Goal: Task Accomplishment & Management: Manage account settings

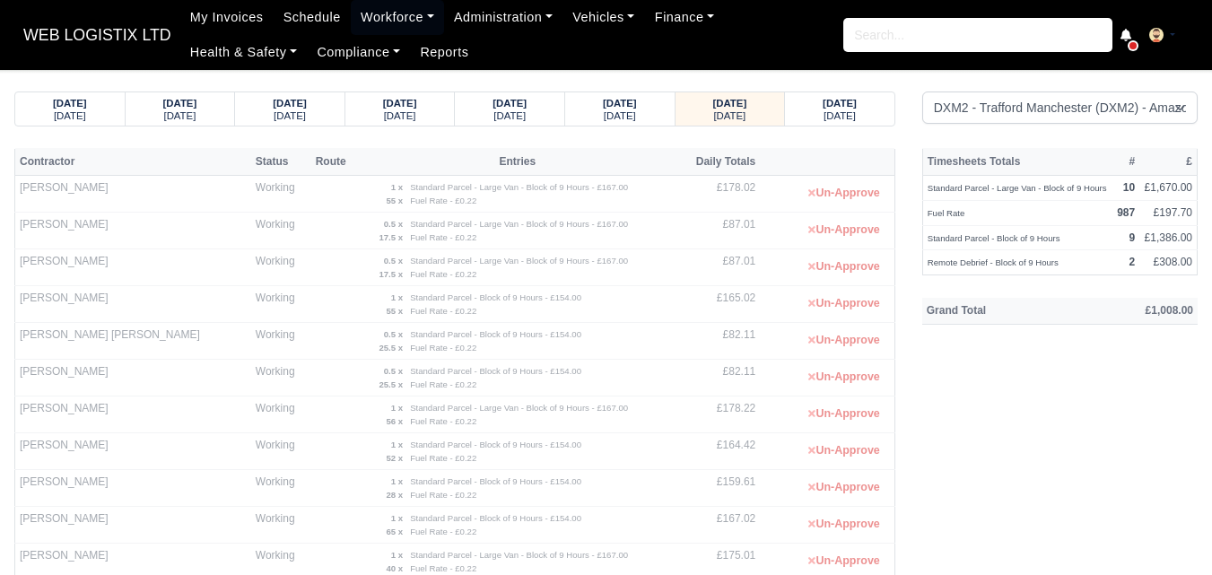
select select "1"
click at [747, 109] on strong "[DATE]" at bounding box center [730, 103] width 34 height 11
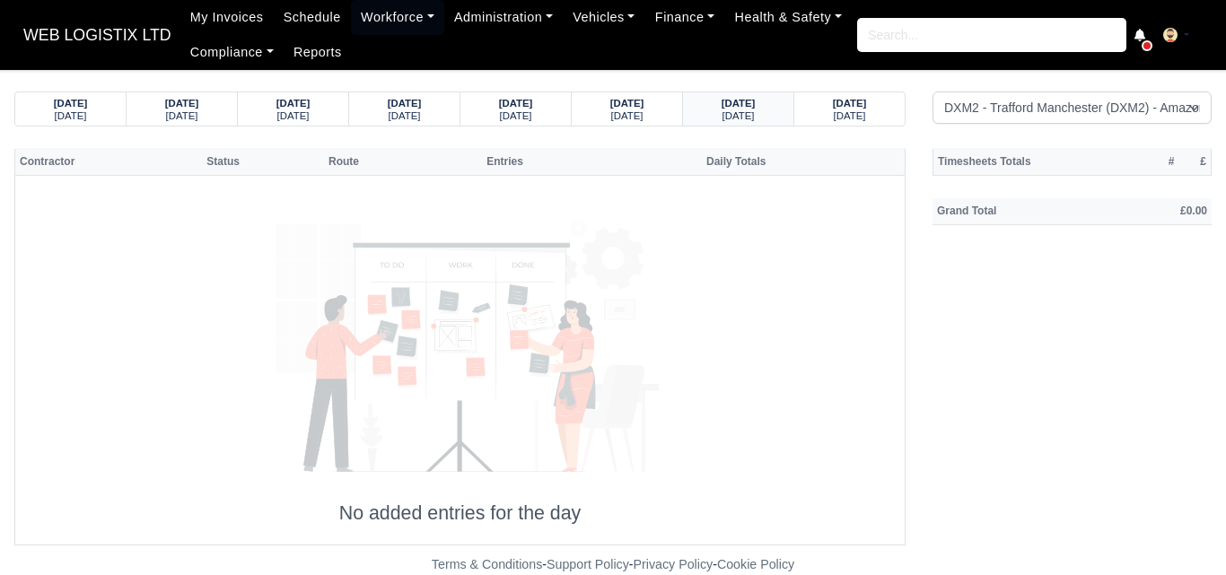
drag, startPoint x: 1206, startPoint y: 482, endPoint x: 743, endPoint y: 106, distance: 596.4
click at [743, 106] on strong "26/08/2025" at bounding box center [738, 103] width 34 height 11
click at [753, 118] on small "Tuesday" at bounding box center [738, 115] width 32 height 11
select select "1"
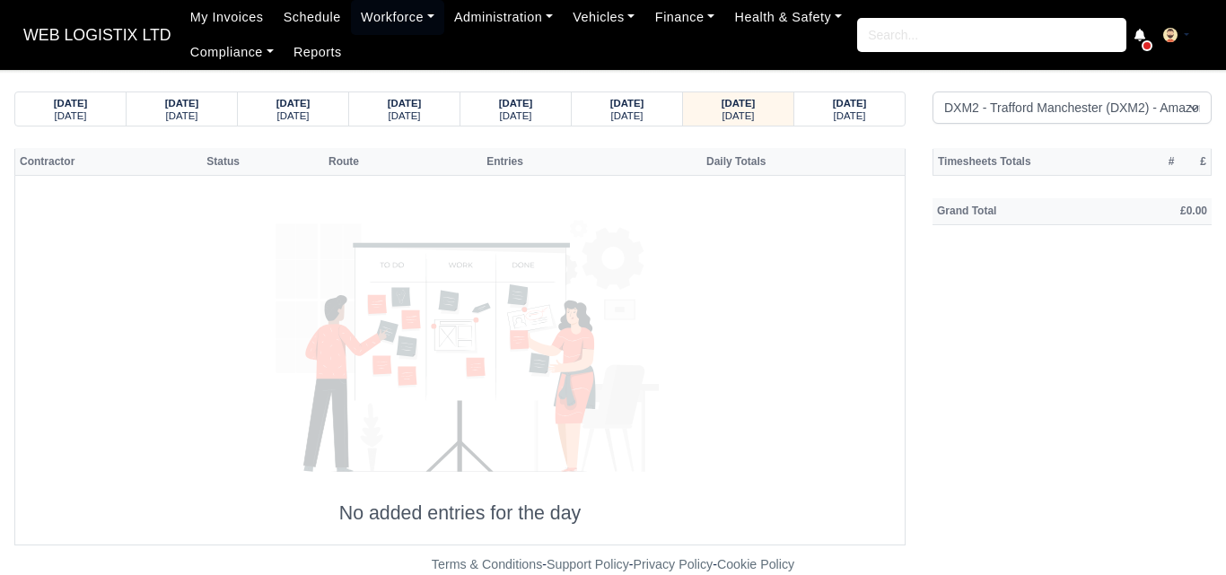
click at [720, 92] on div "20/08/2025 Wednesday 21/08/2025 Thursday 22/08/2025 Friday" at bounding box center [459, 109] width 891 height 35
click at [724, 110] on small "[DATE]" at bounding box center [738, 115] width 32 height 11
click at [755, 105] on strong "[DATE]" at bounding box center [738, 103] width 34 height 11
select select "1"
click at [731, 113] on small "[DATE]" at bounding box center [738, 115] width 32 height 11
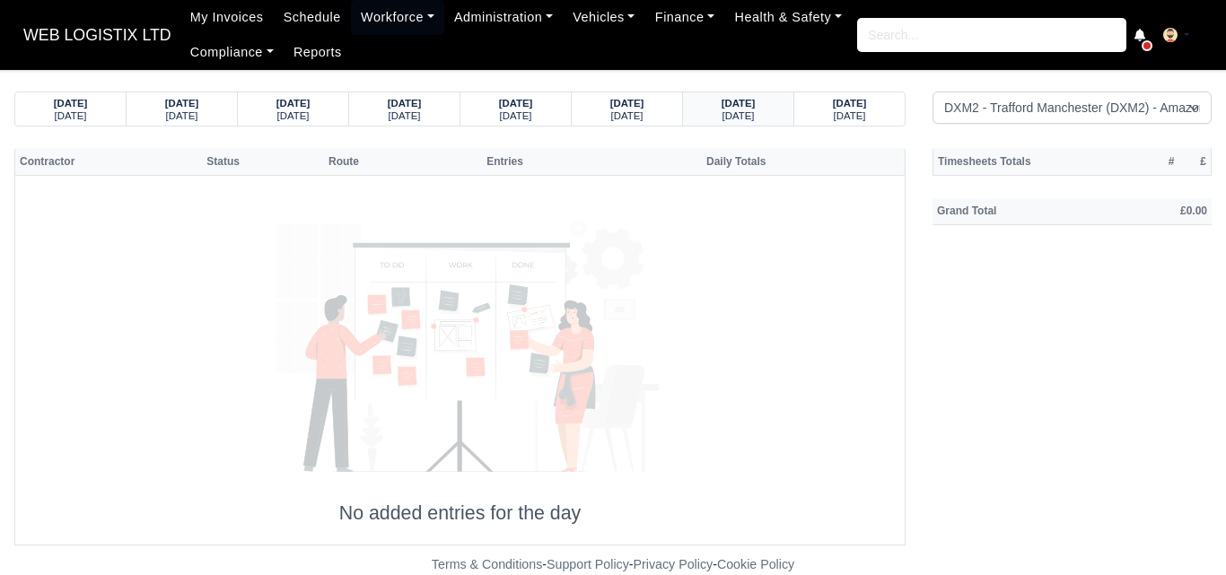
click at [727, 114] on small "[DATE]" at bounding box center [738, 115] width 32 height 11
click at [621, 112] on small "[DATE]" at bounding box center [627, 115] width 32 height 11
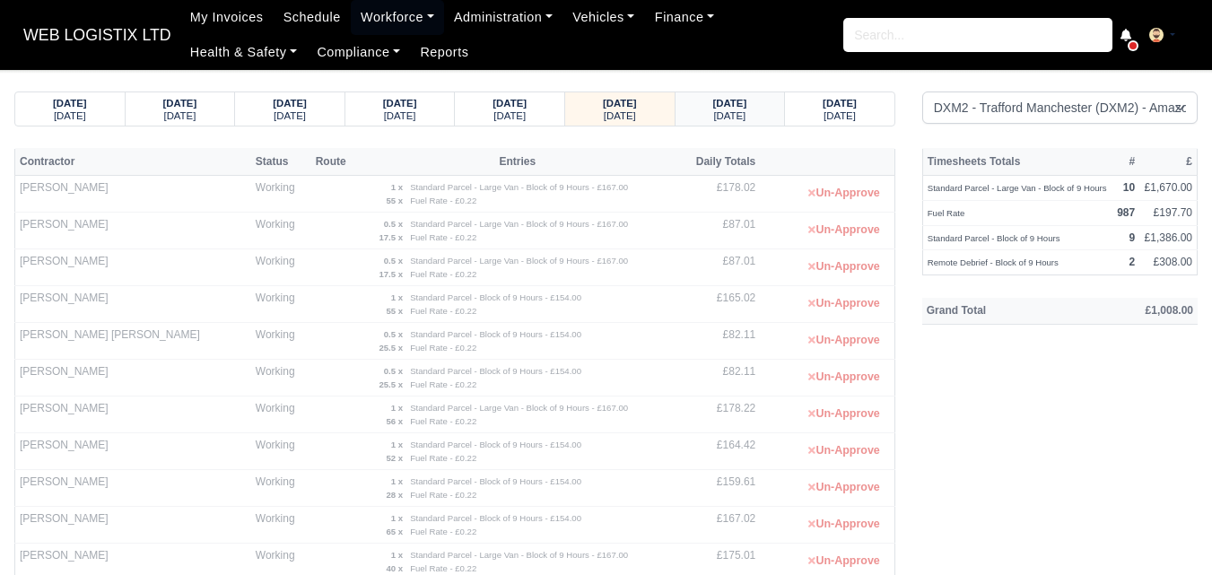
click at [722, 120] on small "Tuesday" at bounding box center [729, 115] width 32 height 11
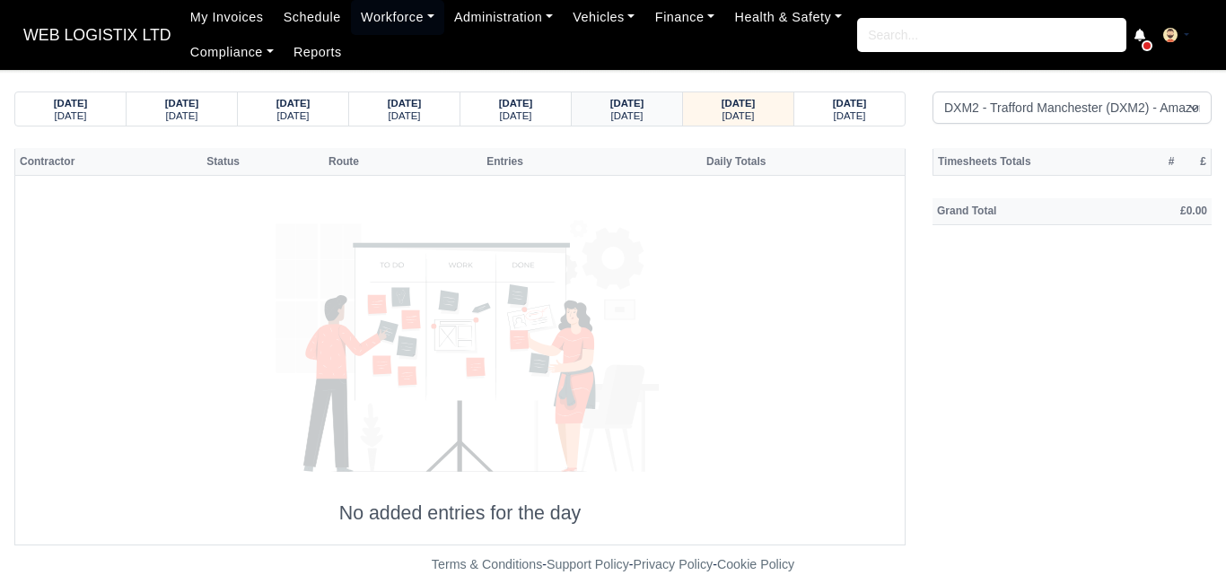
click at [628, 103] on strong "25/08/2025" at bounding box center [627, 103] width 34 height 11
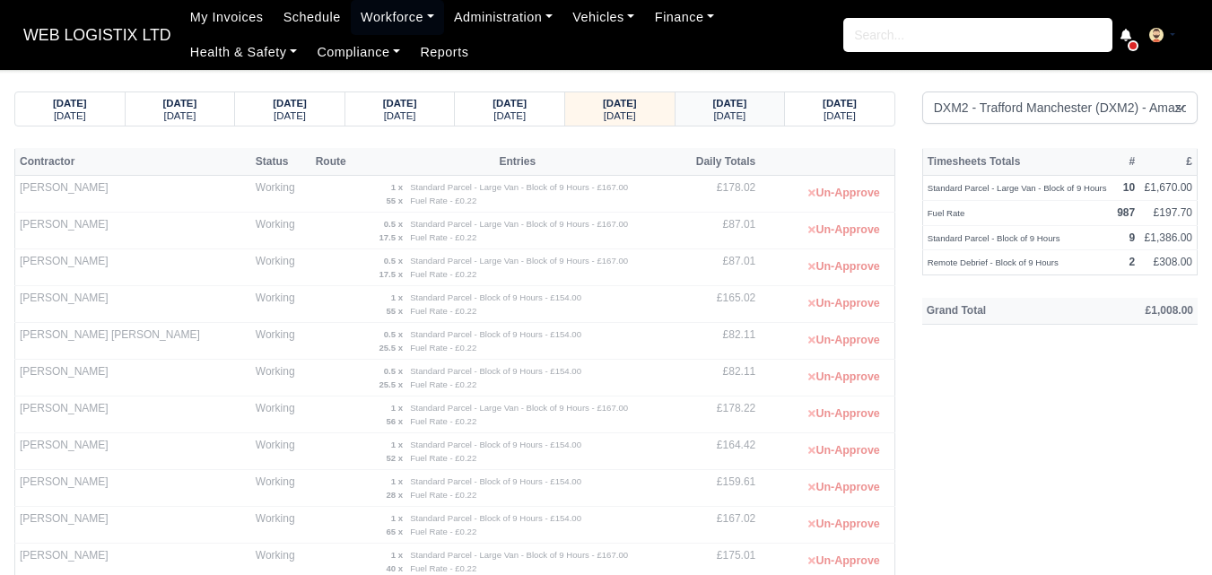
click at [711, 117] on div "Tuesday" at bounding box center [730, 115] width 75 height 13
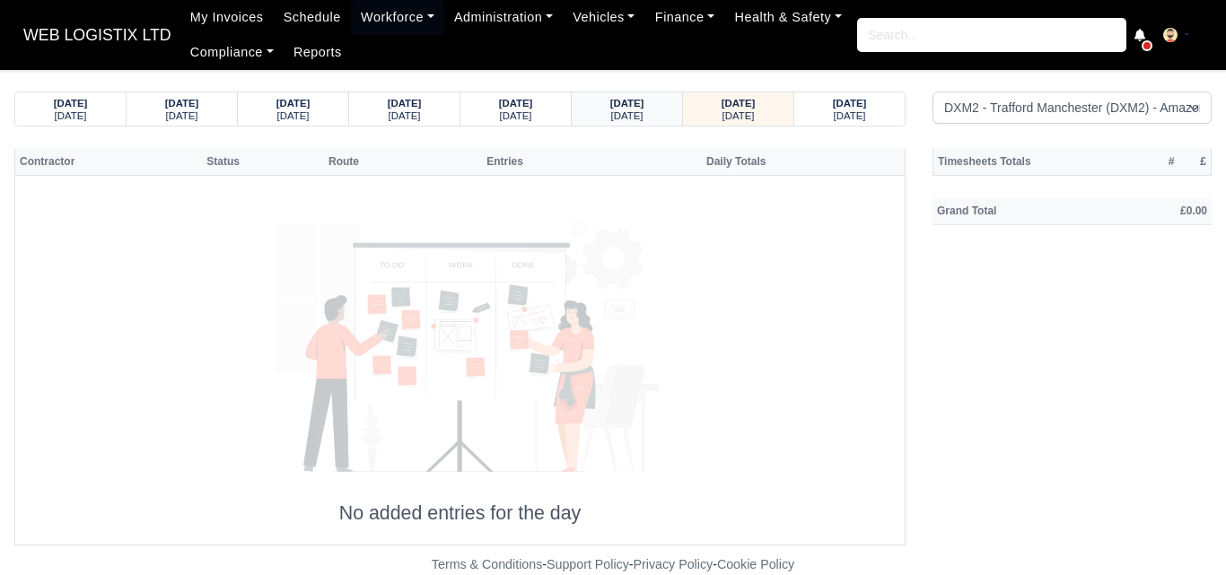
click at [643, 120] on small "Monday" at bounding box center [627, 115] width 32 height 11
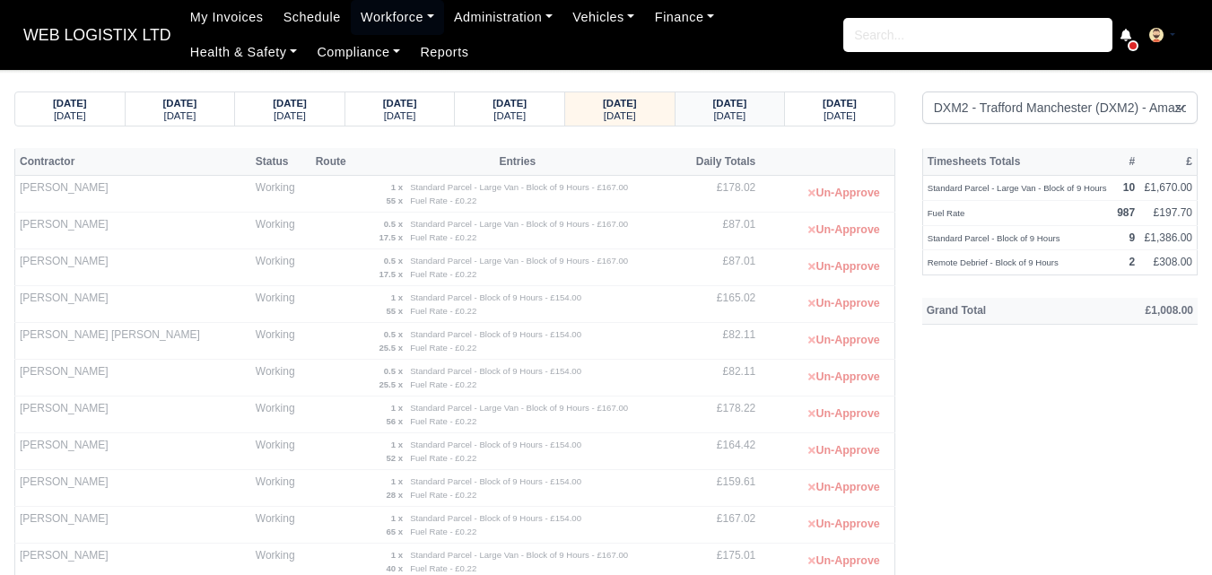
click at [750, 120] on div "Tuesday" at bounding box center [730, 115] width 75 height 13
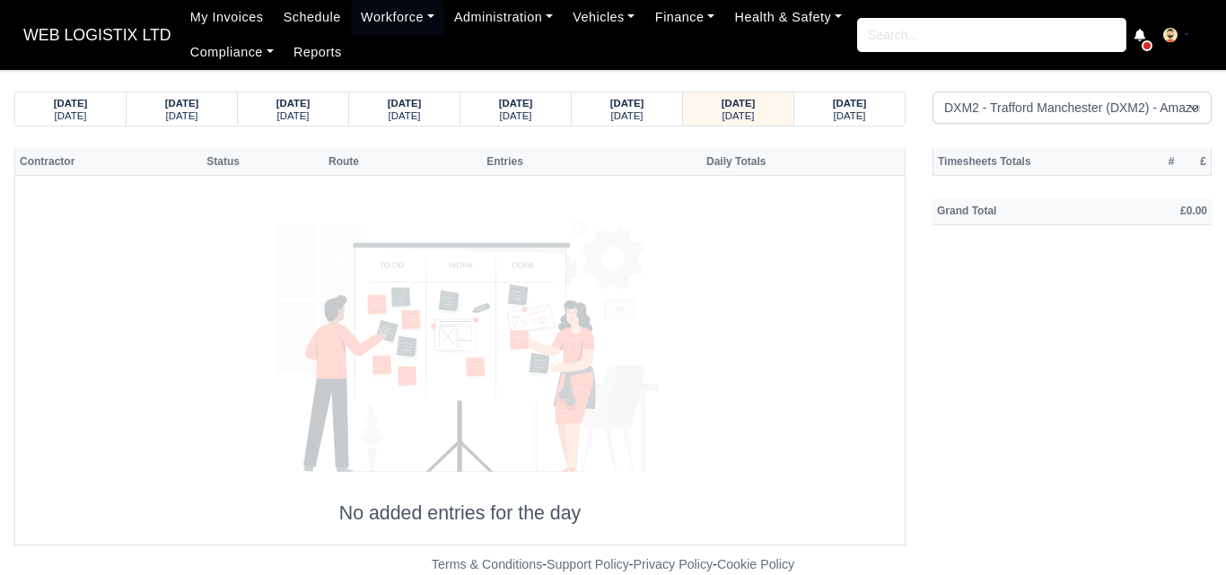
drag, startPoint x: 773, startPoint y: 164, endPoint x: 607, endPoint y: 205, distance: 170.8
click at [607, 205] on icon at bounding box center [460, 341] width 441 height 293
click at [644, 104] on strong "25/08/2025" at bounding box center [627, 103] width 34 height 11
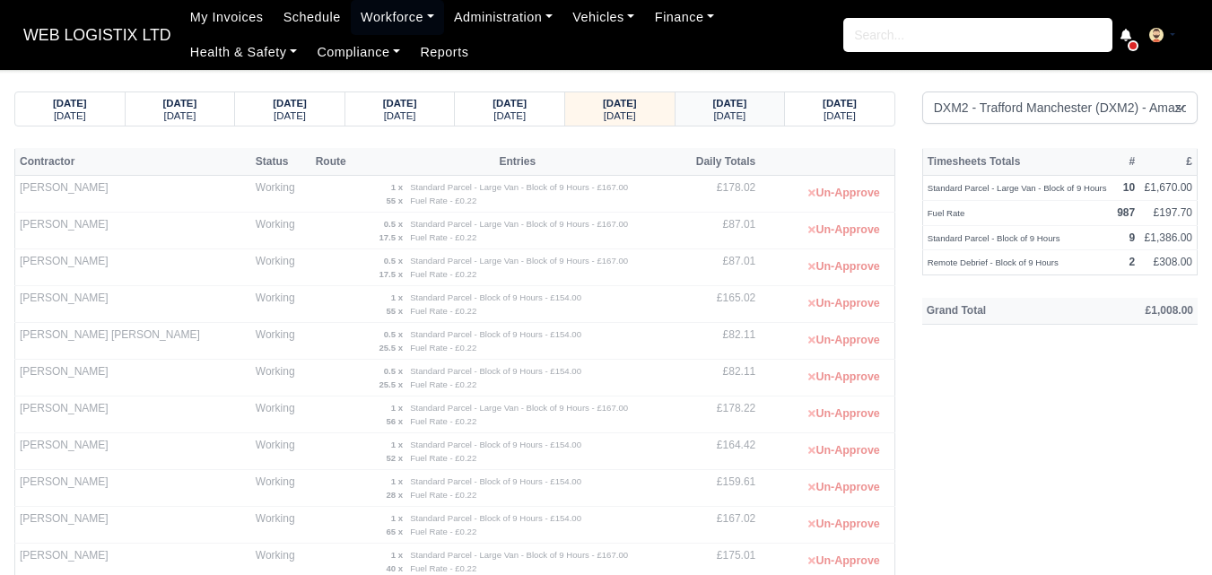
click at [713, 114] on small "Tuesday" at bounding box center [729, 115] width 32 height 11
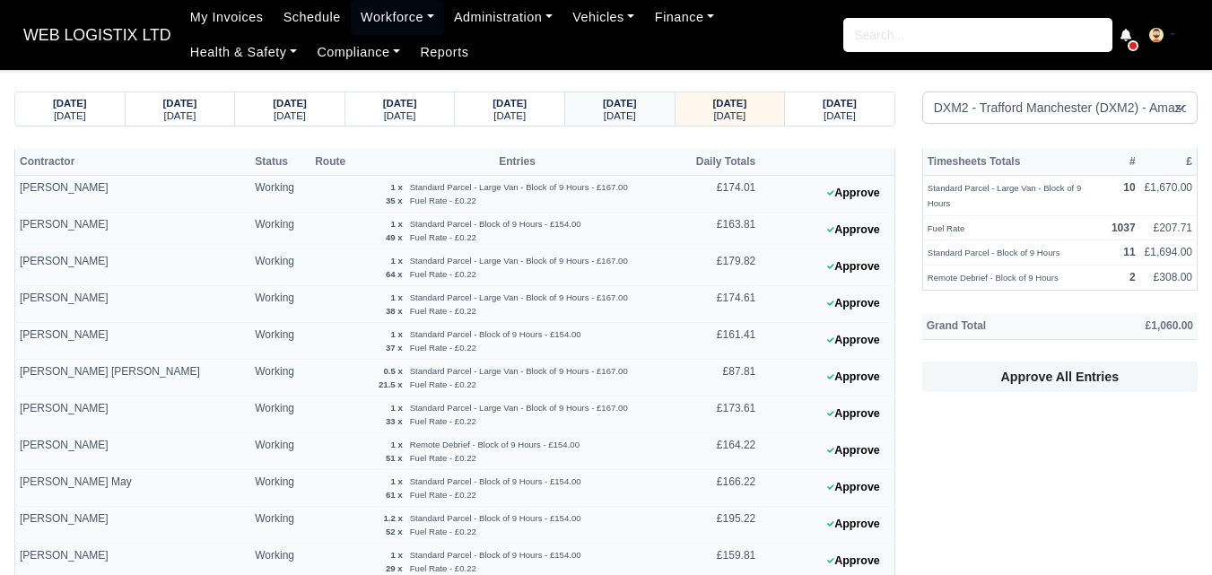
click at [615, 106] on strong "25/08/2025" at bounding box center [620, 103] width 34 height 11
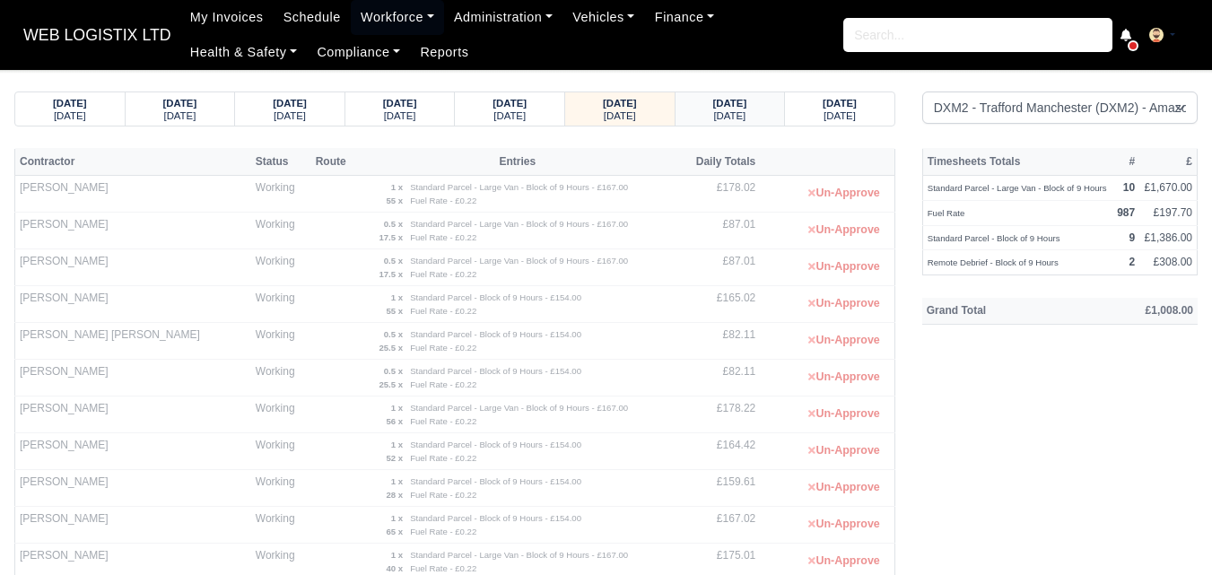
click at [699, 109] on div "Tuesday" at bounding box center [730, 115] width 75 height 13
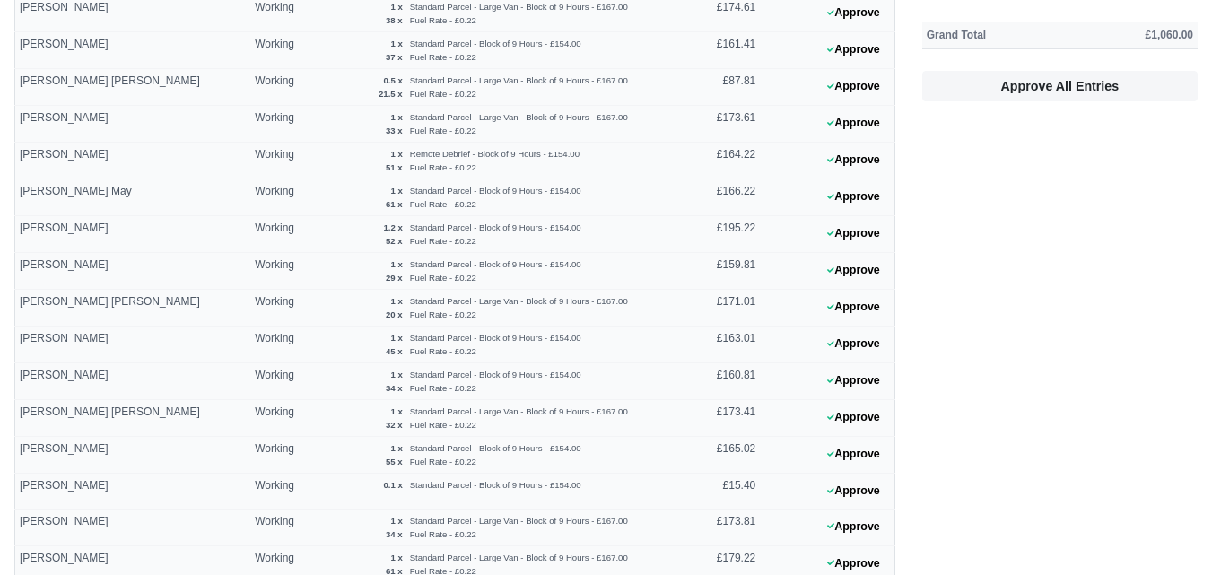
scroll to position [516, 0]
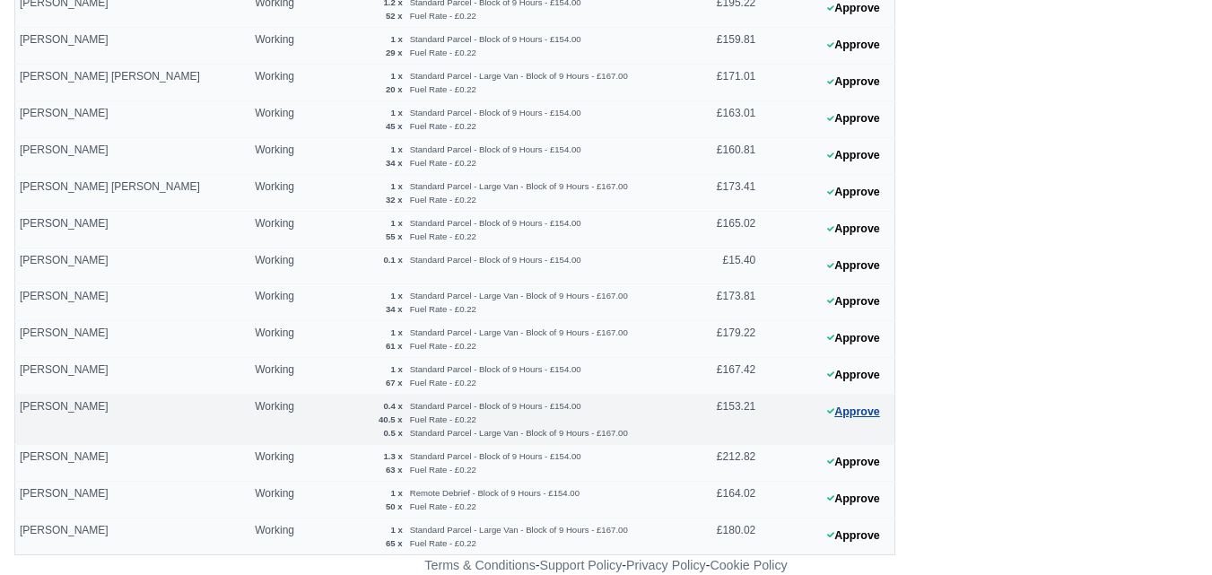
click at [860, 416] on button "Approve" at bounding box center [853, 412] width 73 height 26
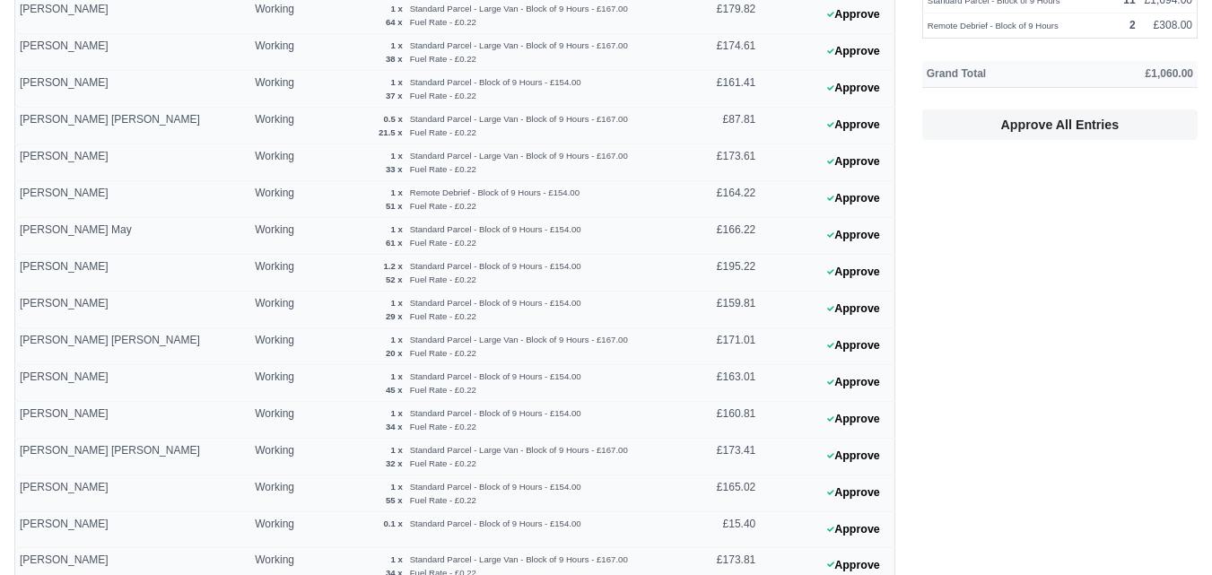
scroll to position [0, 0]
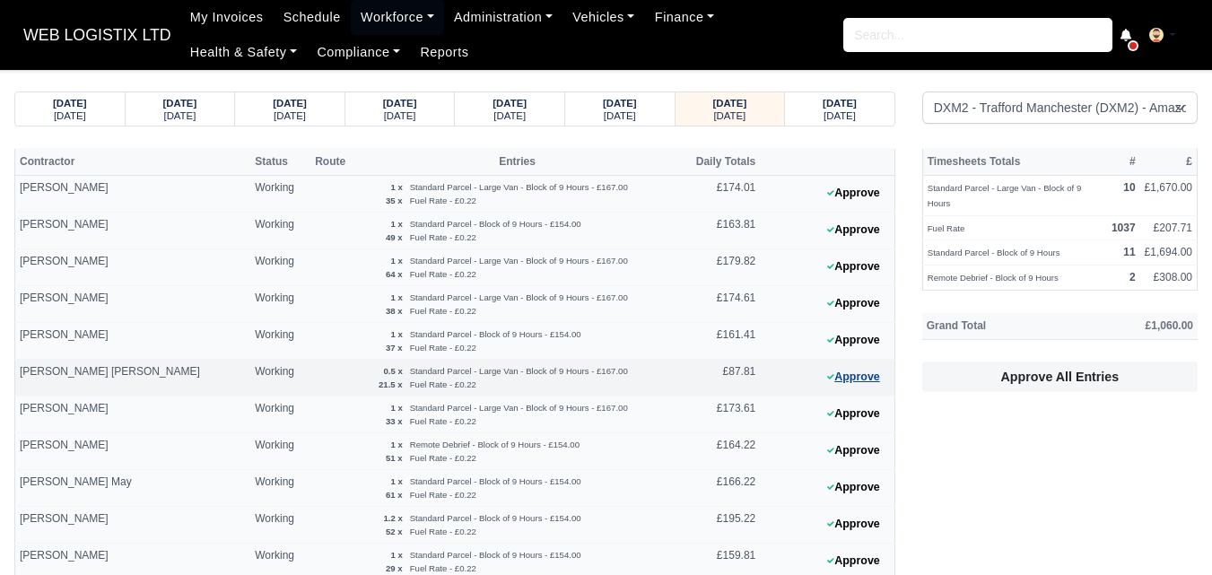
click at [851, 380] on button "Approve" at bounding box center [853, 377] width 73 height 26
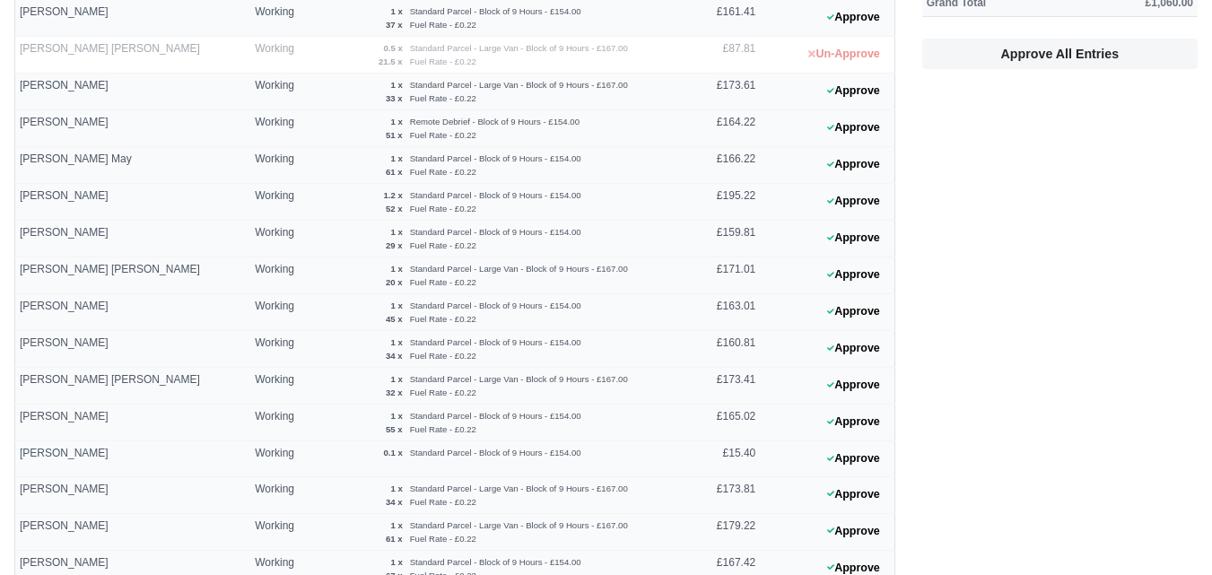
scroll to position [516, 0]
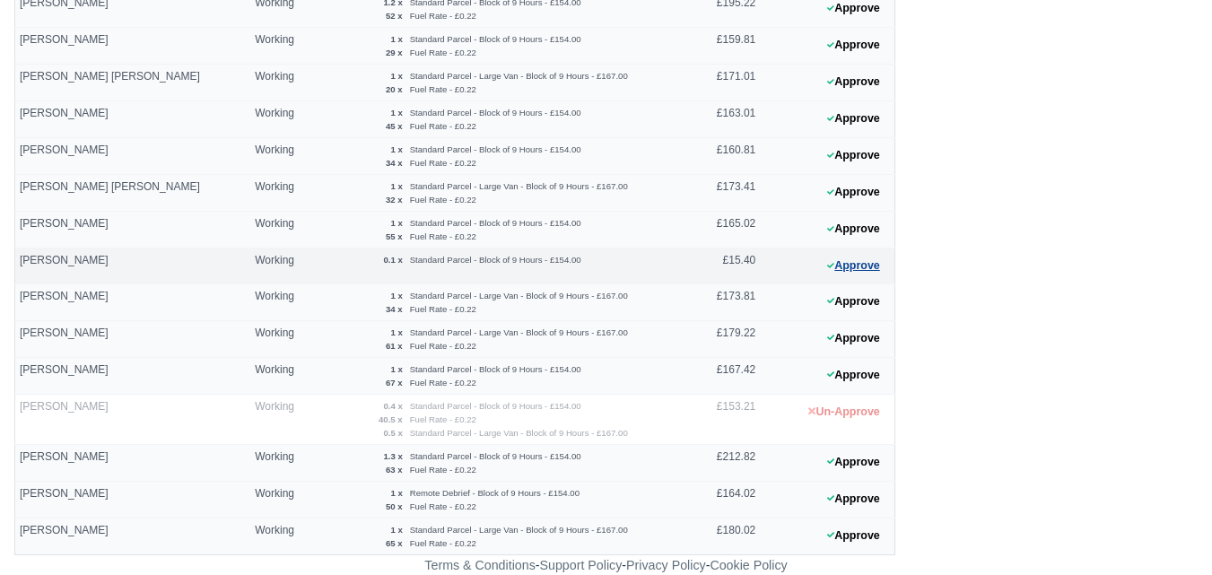
click at [873, 264] on button "Approve" at bounding box center [853, 266] width 73 height 26
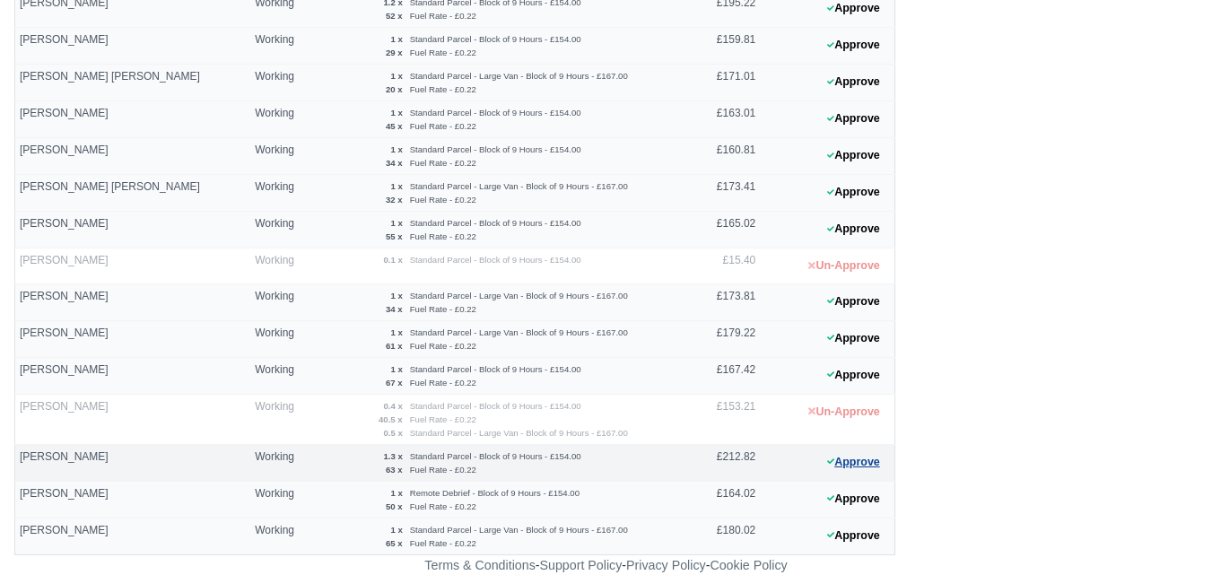
click at [874, 468] on button "Approve" at bounding box center [853, 463] width 73 height 26
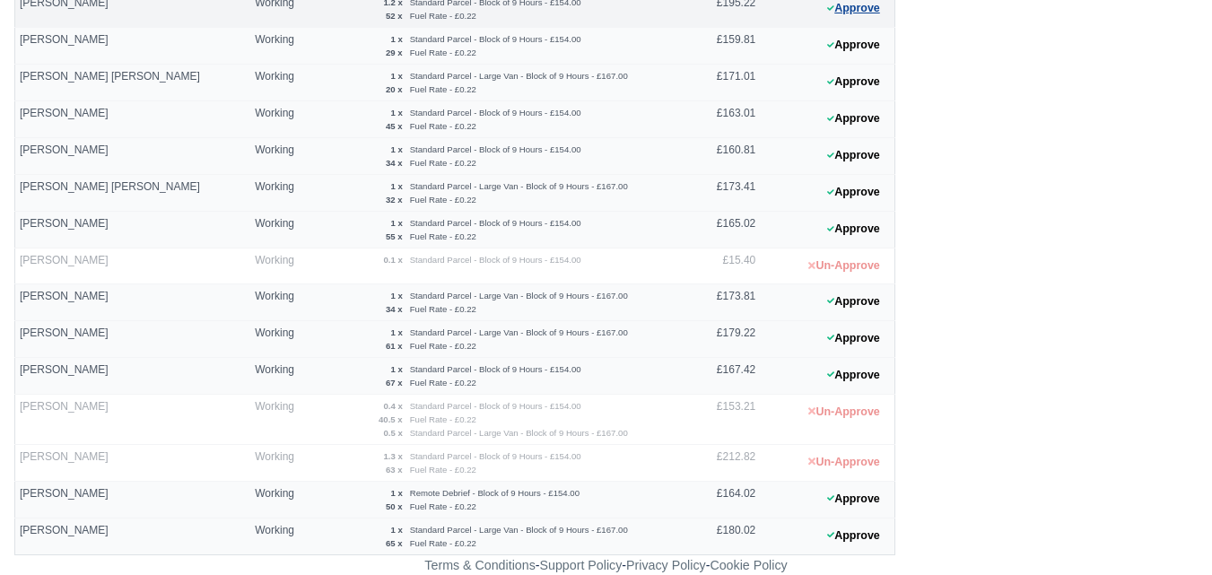
click at [860, 5] on button "Approve" at bounding box center [853, 9] width 73 height 26
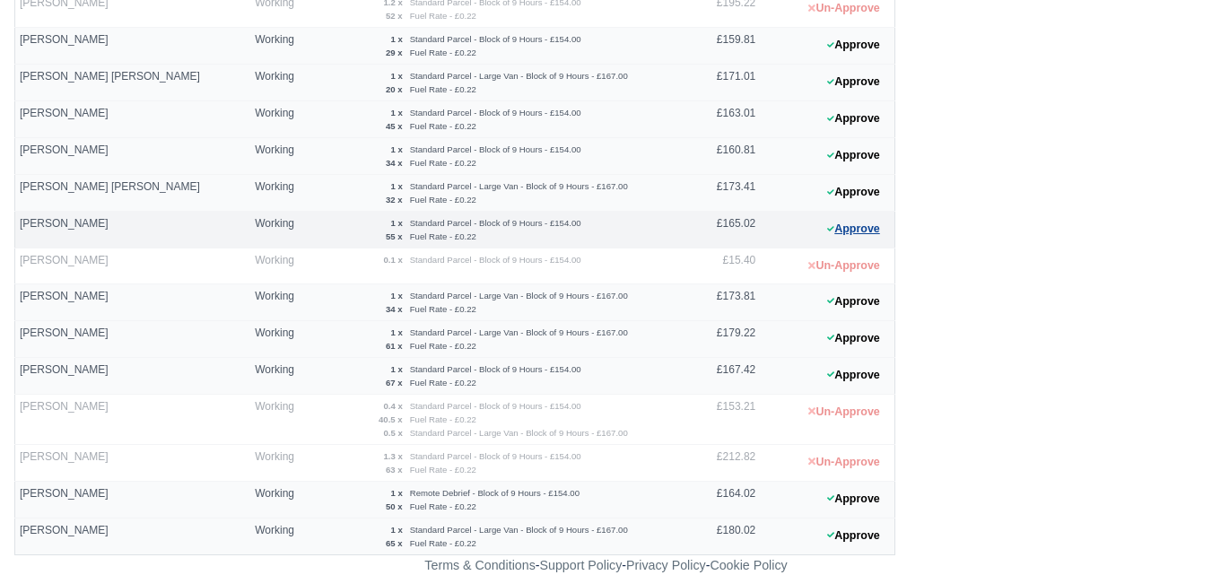
click at [883, 222] on button "Approve" at bounding box center [853, 229] width 73 height 26
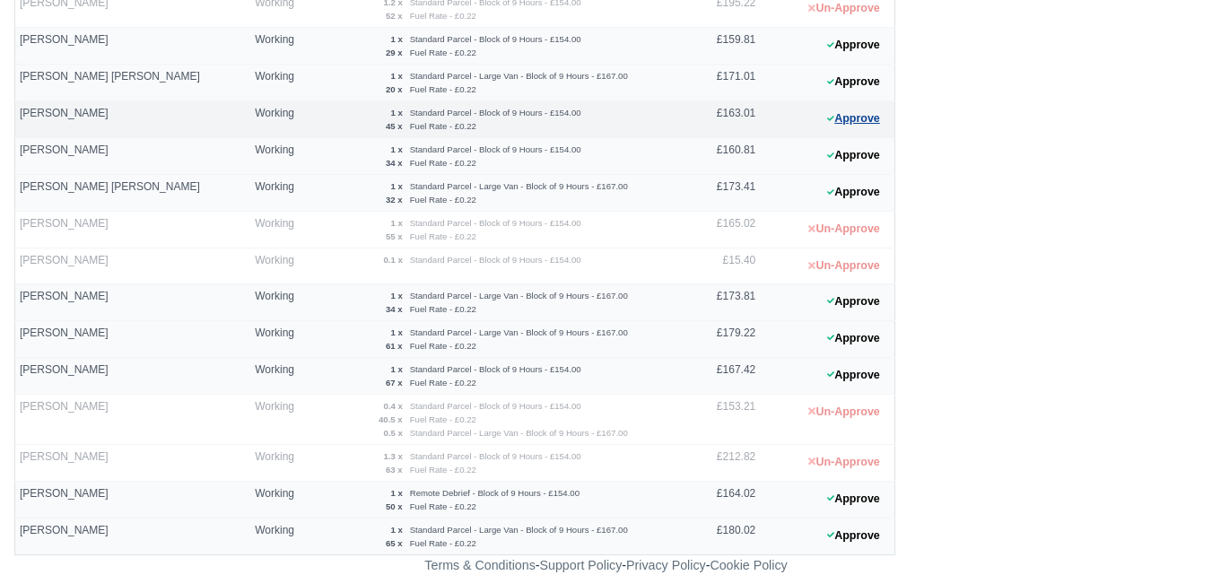
click at [842, 107] on button "Approve" at bounding box center [853, 119] width 73 height 26
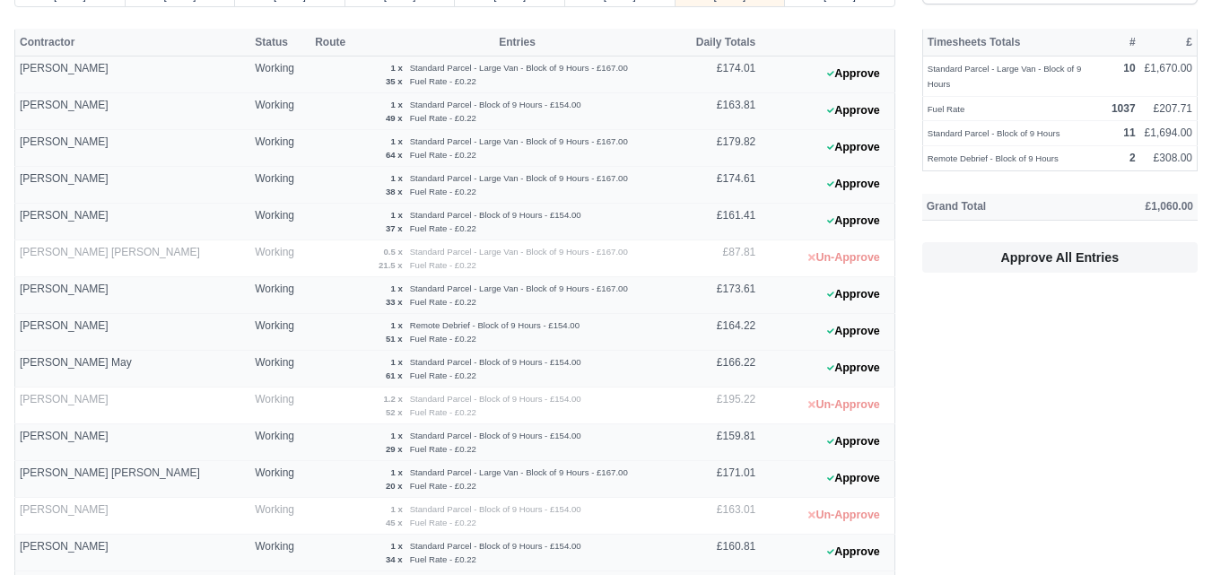
scroll to position [128, 0]
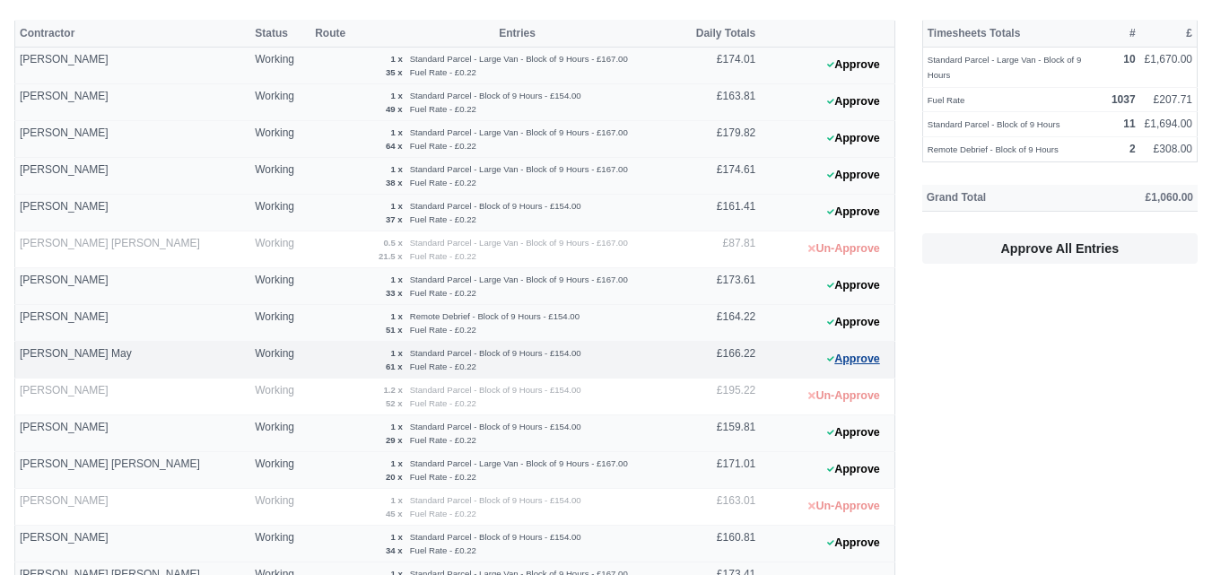
click at [861, 362] on button "Approve" at bounding box center [853, 359] width 73 height 26
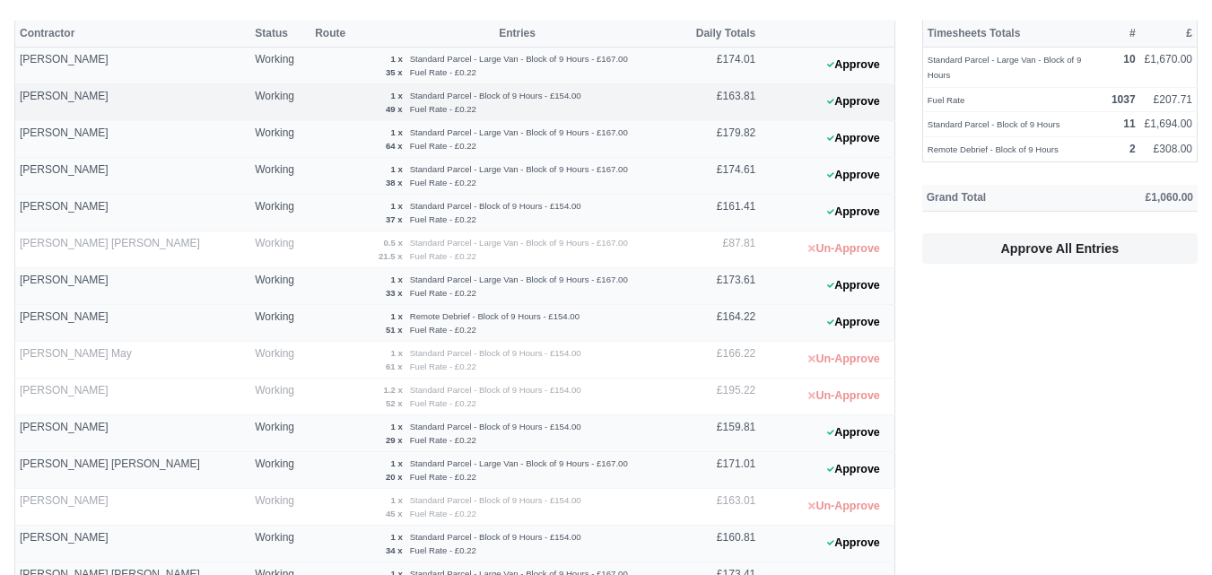
click at [861, 116] on 1756293342 "Approve" at bounding box center [827, 102] width 135 height 37
click at [861, 109] on button "Approve" at bounding box center [853, 102] width 73 height 26
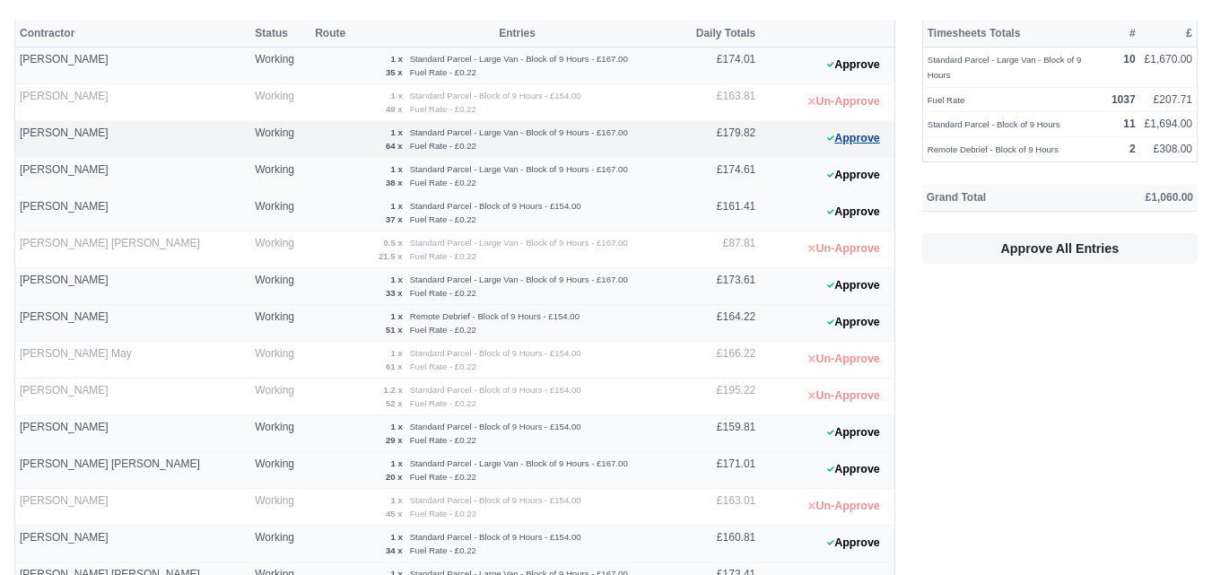
click at [857, 144] on button "Approve" at bounding box center [853, 139] width 73 height 26
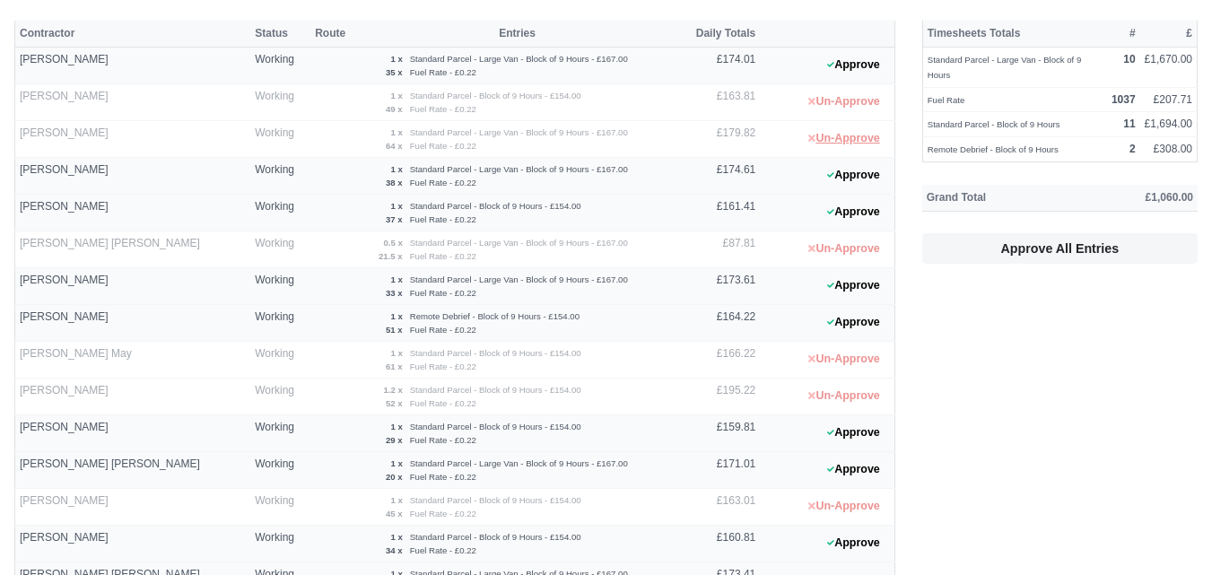
click at [857, 144] on button "Un-Approve" at bounding box center [844, 139] width 91 height 26
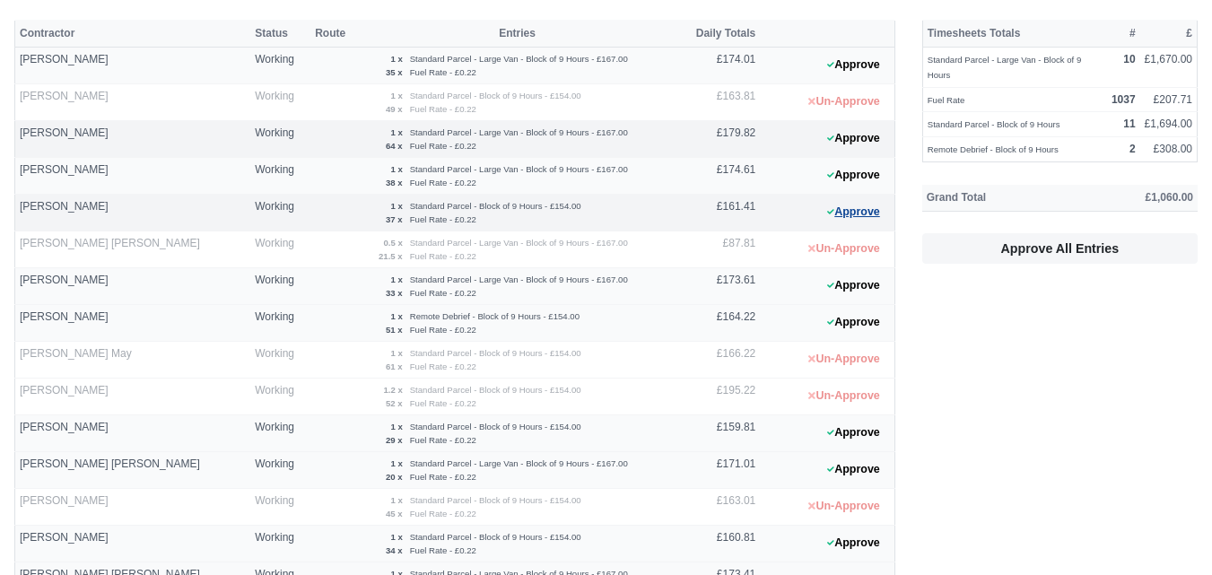
click at [855, 212] on button "Approve" at bounding box center [853, 212] width 73 height 26
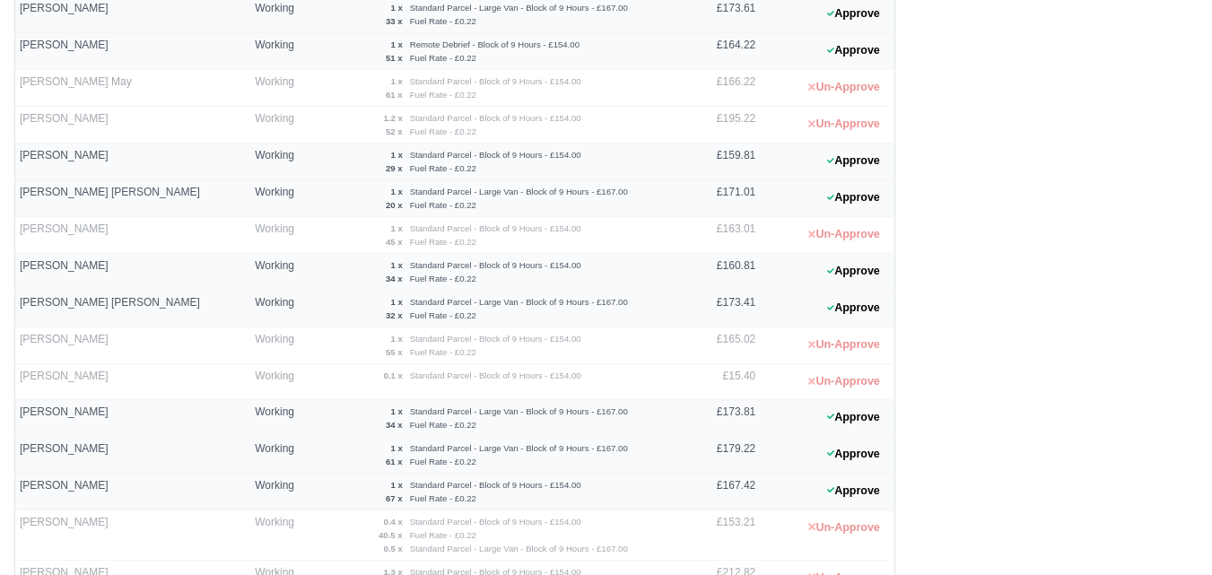
scroll to position [516, 0]
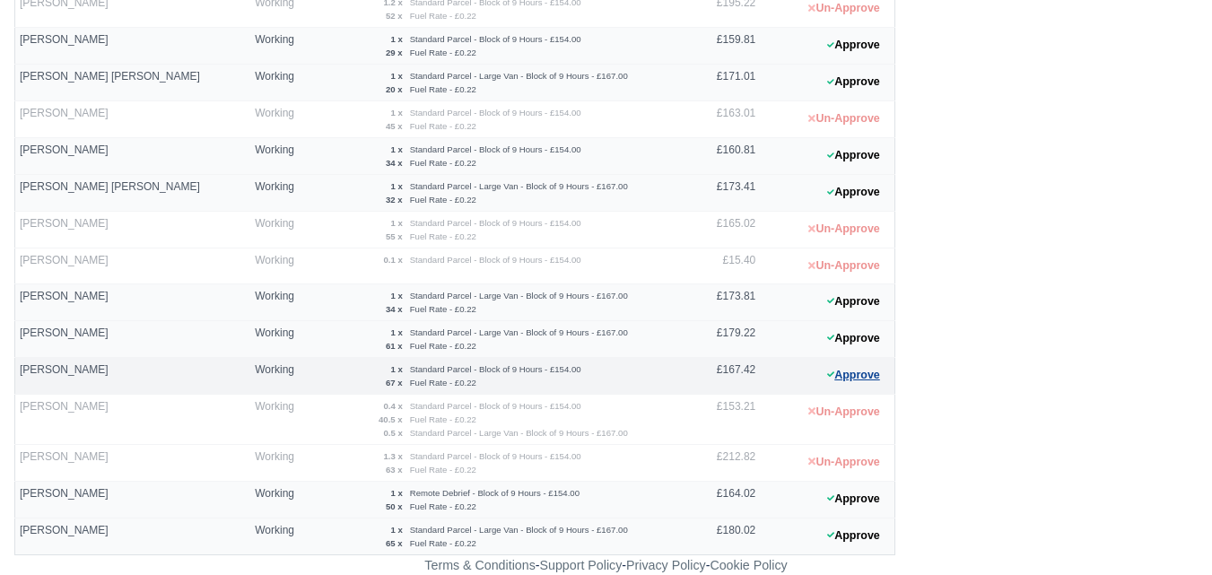
click at [866, 382] on button "Approve" at bounding box center [853, 375] width 73 height 26
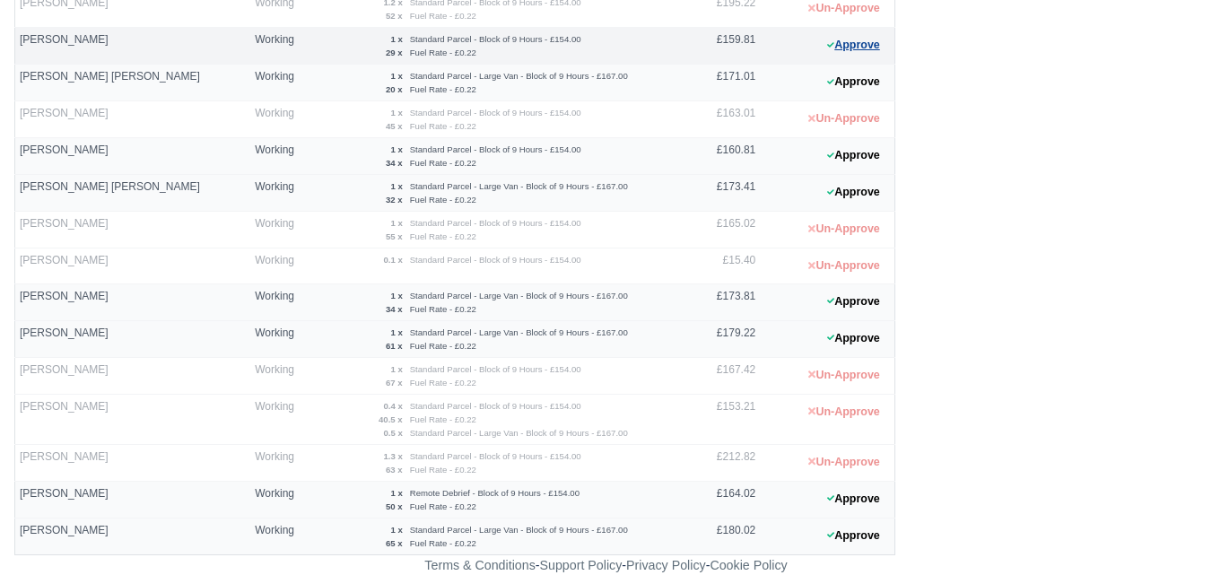
click at [860, 54] on button "Approve" at bounding box center [853, 45] width 73 height 26
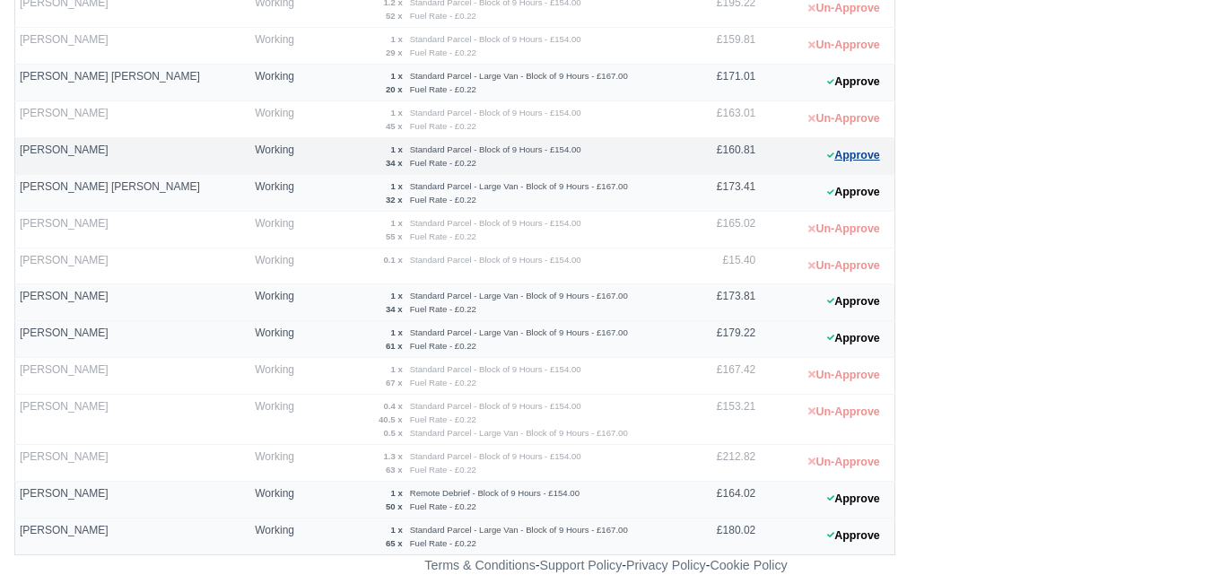
click at [818, 162] on button "Approve" at bounding box center [853, 156] width 73 height 26
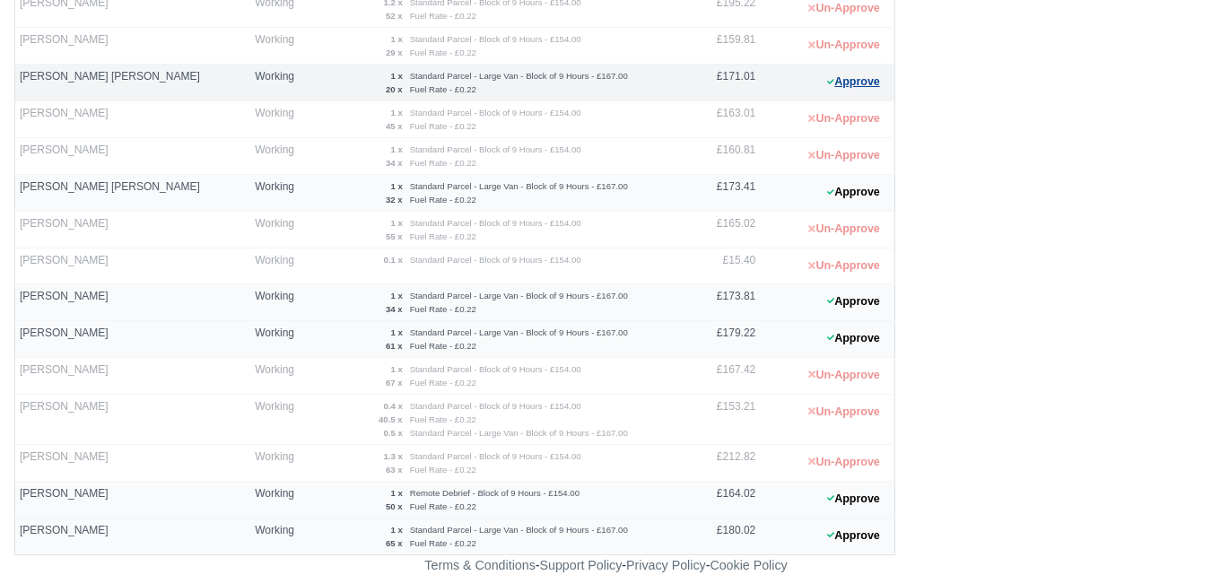
click at [841, 85] on button "Approve" at bounding box center [853, 82] width 73 height 26
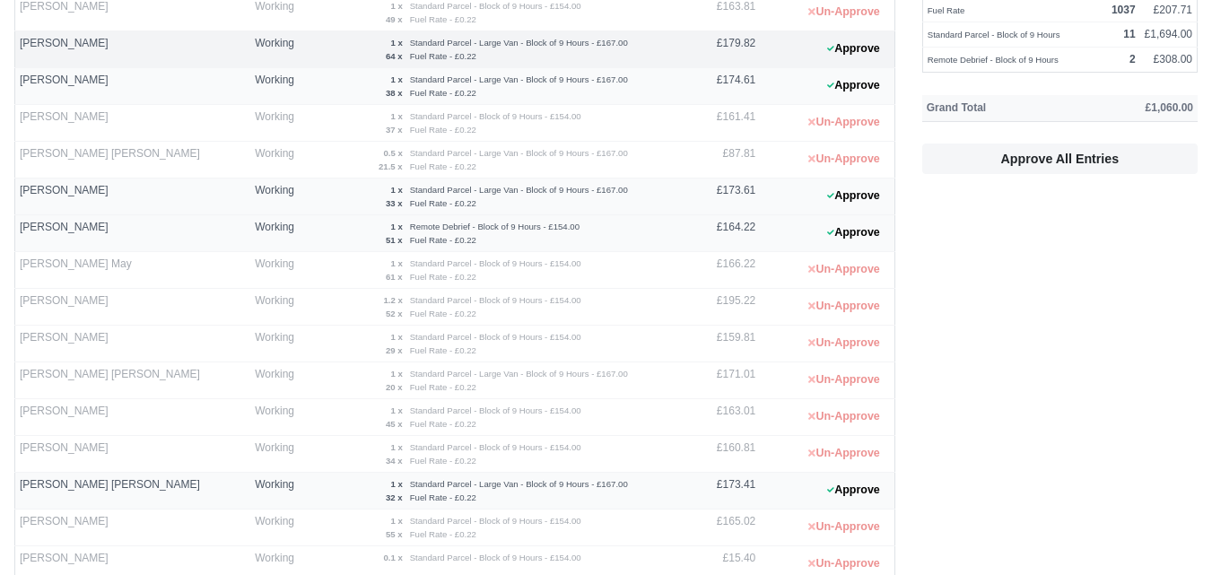
scroll to position [0, 0]
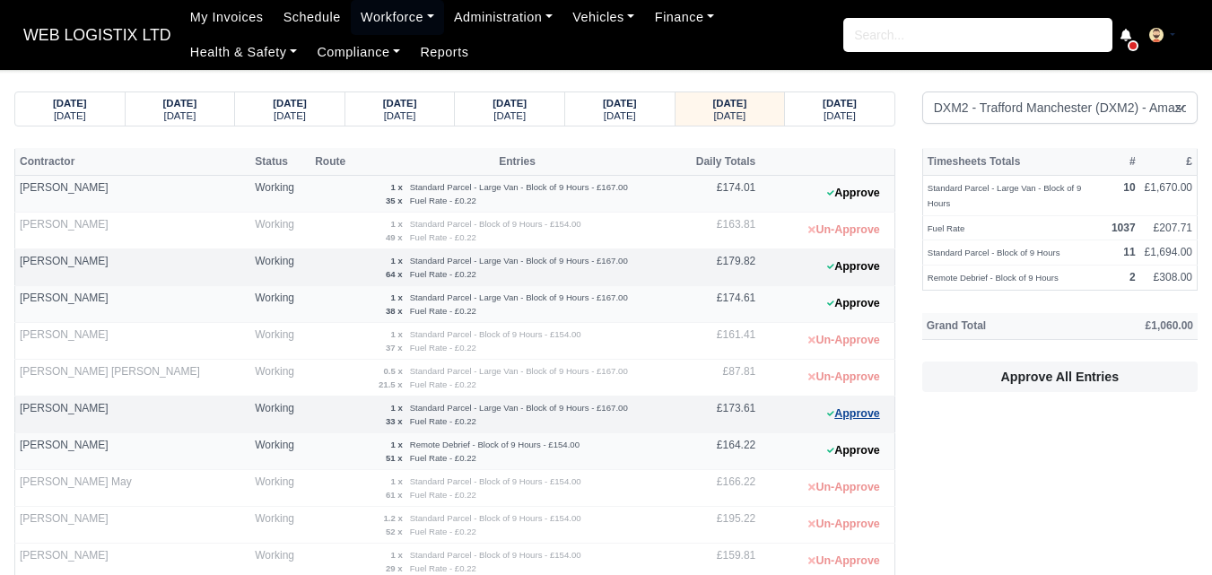
click at [848, 425] on button "Approve" at bounding box center [853, 414] width 73 height 26
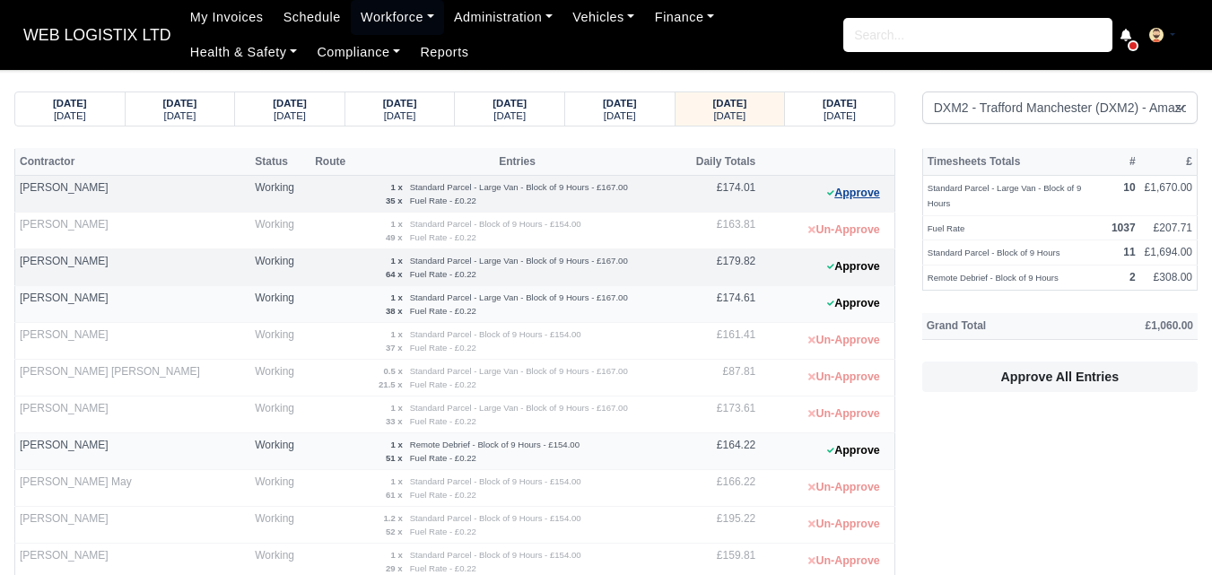
click at [831, 197] on button "Approve" at bounding box center [853, 193] width 73 height 26
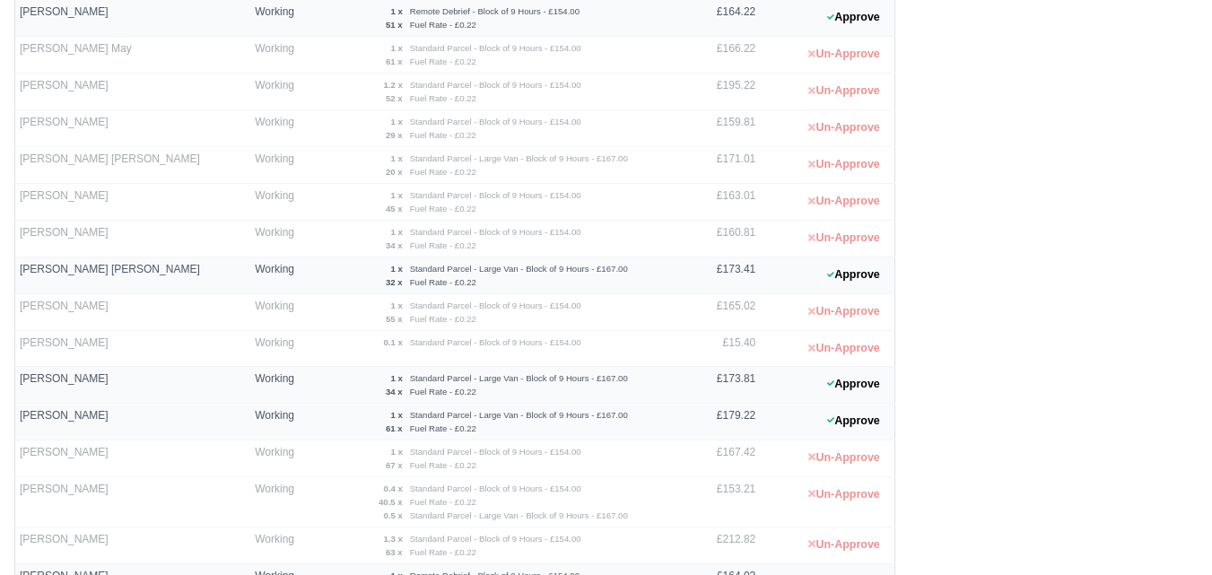
scroll to position [435, 0]
click at [869, 288] on 1756293412 "Approve" at bounding box center [827, 274] width 135 height 37
click at [869, 279] on button "Approve" at bounding box center [853, 273] width 73 height 26
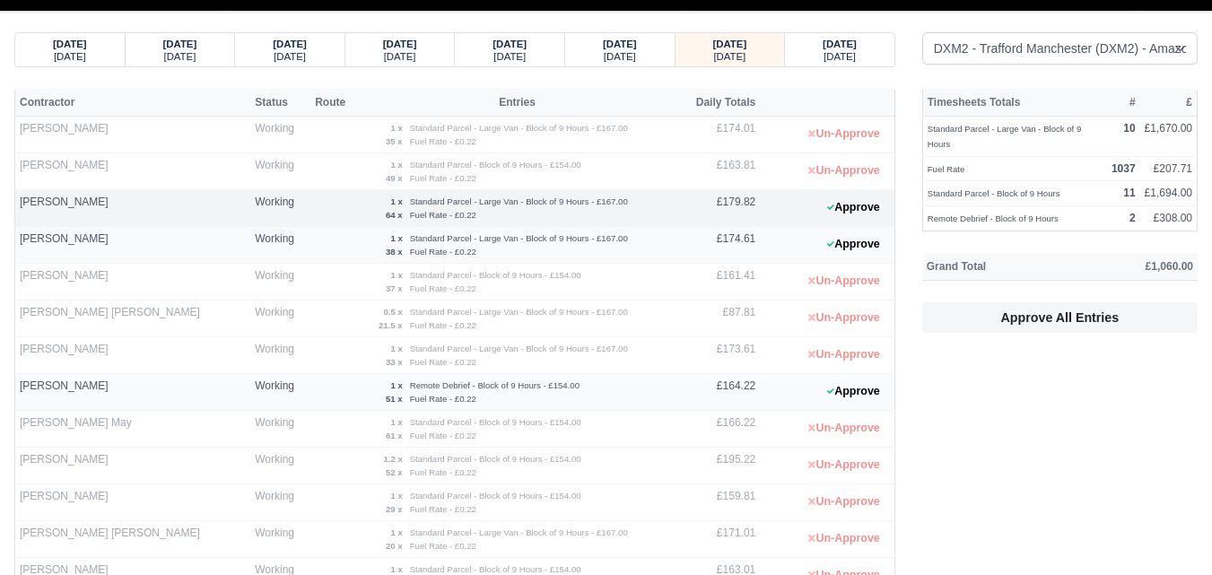
scroll to position [0, 0]
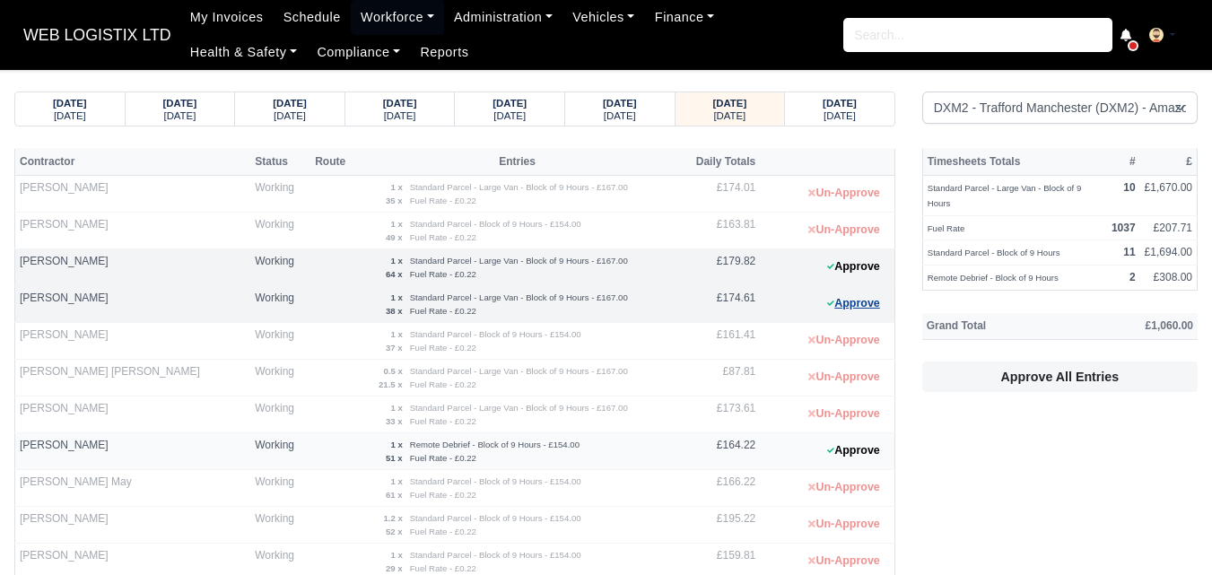
click at [872, 313] on button "Approve" at bounding box center [853, 304] width 73 height 26
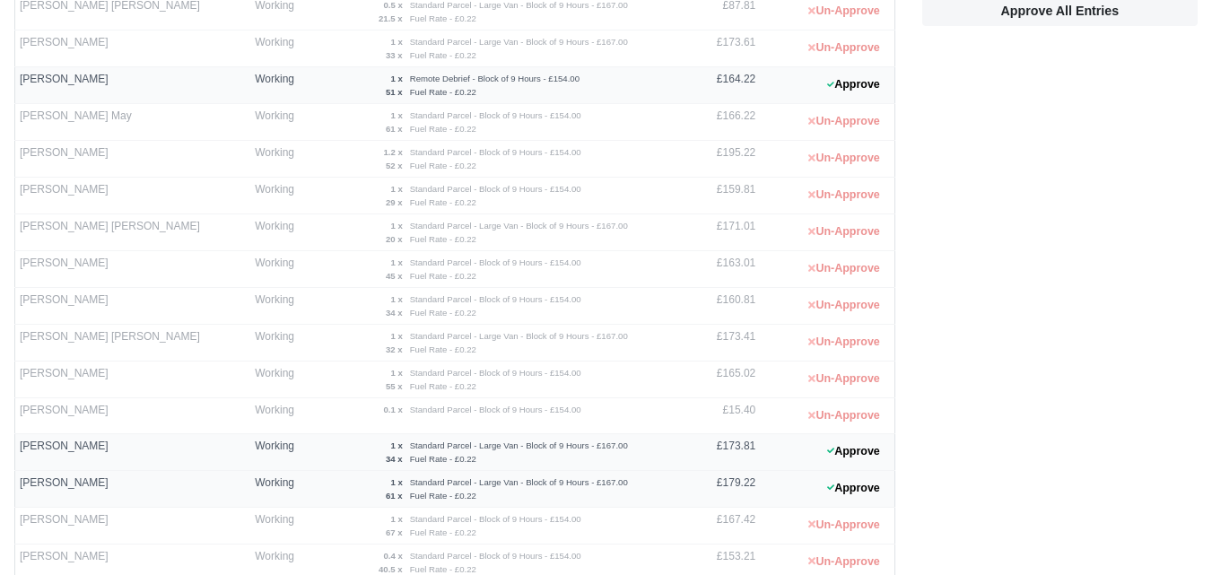
scroll to position [380, 0]
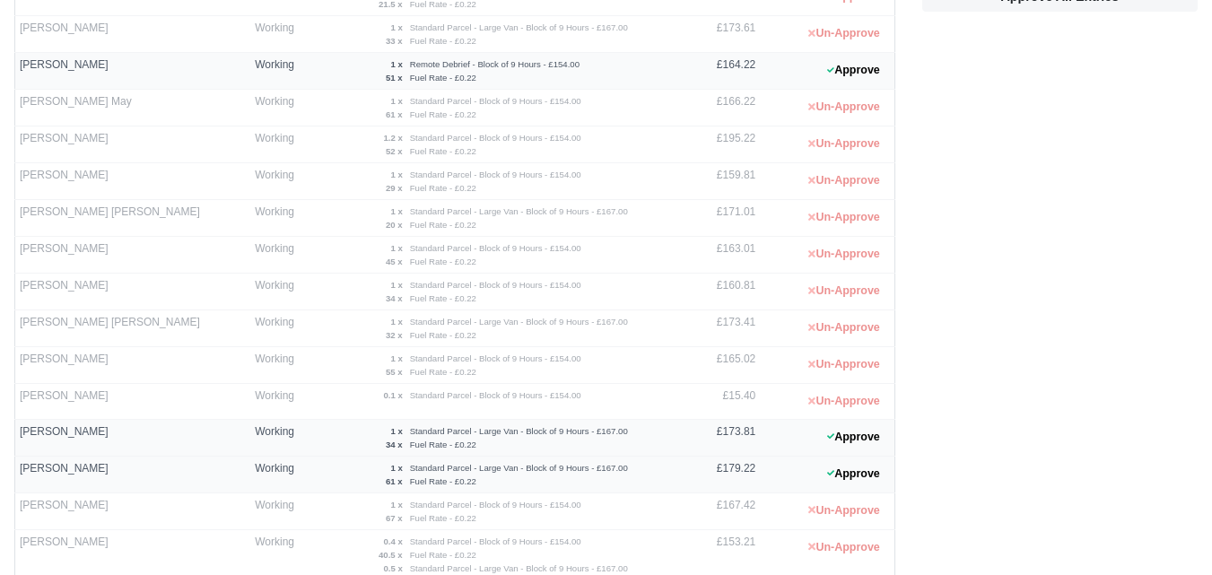
click at [898, 434] on div "Contractor Status Route Entries Daily Totals Adrian Birladeanu Working 1 x Stan…" at bounding box center [455, 229] width 908 height 923
click at [874, 437] on button "Approve" at bounding box center [853, 437] width 73 height 26
click at [838, 477] on button "Approve" at bounding box center [853, 474] width 73 height 26
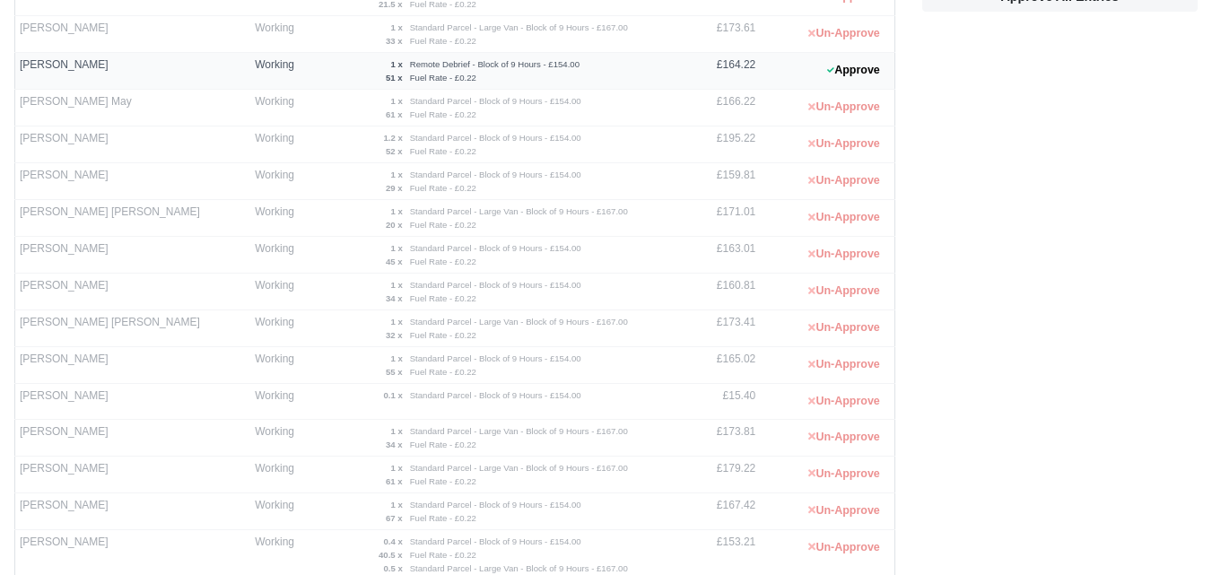
scroll to position [516, 0]
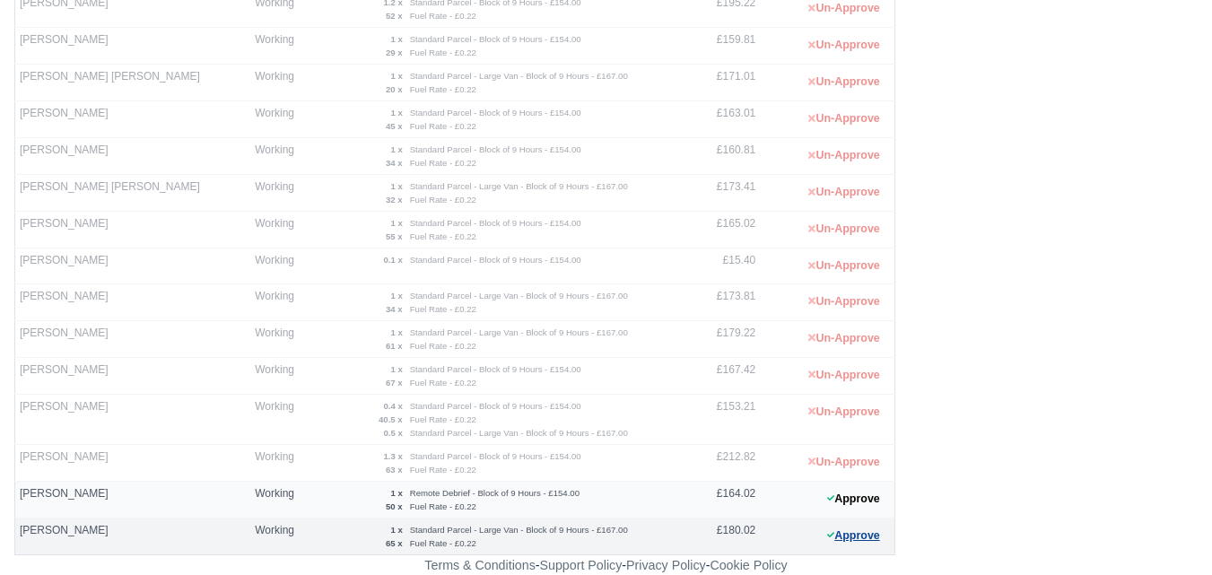
click at [875, 529] on button "Approve" at bounding box center [853, 536] width 73 height 26
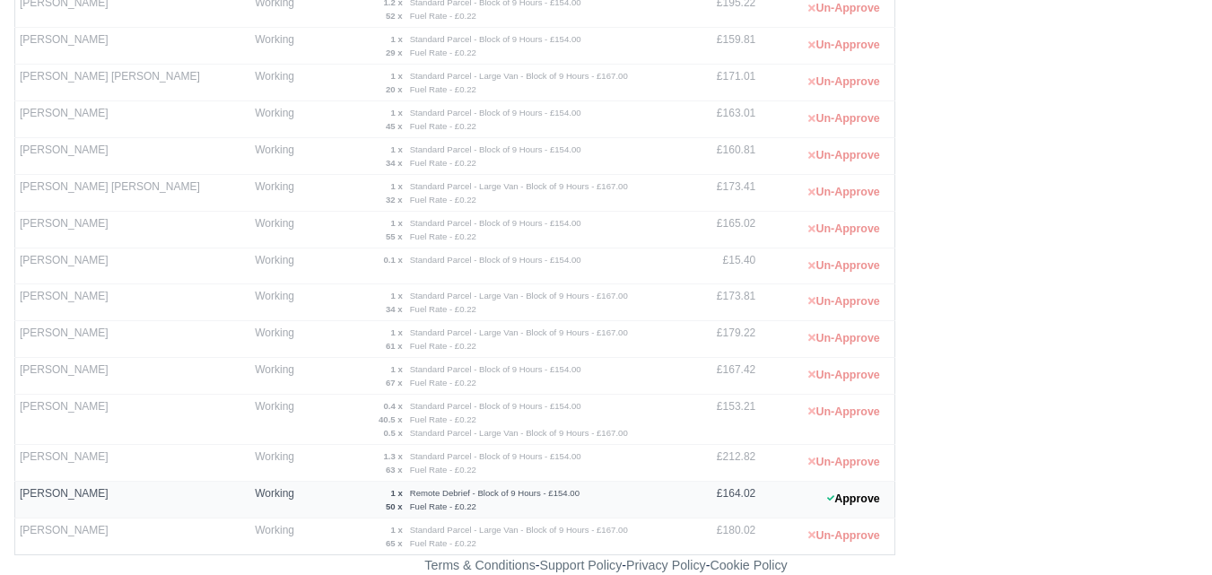
scroll to position [0, 0]
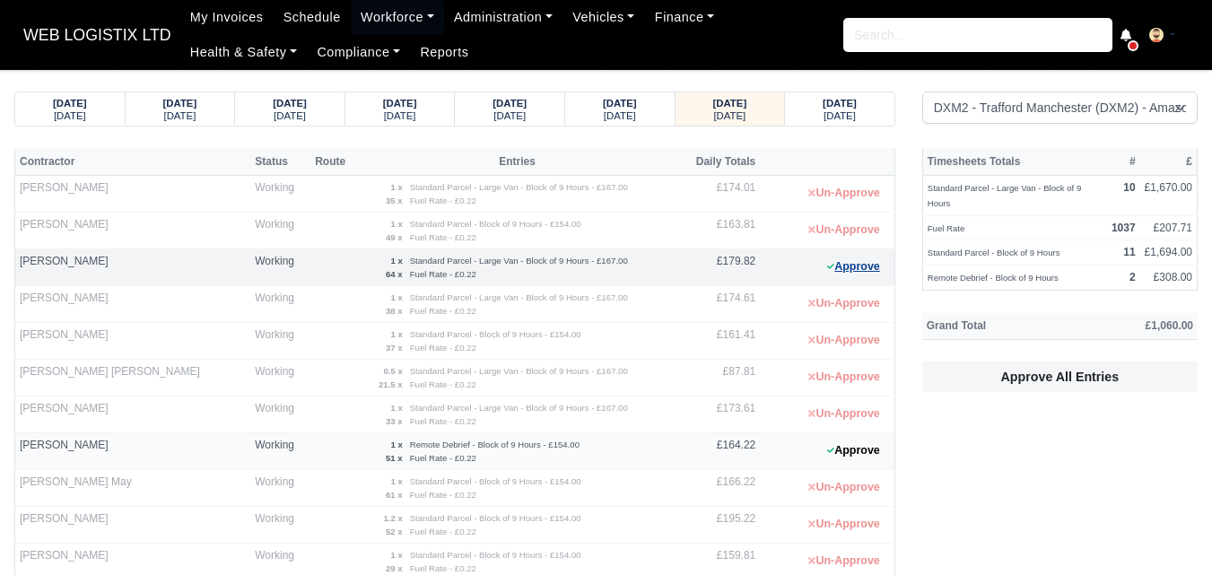
click at [852, 266] on button "Approve" at bounding box center [853, 267] width 73 height 26
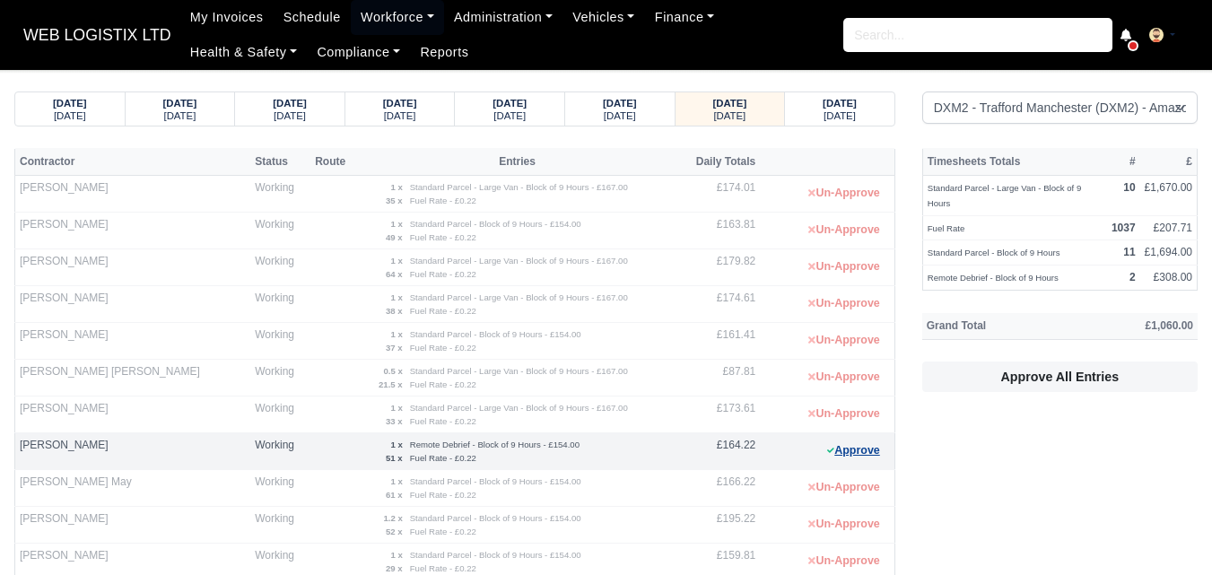
click at [847, 447] on button "Approve" at bounding box center [853, 451] width 73 height 26
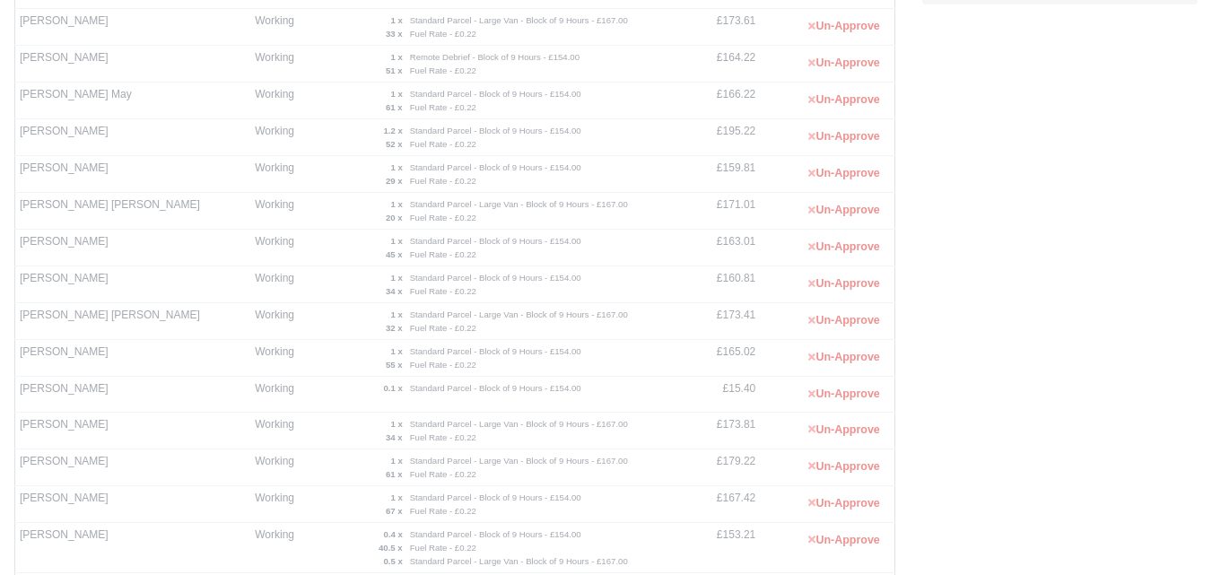
scroll to position [516, 0]
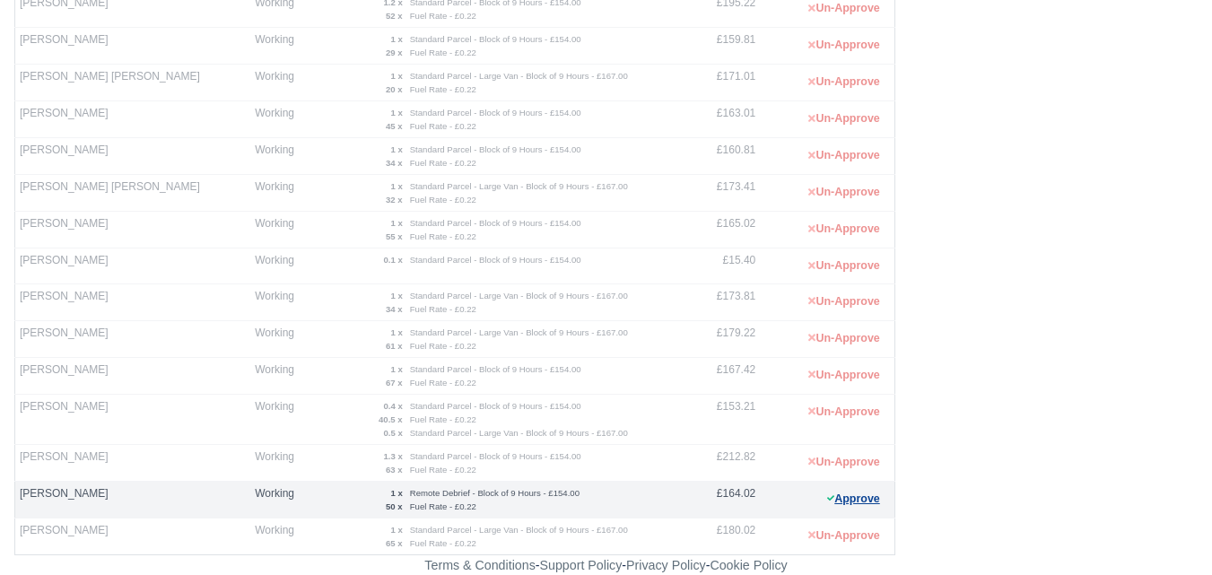
click at [881, 494] on button "Approve" at bounding box center [853, 499] width 73 height 26
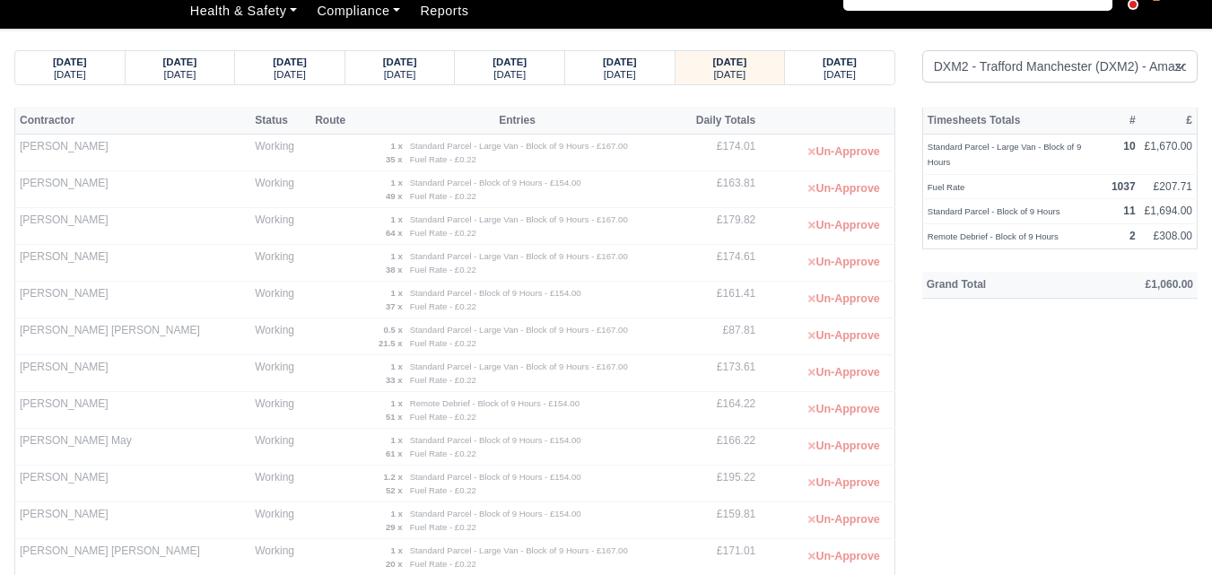
scroll to position [0, 0]
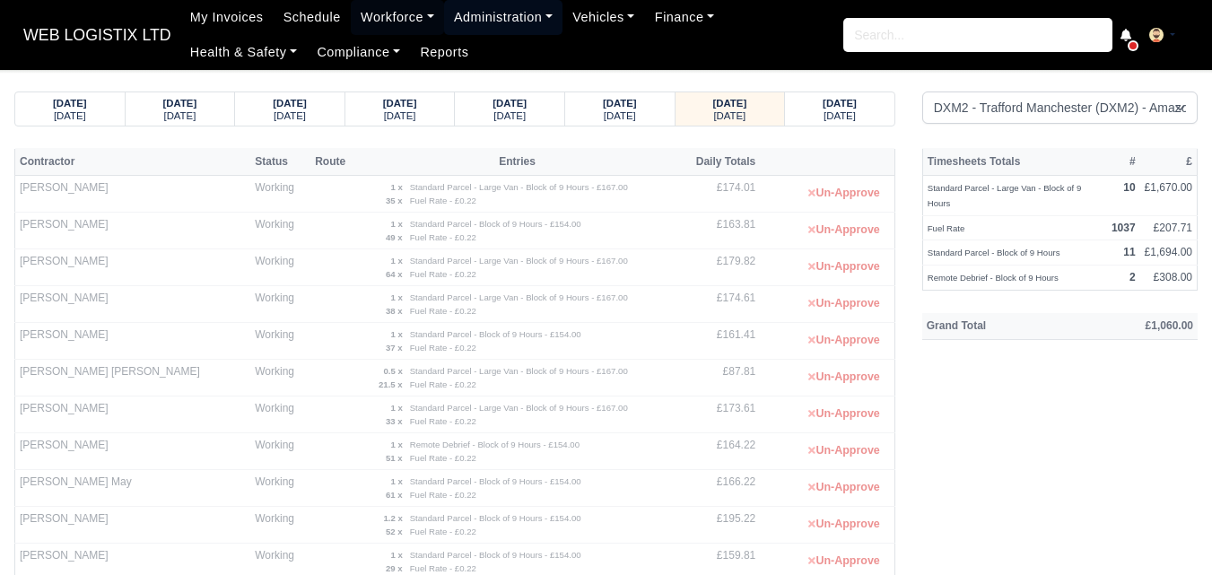
click at [539, 19] on link "Administration" at bounding box center [503, 17] width 118 height 35
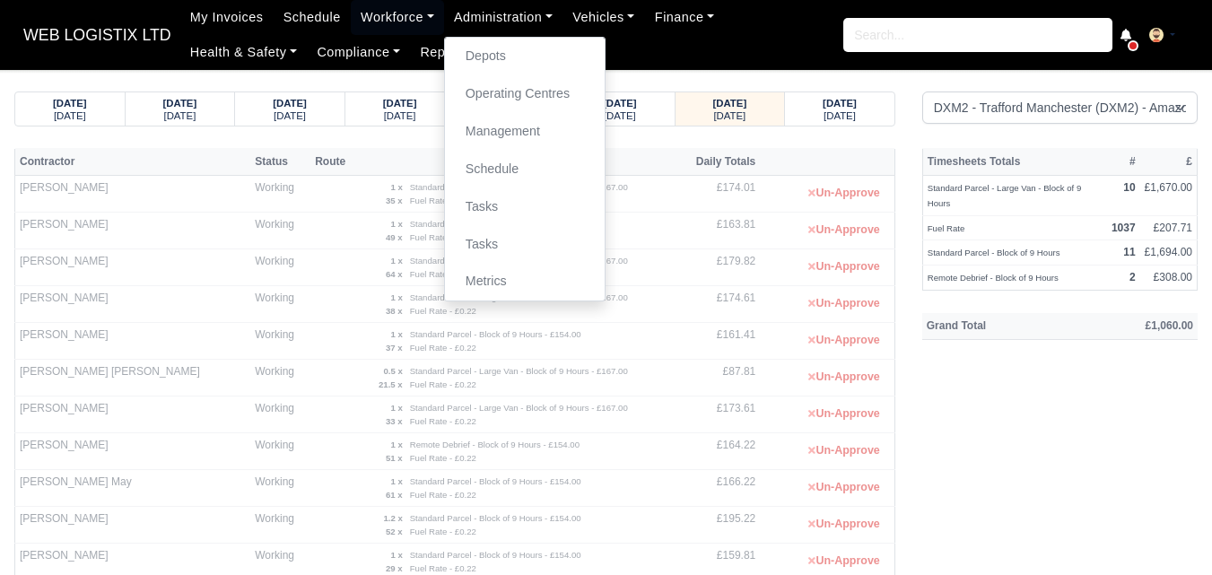
click at [607, 61] on ul "My Invoices Schedule Workforce Manpower Expiring Documents Leave Requests Daily…" at bounding box center [511, 35] width 663 height 70
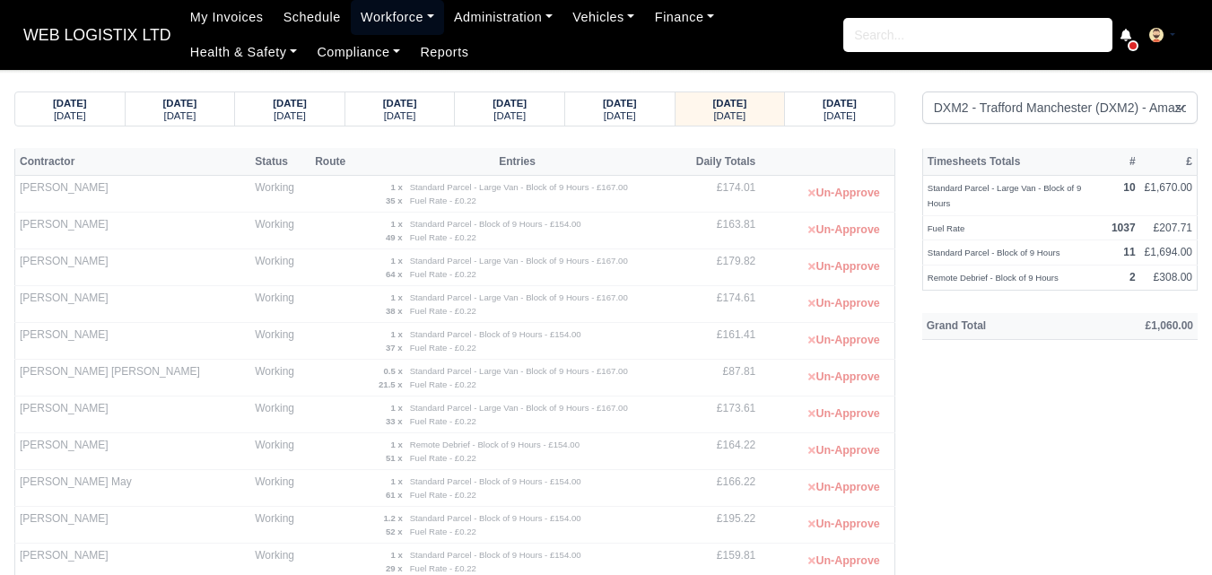
click at [394, 25] on link "Workforce" at bounding box center [397, 17] width 93 height 35
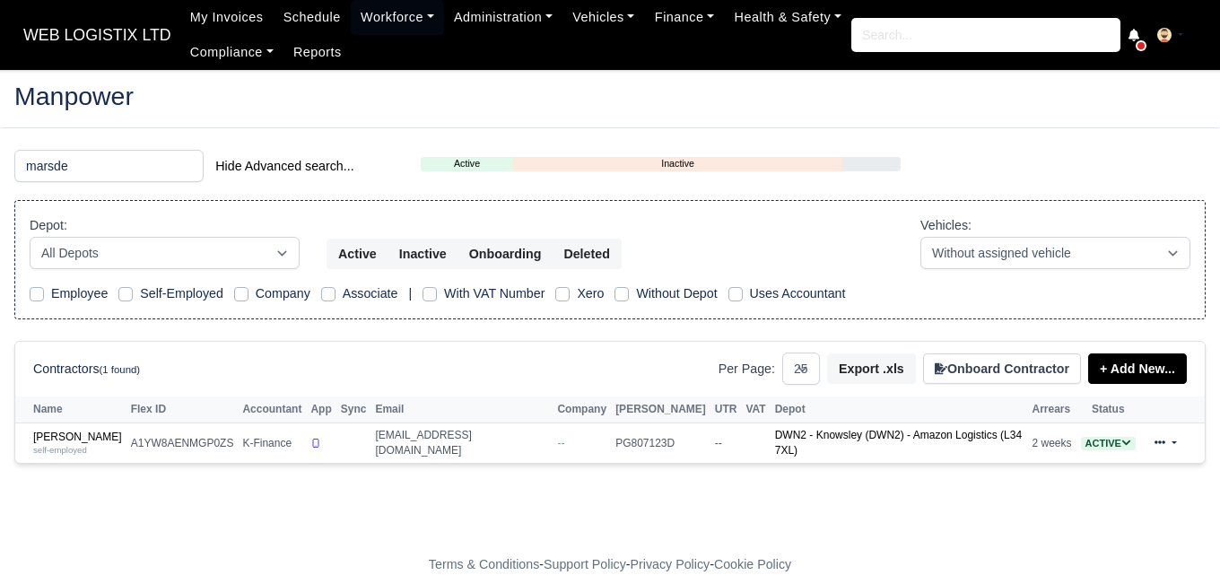
select select "25"
click at [83, 167] on input "marsde" at bounding box center [108, 166] width 189 height 32
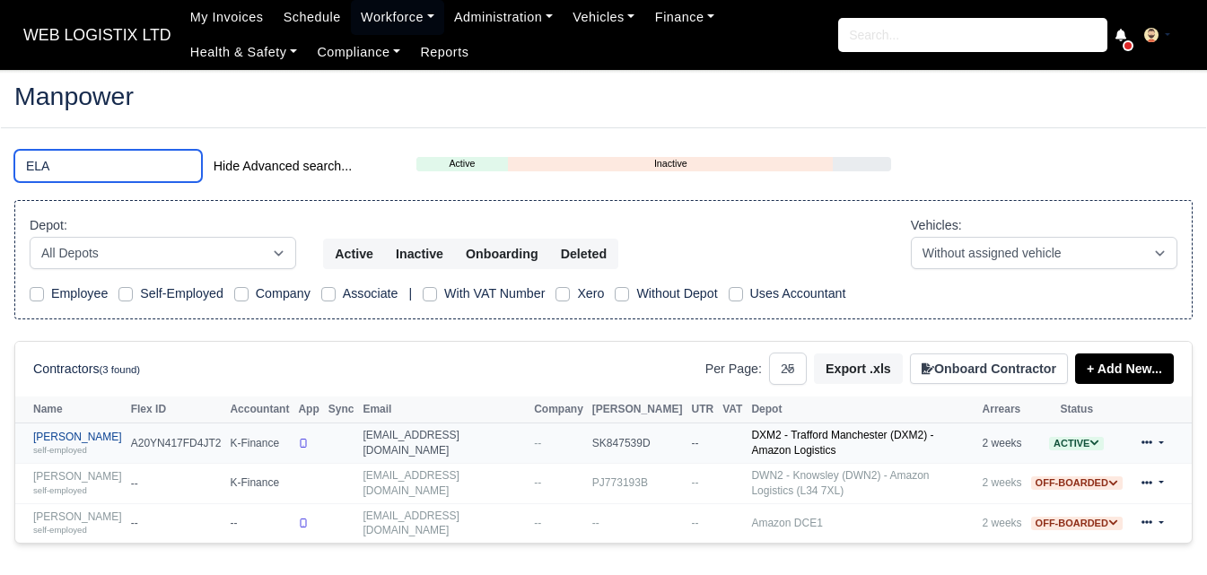
type input "ELA"
click at [82, 445] on small "self-employed" at bounding box center [60, 450] width 54 height 10
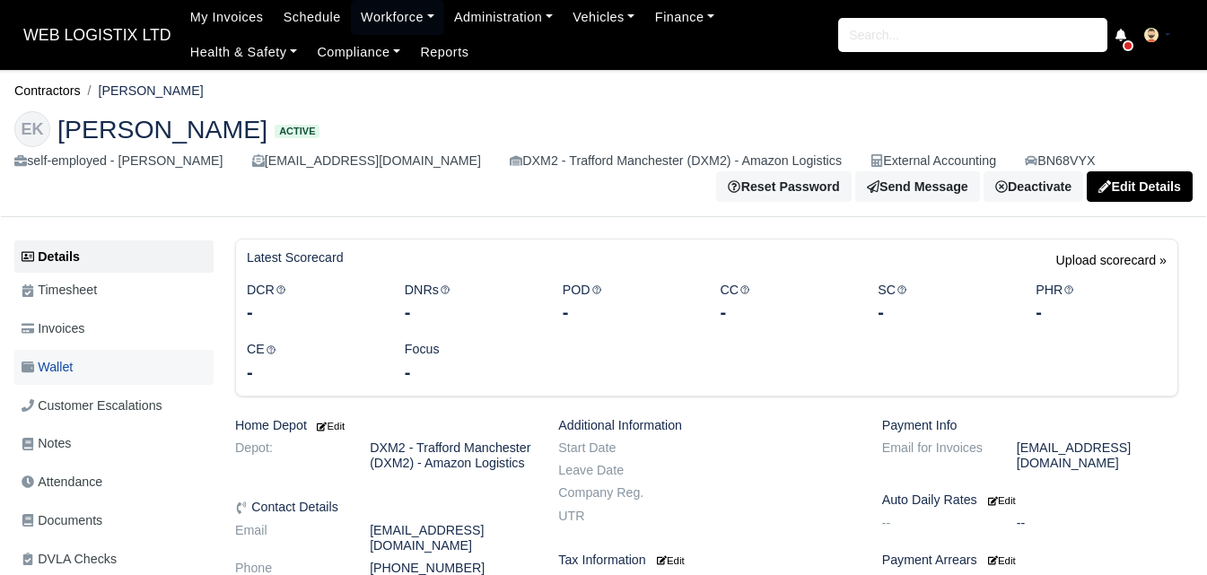
click at [109, 367] on link "Wallet" at bounding box center [113, 367] width 199 height 35
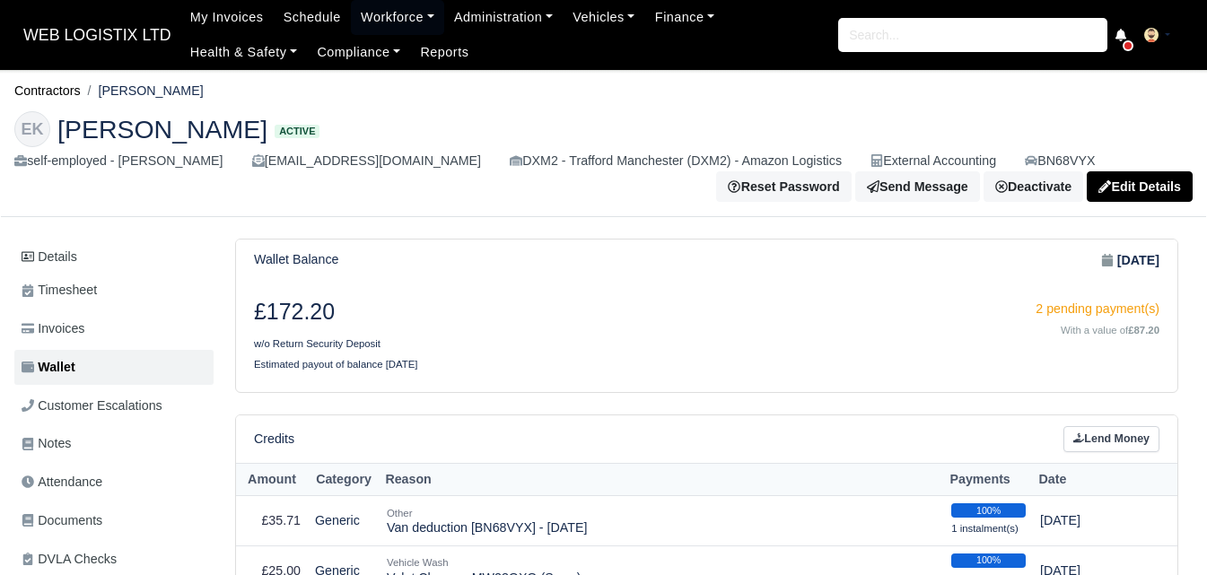
drag, startPoint x: 100, startPoint y: 90, endPoint x: 178, endPoint y: 92, distance: 78.1
click at [178, 92] on ol "Contractors Elamuri Kabir" at bounding box center [603, 91] width 1178 height 28
click at [107, 92] on li "Elamuri Kabir" at bounding box center [142, 91] width 123 height 21
drag, startPoint x: 103, startPoint y: 90, endPoint x: 179, endPoint y: 95, distance: 75.6
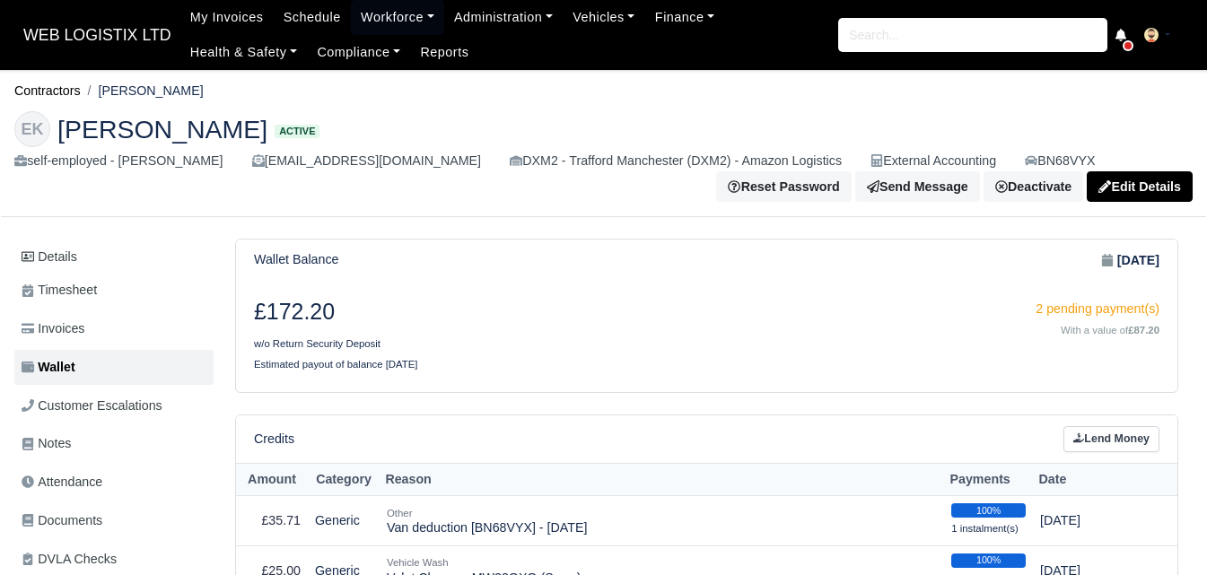
click at [179, 95] on ol "Contractors Elamuri Kabir" at bounding box center [603, 91] width 1178 height 28
copy li "[PERSON_NAME]"
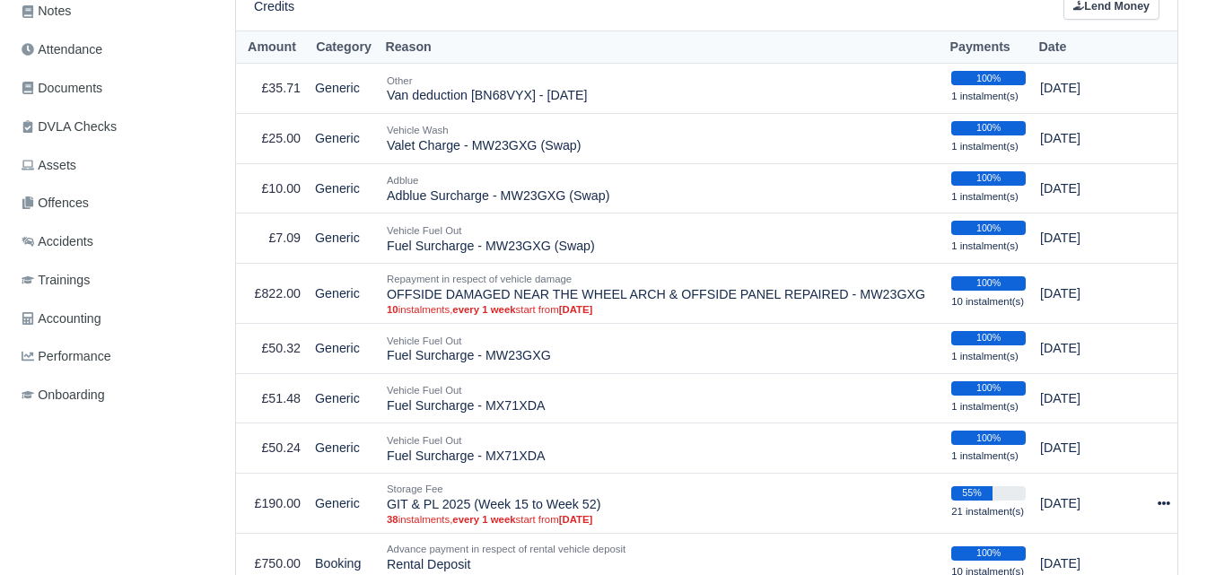
scroll to position [245, 0]
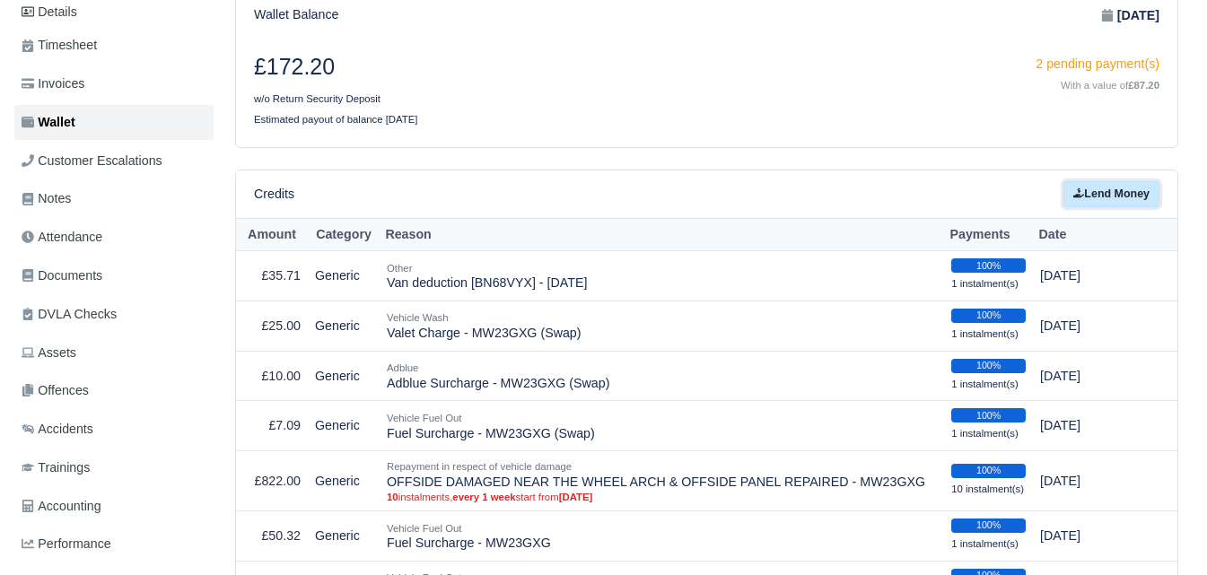
drag, startPoint x: 1130, startPoint y: 187, endPoint x: 1121, endPoint y: 170, distance: 19.3
click at [1130, 187] on link "Lend Money" at bounding box center [1111, 194] width 96 height 26
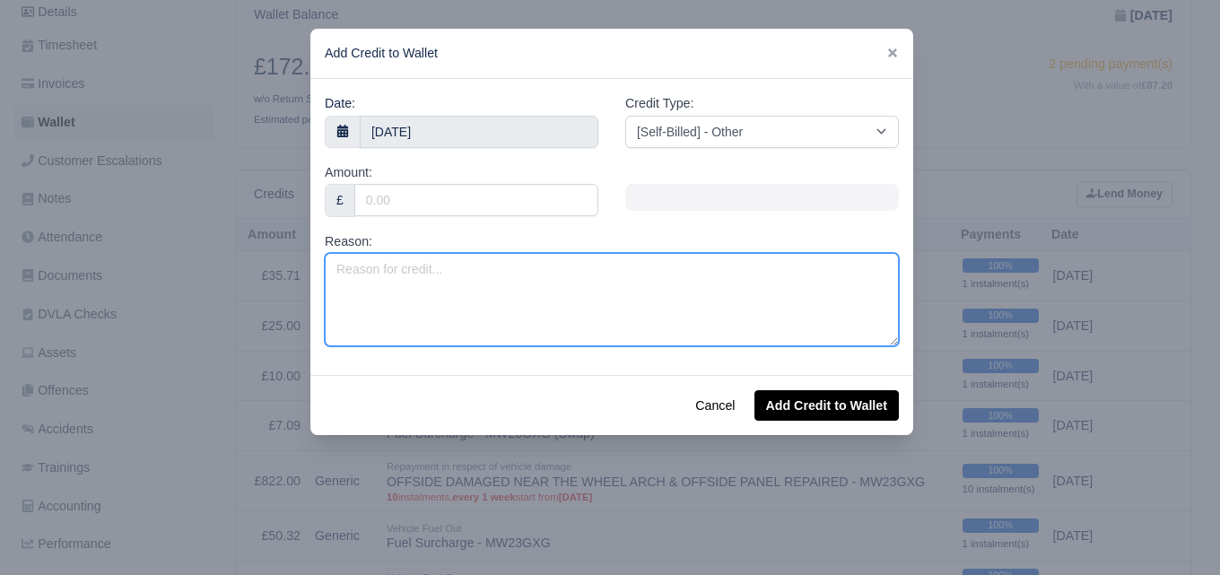
click at [766, 315] on textarea "Reason:" at bounding box center [612, 299] width 574 height 93
type textarea "Negative Wage Week 34"
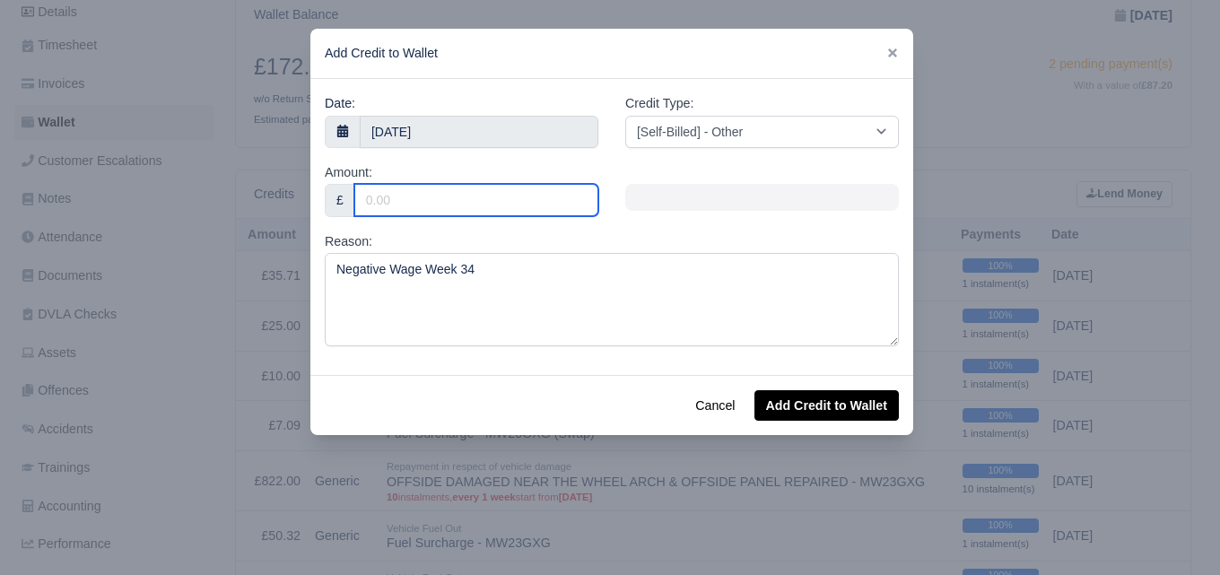
click at [408, 195] on input "Amount:" at bounding box center [476, 200] width 244 height 32
type input "9.44"
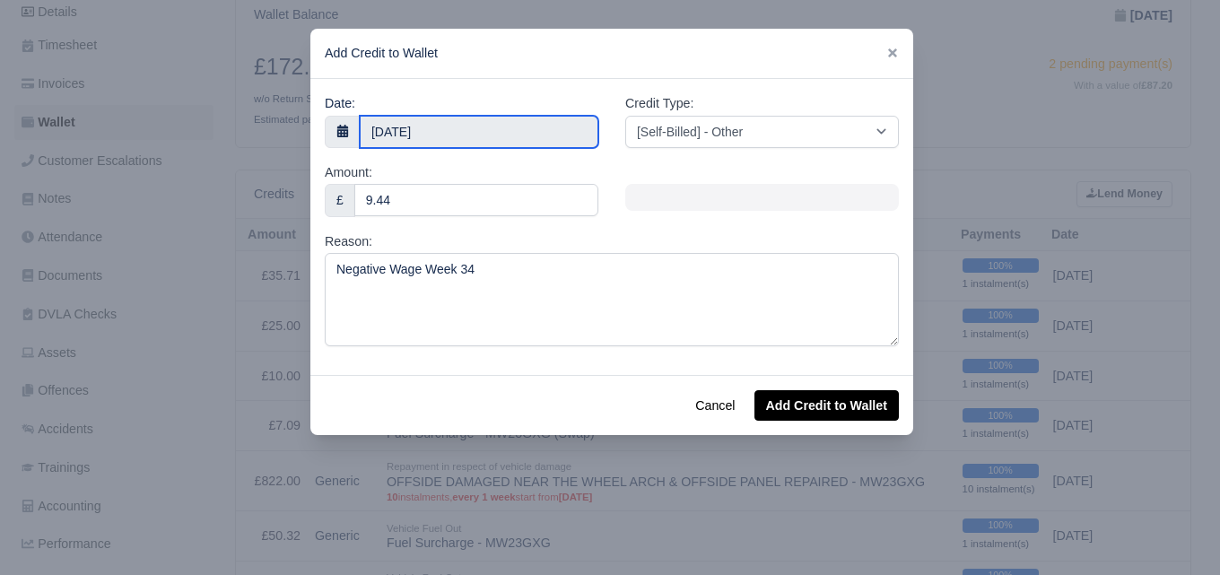
click at [410, 140] on body "WEB LOGISTIX LTD My Invoices Schedule Workforce Manpower Expiring Documents Lea…" at bounding box center [610, 42] width 1220 height 575
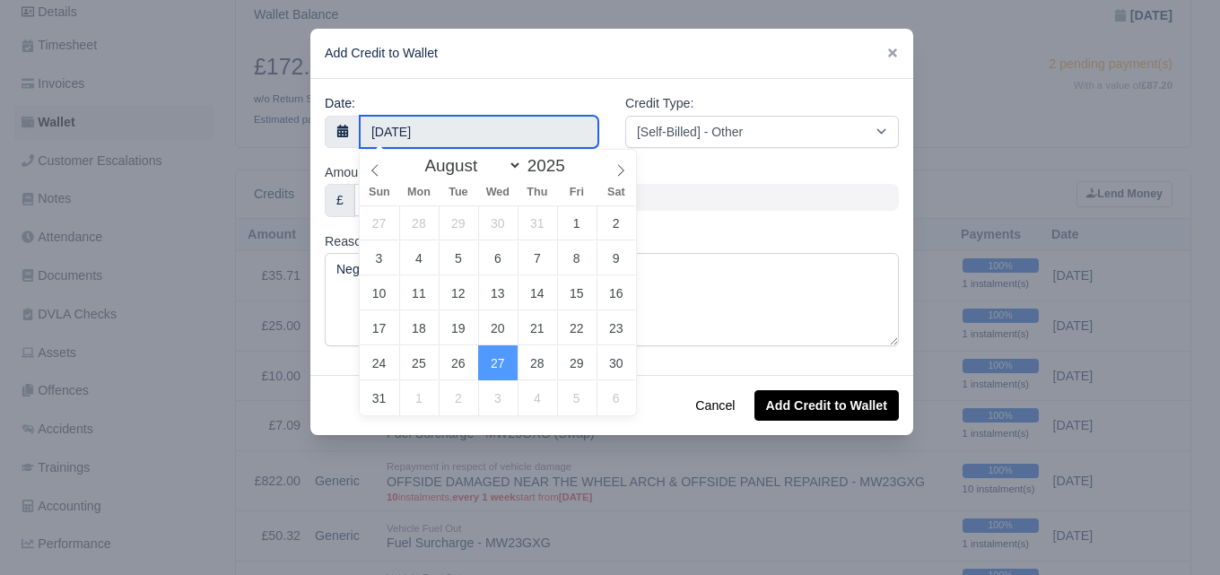
click at [415, 129] on input "27 August 2025" at bounding box center [479, 132] width 239 height 32
type input "23 August 2025"
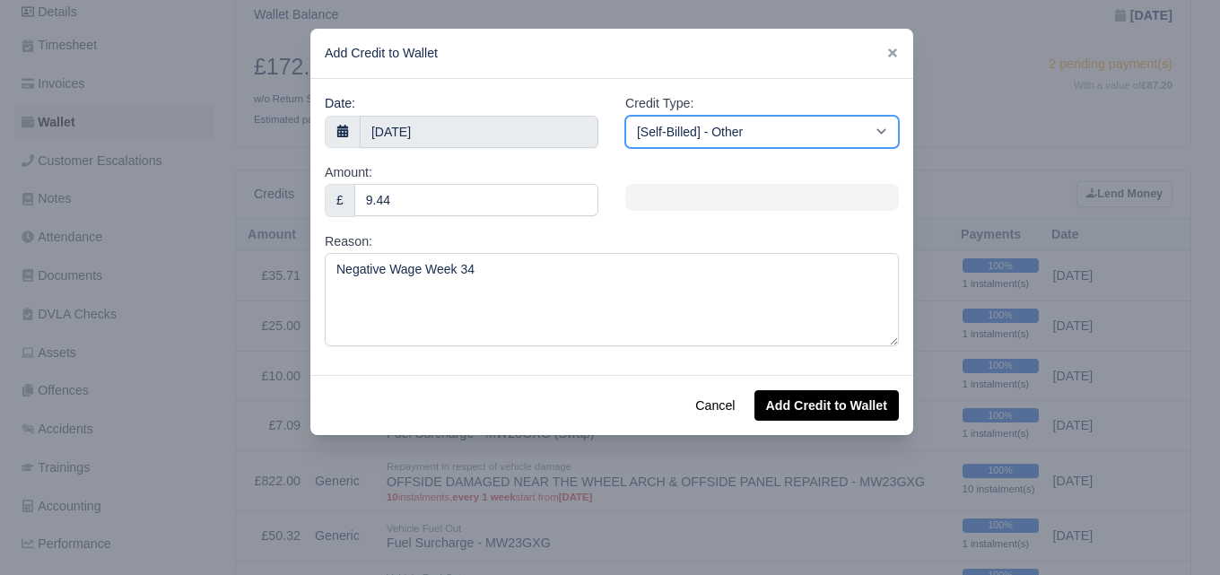
click at [829, 131] on select "[Self-Billed] - Other [Self-Billed] - Negative Invoice [Self-Billed] - Keychain…" at bounding box center [762, 132] width 274 height 32
click at [625, 116] on select "[Self-Billed] - Other [Self-Billed] - Negative Invoice [Self-Billed] - Keychain…" at bounding box center [762, 132] width 274 height 32
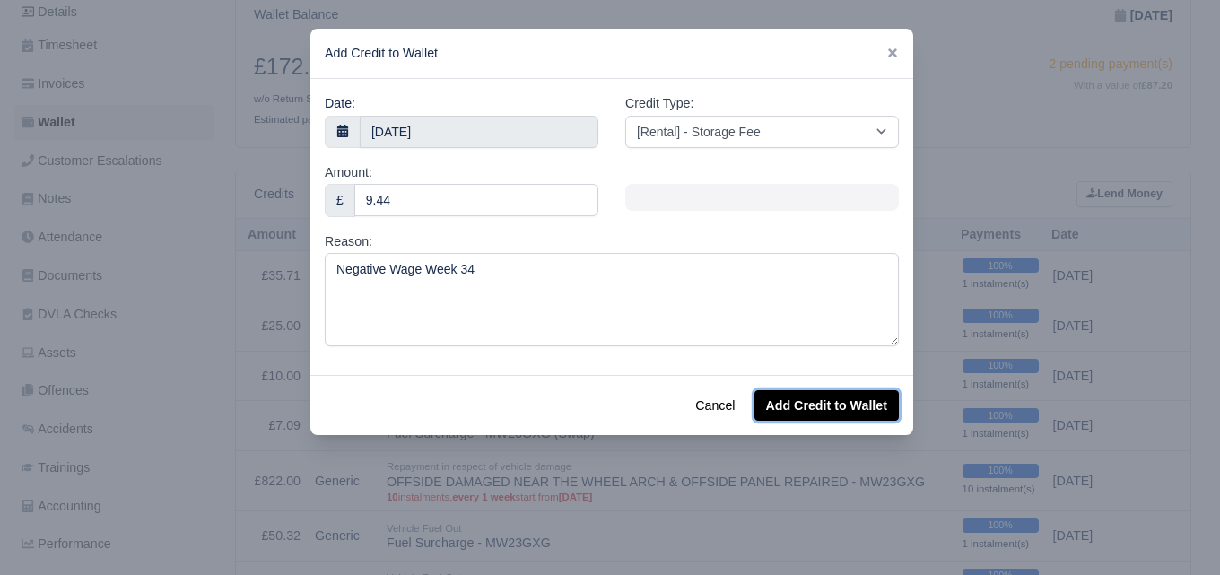
drag, startPoint x: 800, startPoint y: 402, endPoint x: 846, endPoint y: 374, distance: 53.5
click at [801, 402] on button "Add Credit to Wallet" at bounding box center [827, 405] width 144 height 31
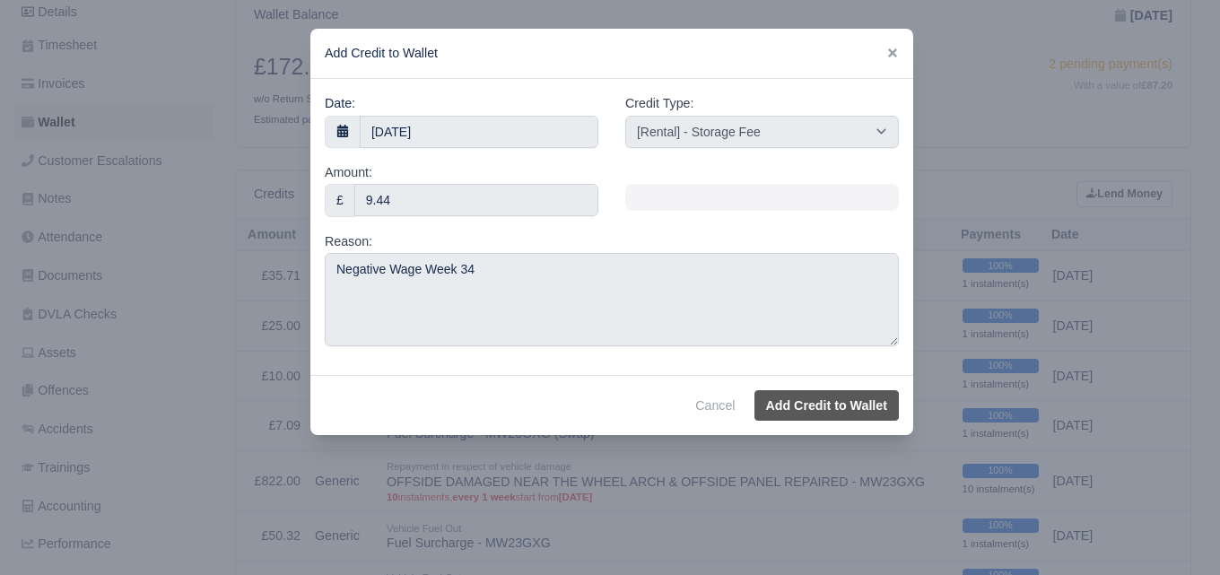
select select "other"
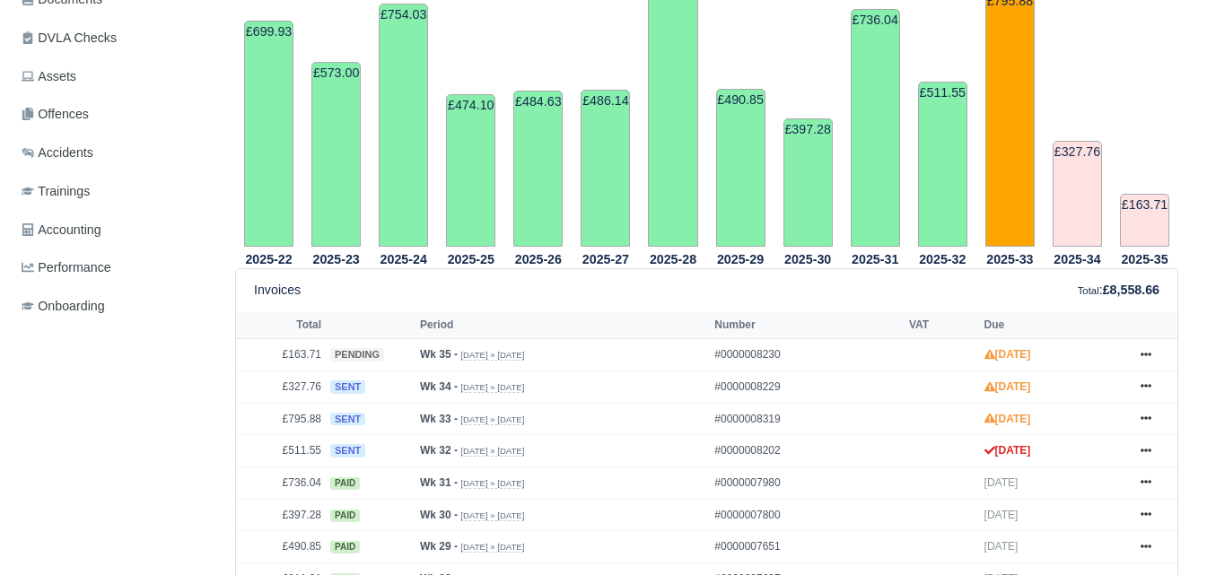
scroll to position [546, 0]
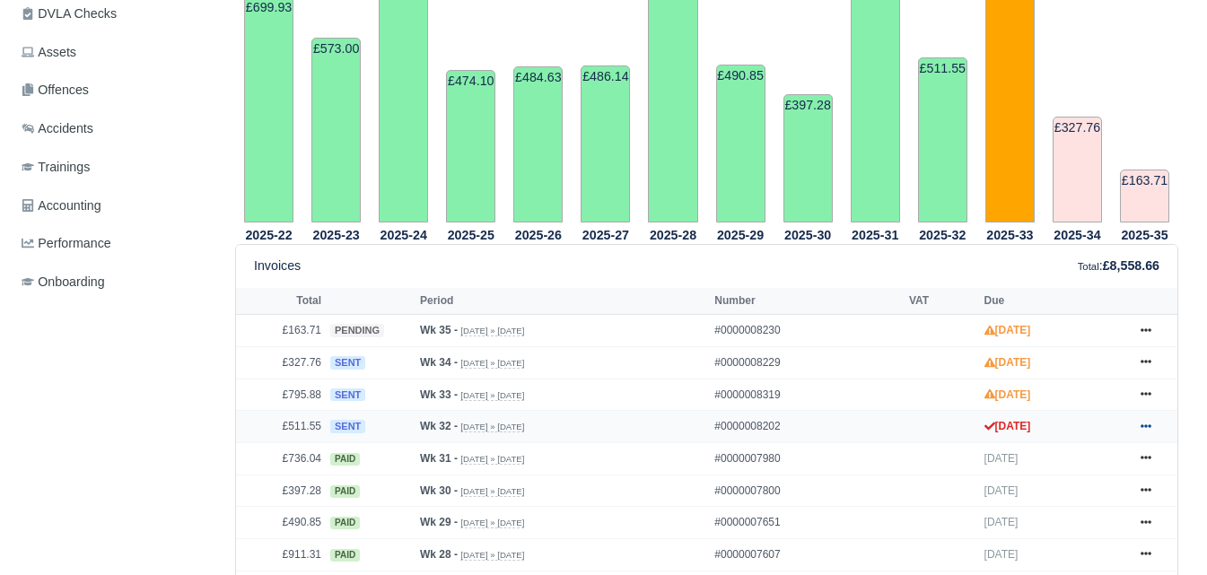
click at [1142, 423] on icon at bounding box center [1145, 426] width 11 height 11
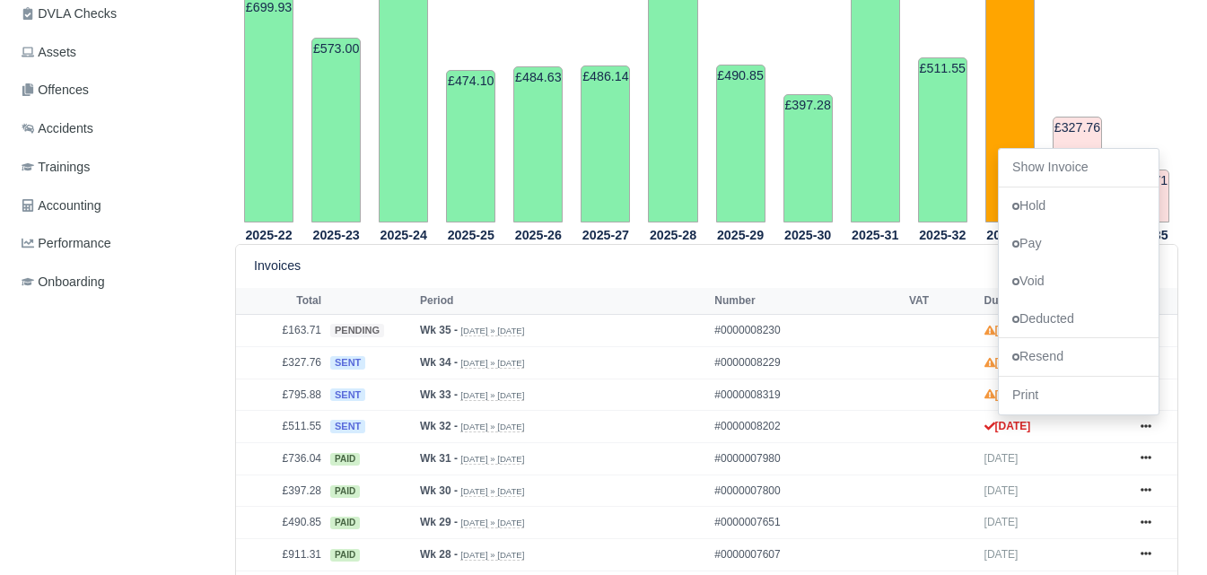
click at [1183, 133] on div "2025-22 £699.93 2025-23 £573.00 2025-24 £754.03 2025-25 £474.10 :" at bounding box center [707, 351] width 970 height 1023
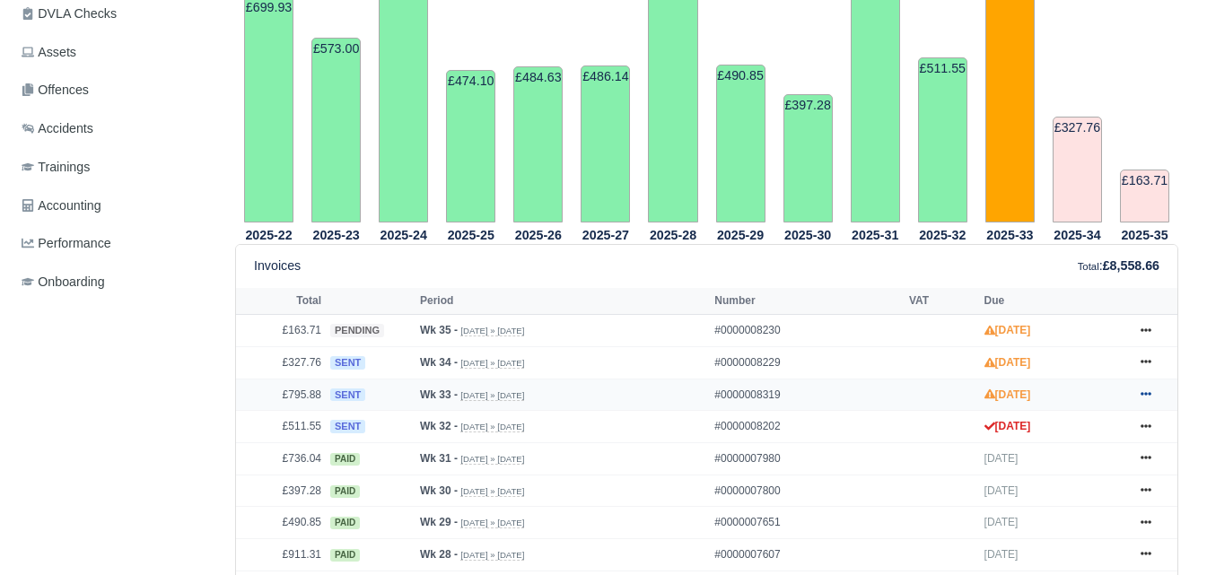
click at [1148, 397] on icon at bounding box center [1145, 393] width 11 height 11
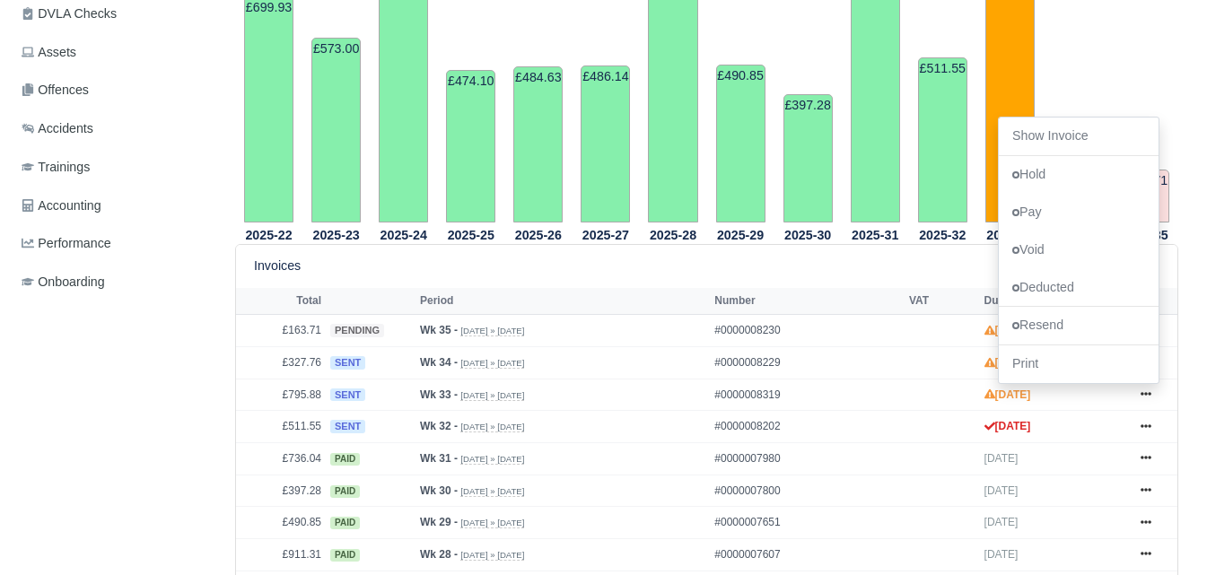
click at [904, 258] on div "Invoices Total : £8,558.66" at bounding box center [706, 266] width 905 height 21
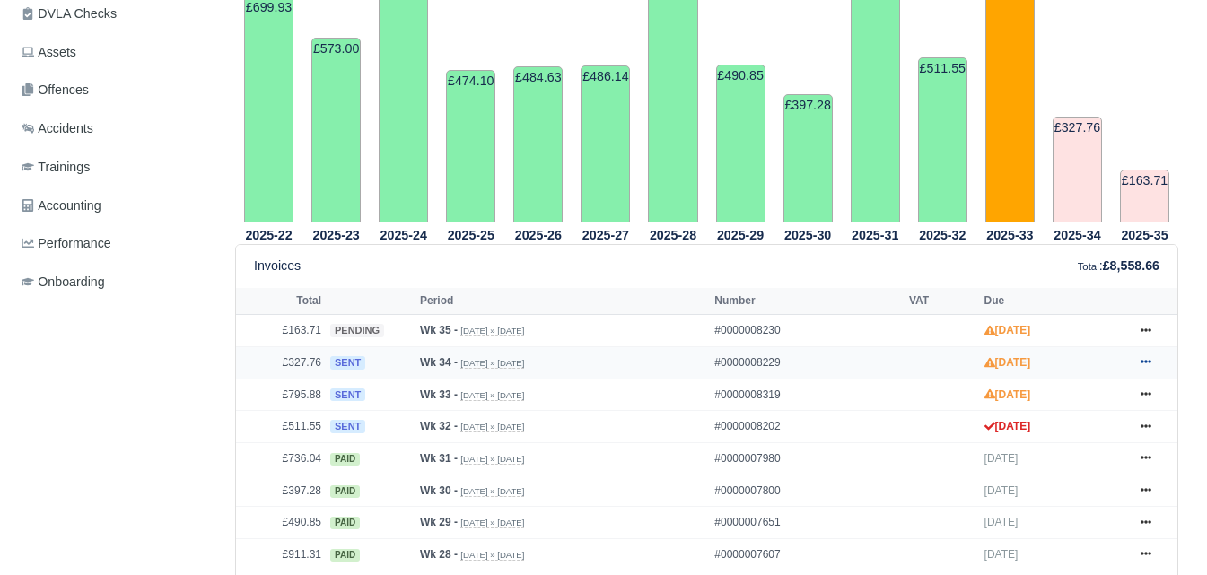
click at [1147, 364] on icon at bounding box center [1145, 363] width 11 height 4
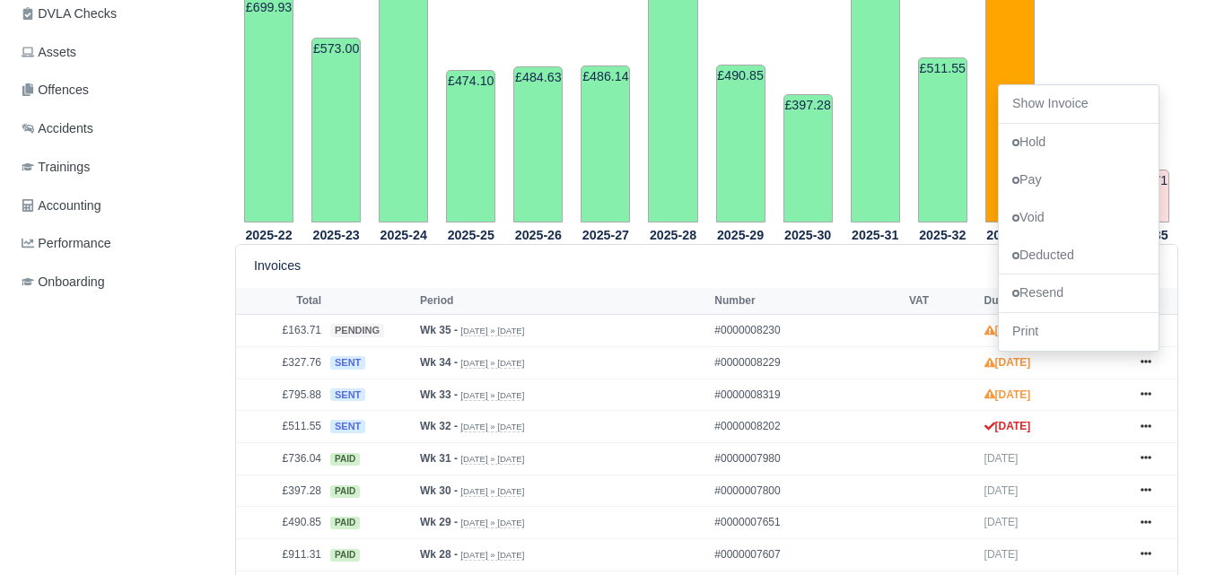
click at [688, 271] on div "Invoices Total : £8,558.66" at bounding box center [706, 266] width 905 height 21
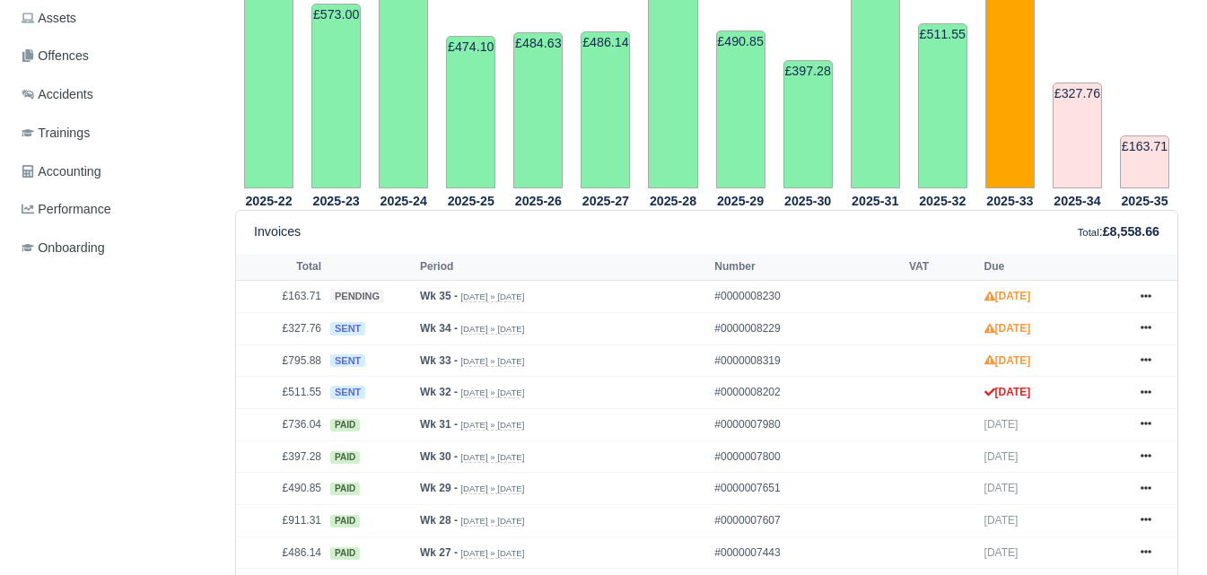
scroll to position [587, 0]
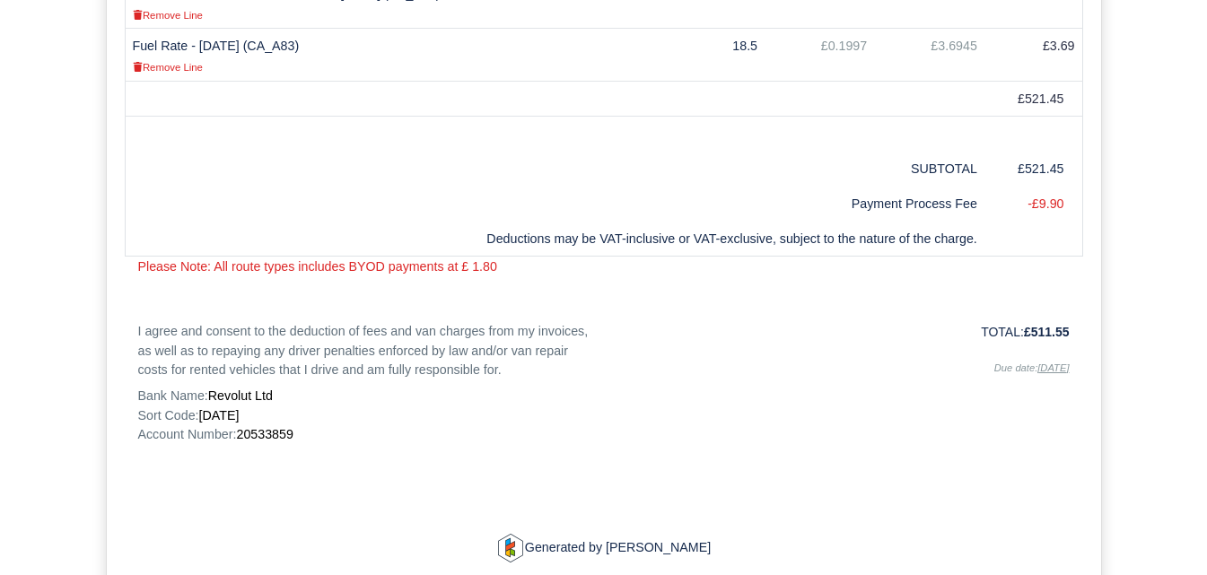
scroll to position [966, 0]
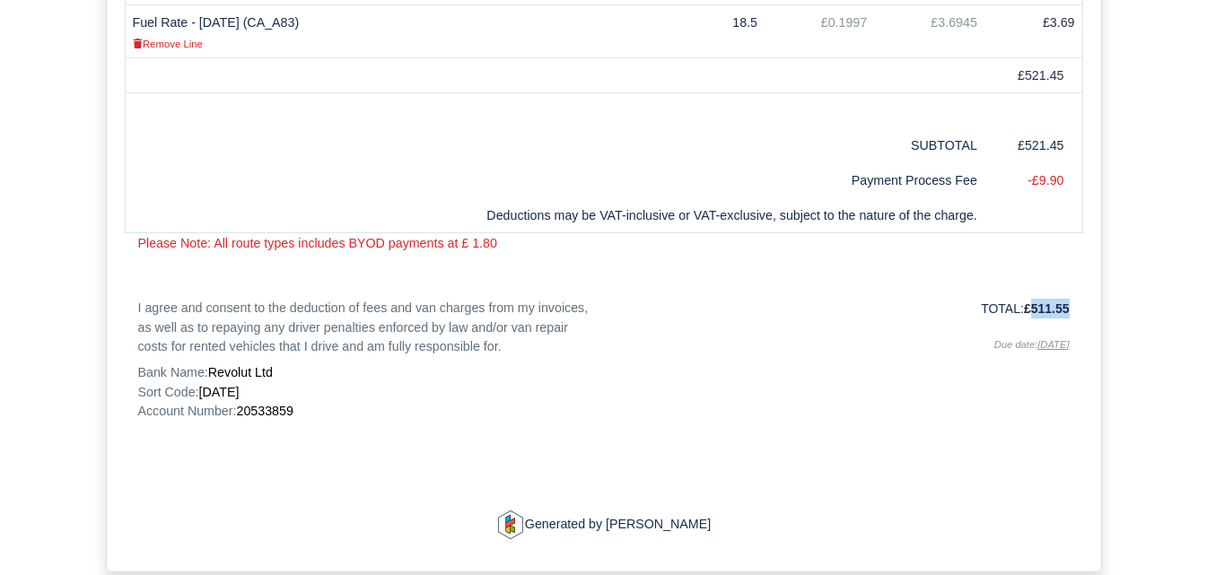
drag, startPoint x: 1032, startPoint y: 307, endPoint x: 1072, endPoint y: 308, distance: 40.4
click at [1072, 308] on div "TOTAL: £511.55 Due date: [DATE]" at bounding box center [843, 360] width 479 height 122
copy strong "511.55"
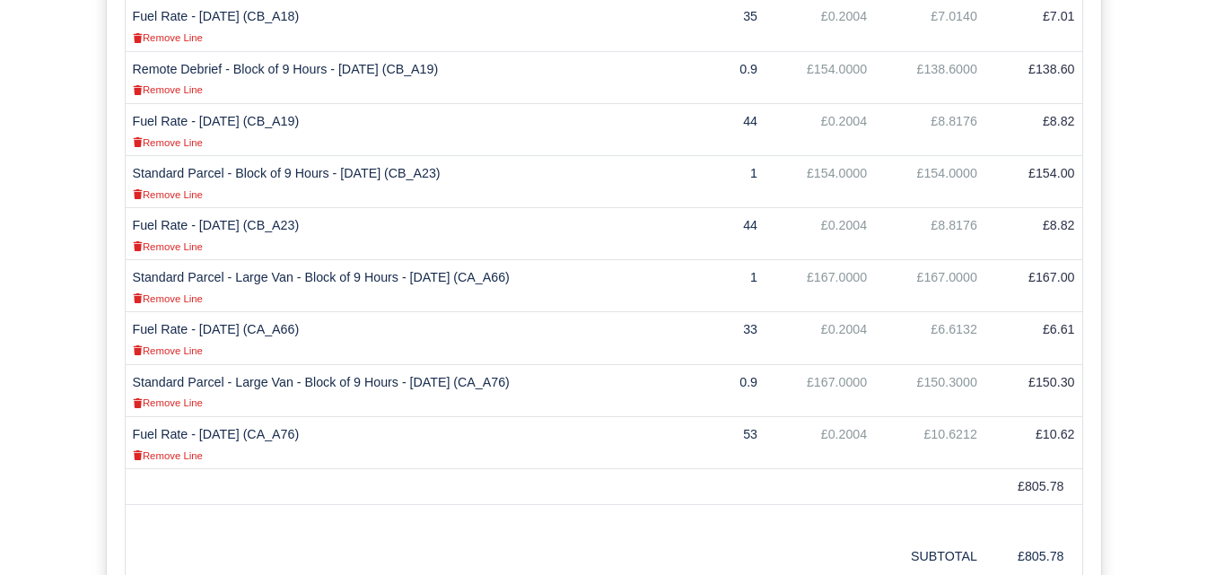
scroll to position [826, 0]
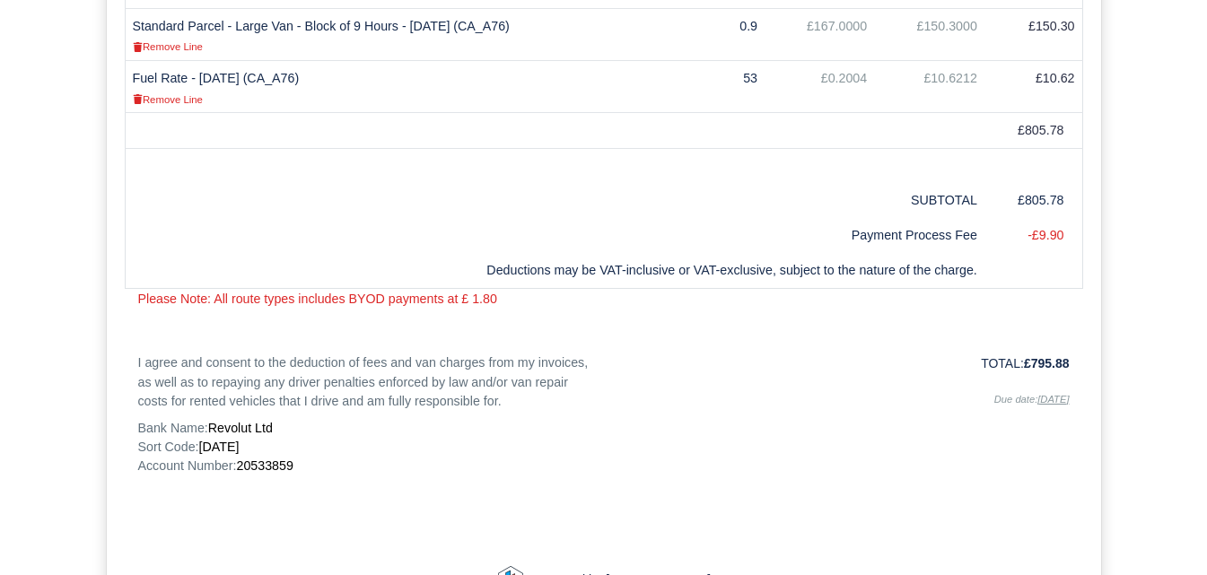
scroll to position [1052, 0]
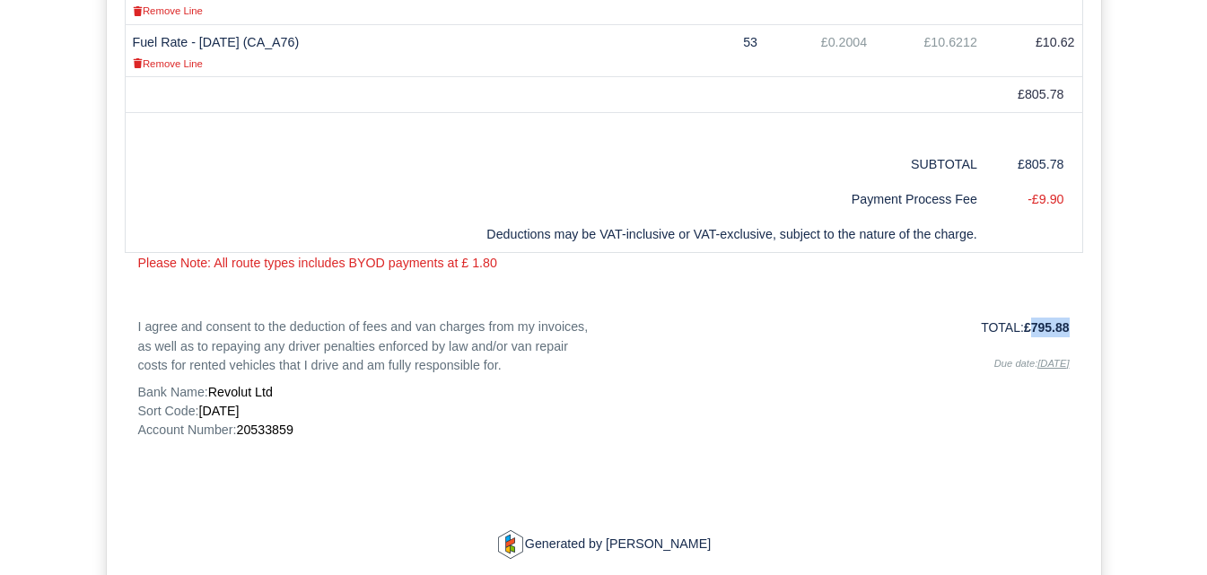
drag, startPoint x: 1030, startPoint y: 322, endPoint x: 1070, endPoint y: 327, distance: 40.7
click at [1070, 327] on div "TOTAL: £795.88 Due date: 30/08/2025" at bounding box center [843, 379] width 479 height 122
copy strong "795.88"
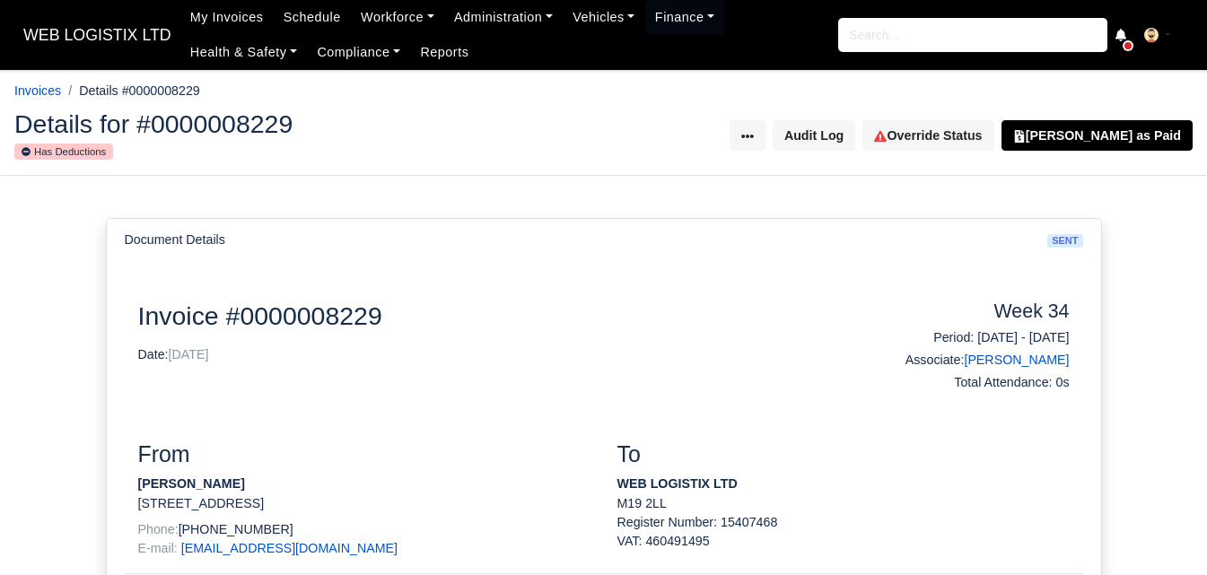
click at [1191, 392] on html "WEB LOGISTIX LTD My Invoices Schedule Workforce Manpower Expiring Documents Lea…" at bounding box center [603, 287] width 1207 height 575
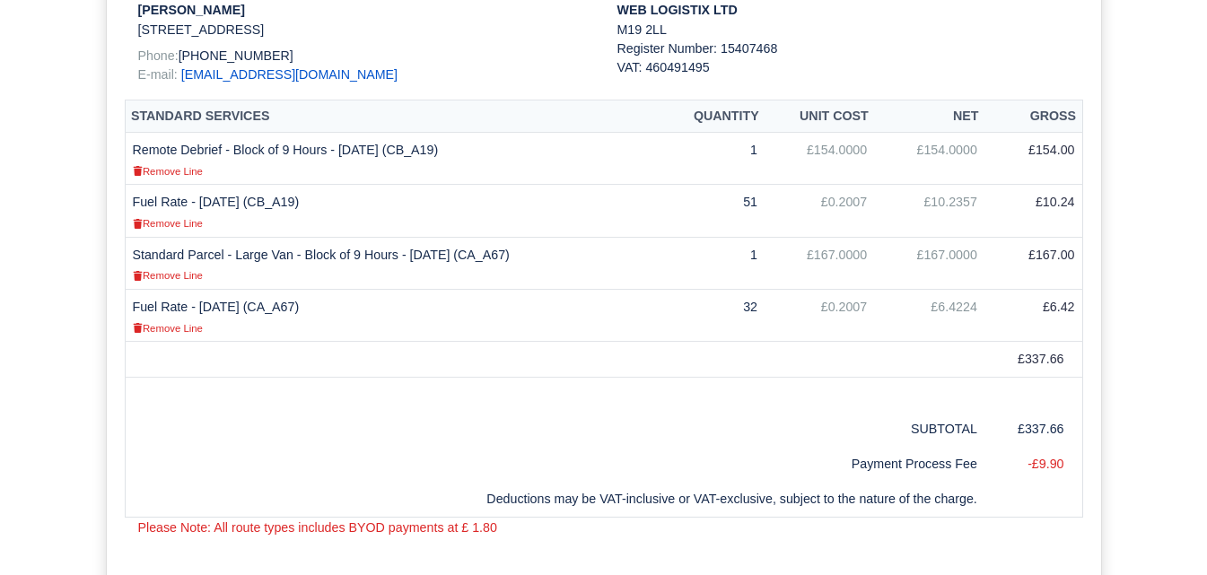
scroll to position [474, 0]
drag, startPoint x: 1029, startPoint y: 424, endPoint x: 1064, endPoint y: 432, distance: 35.9
click at [1064, 432] on td "£337.66" at bounding box center [1033, 429] width 98 height 35
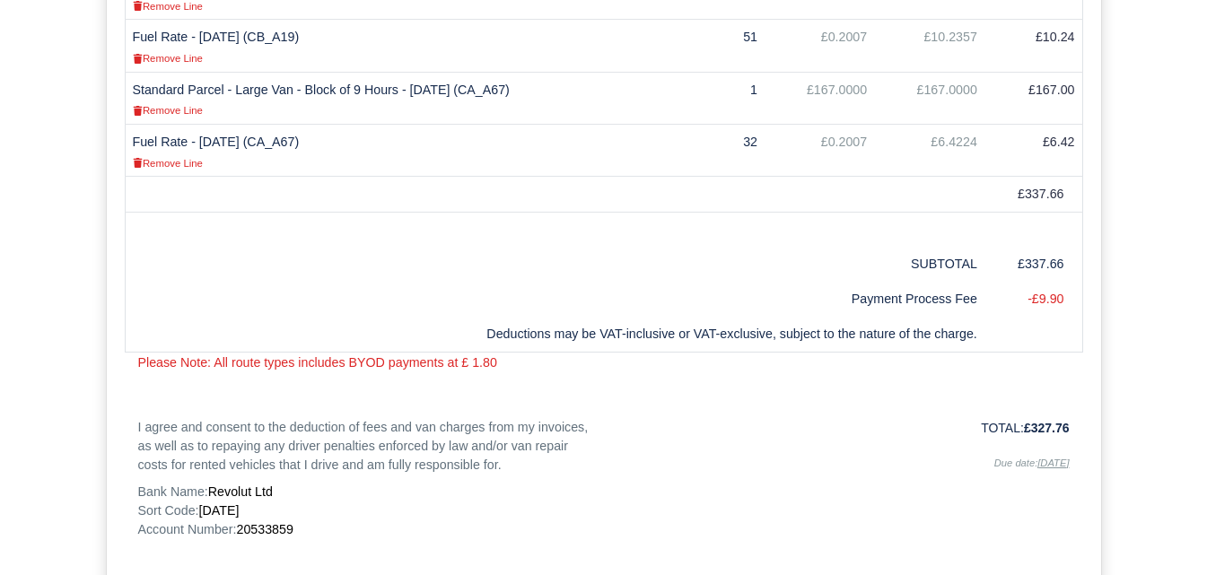
scroll to position [655, 0]
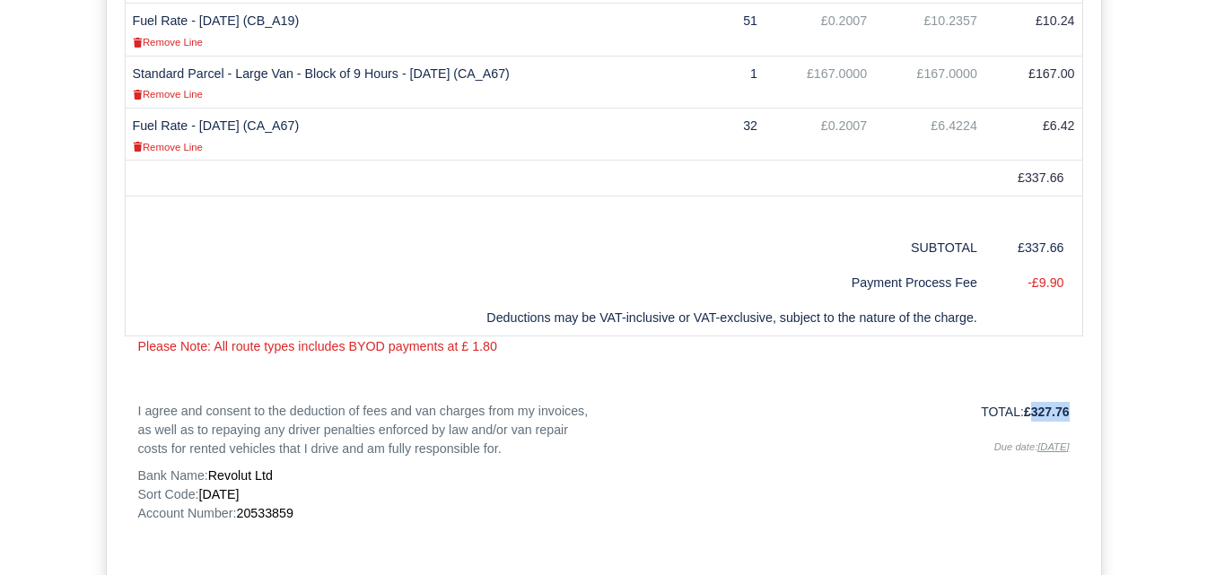
drag, startPoint x: 1028, startPoint y: 412, endPoint x: 1078, endPoint y: 415, distance: 49.5
click at [1078, 415] on div "TOTAL: £327.76 Due date: 06/09/2025" at bounding box center [843, 463] width 479 height 122
copy strong "327.76"
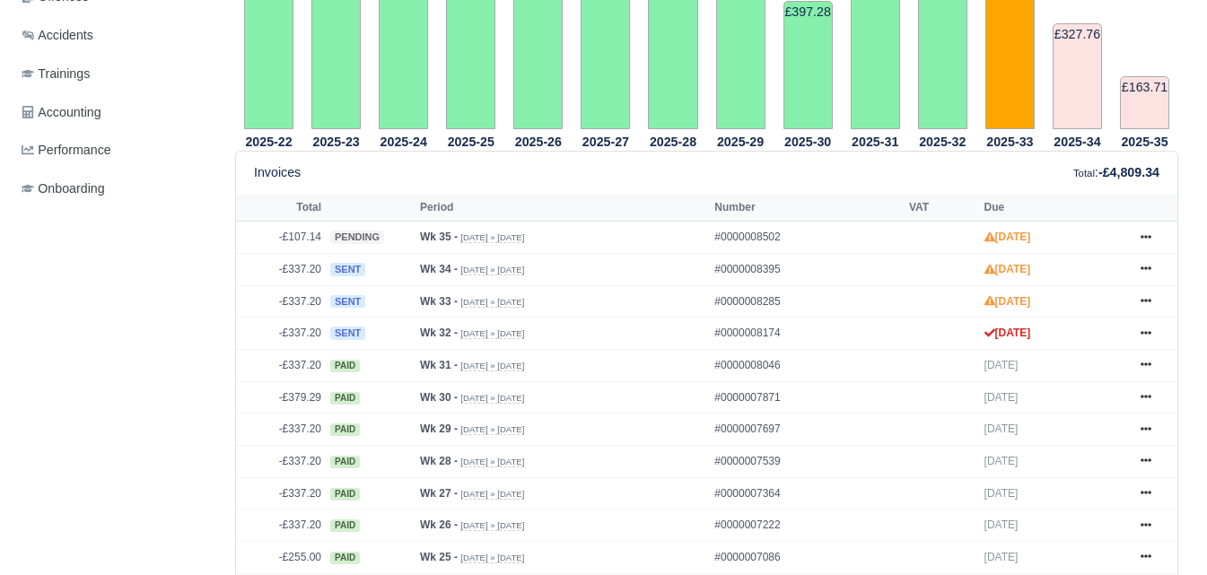
scroll to position [639, 0]
drag, startPoint x: 278, startPoint y: 334, endPoint x: 322, endPoint y: 335, distance: 44.0
click at [322, 335] on td "-£337.20" at bounding box center [281, 334] width 90 height 32
copy td "-£337.20"
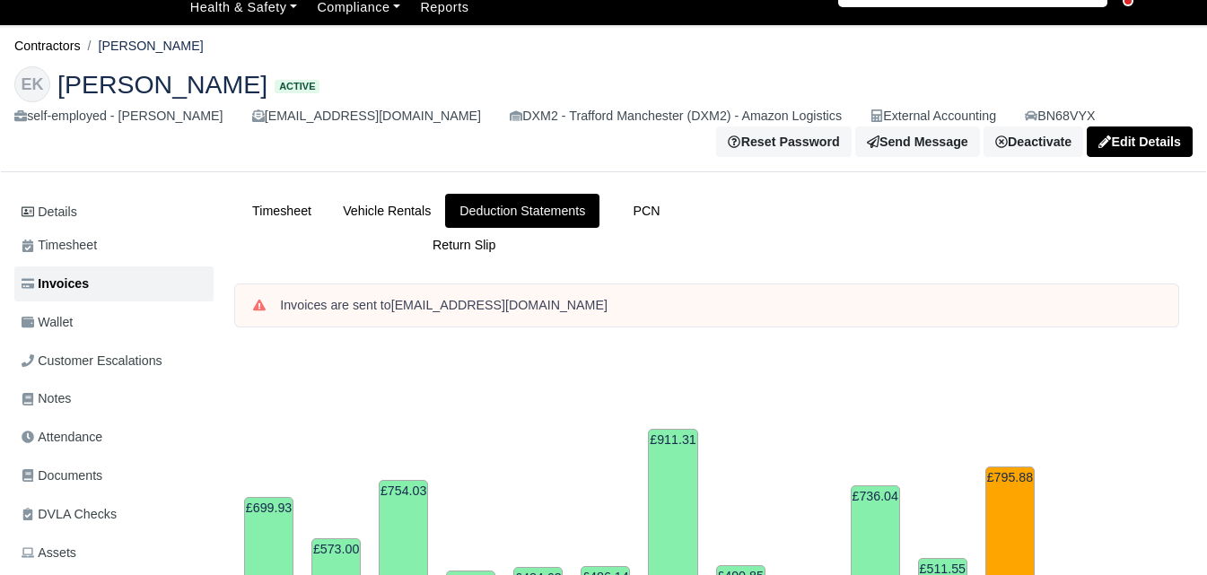
scroll to position [0, 0]
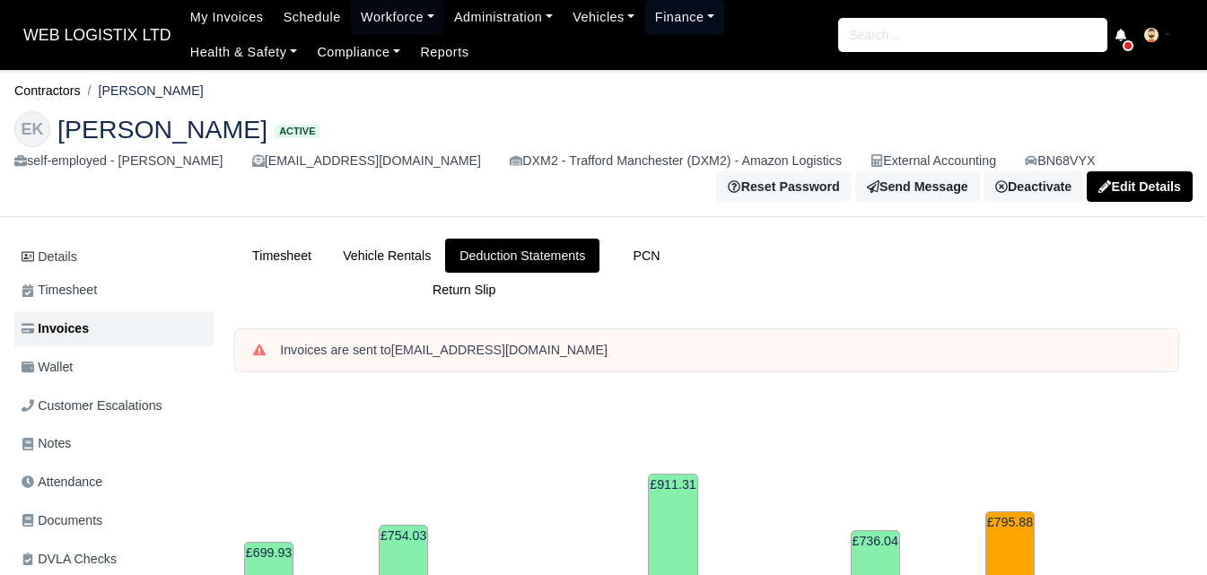
click at [650, 20] on link "Finance" at bounding box center [685, 17] width 80 height 35
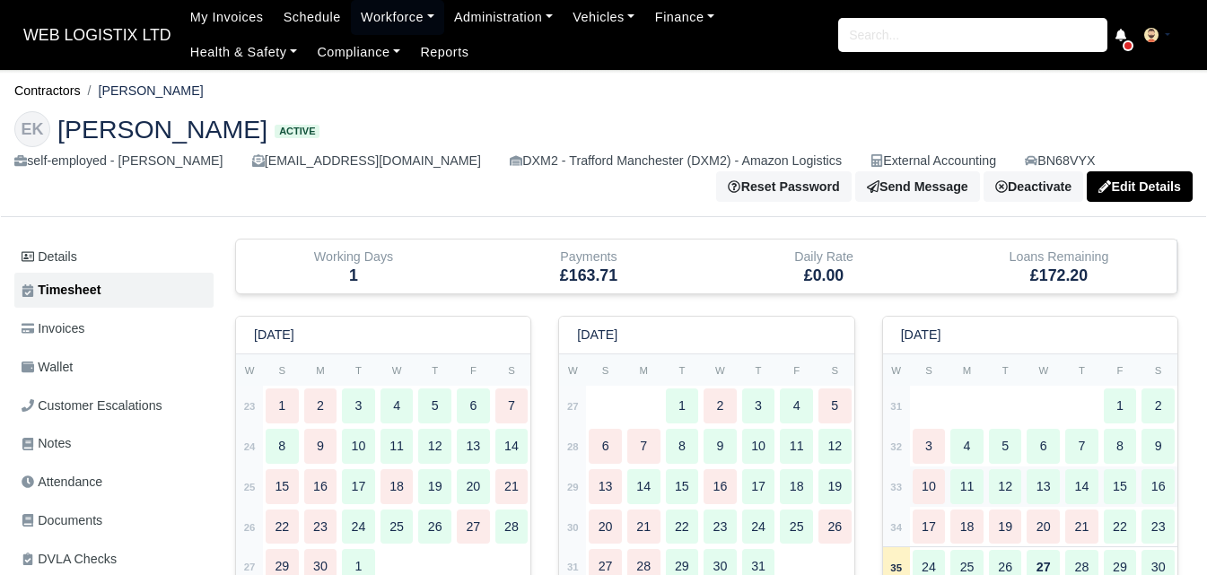
click at [1206, 148] on html "WEB LOGISTIX LTD My Invoices Schedule Workforce Manpower Expiring Documents Lea…" at bounding box center [603, 287] width 1207 height 575
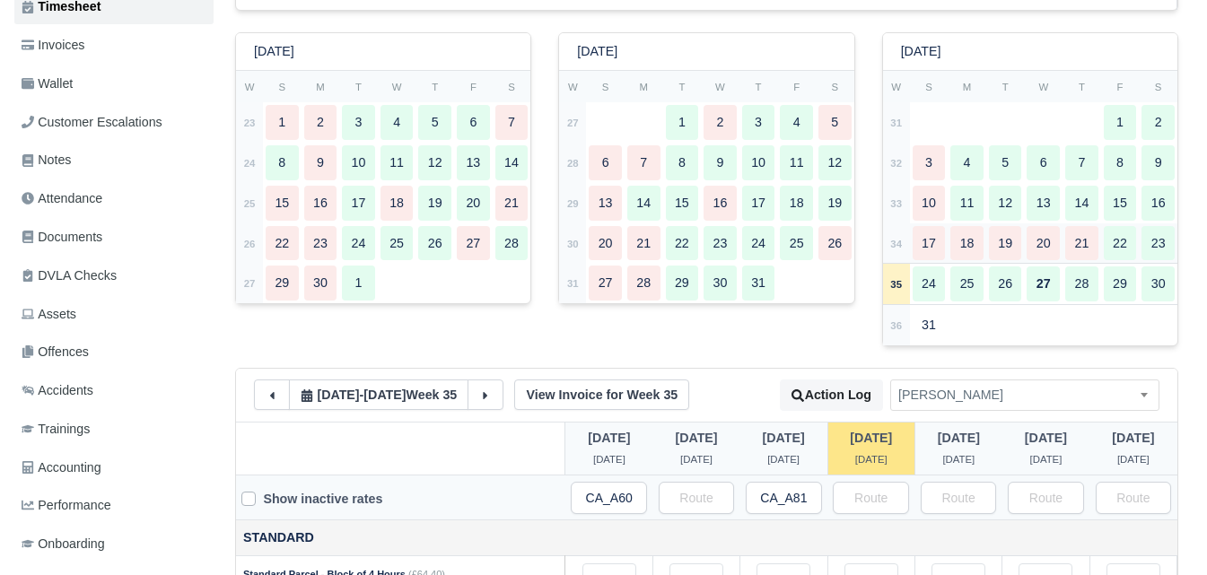
scroll to position [284, 0]
click at [897, 213] on td "33" at bounding box center [896, 203] width 27 height 40
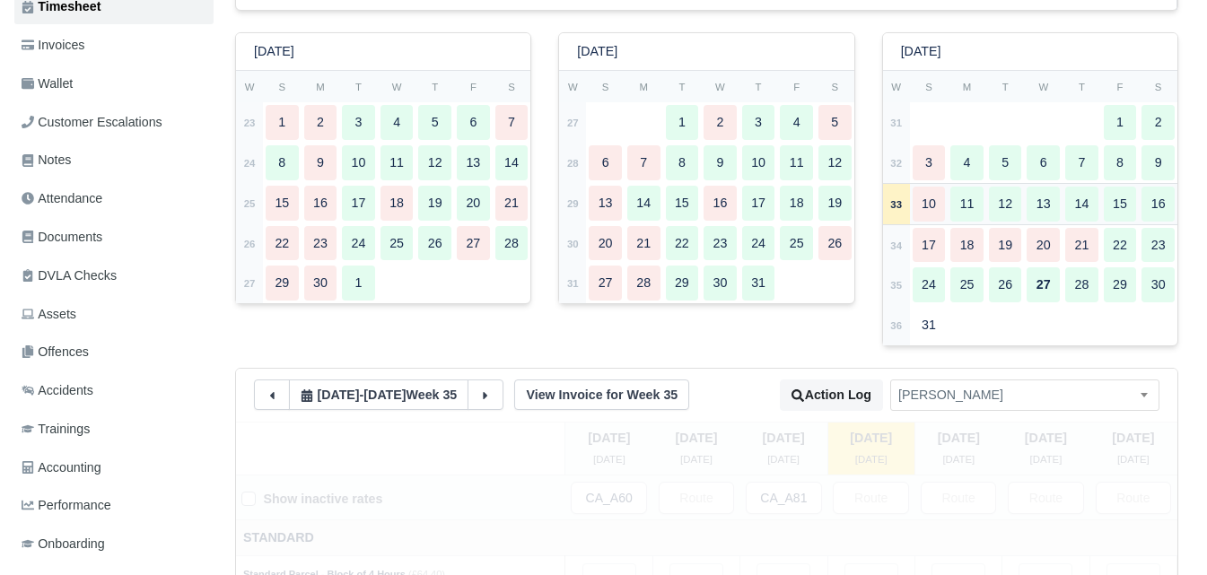
type input "35"
type input "44"
type input "33"
type input "53"
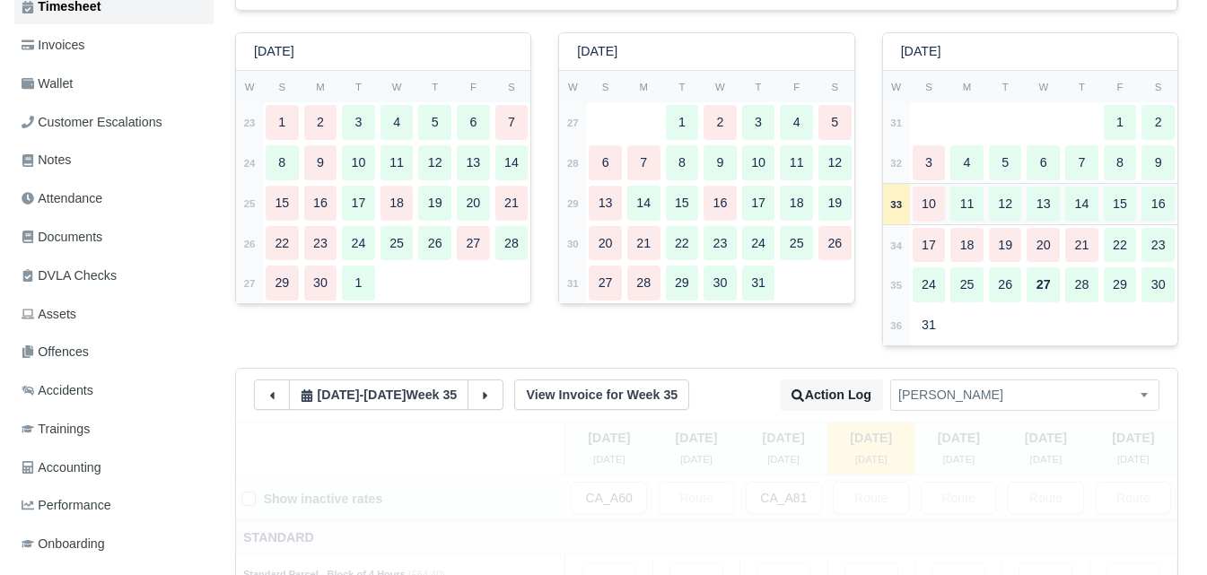
type input "0.9"
type input "1"
type input "0.9"
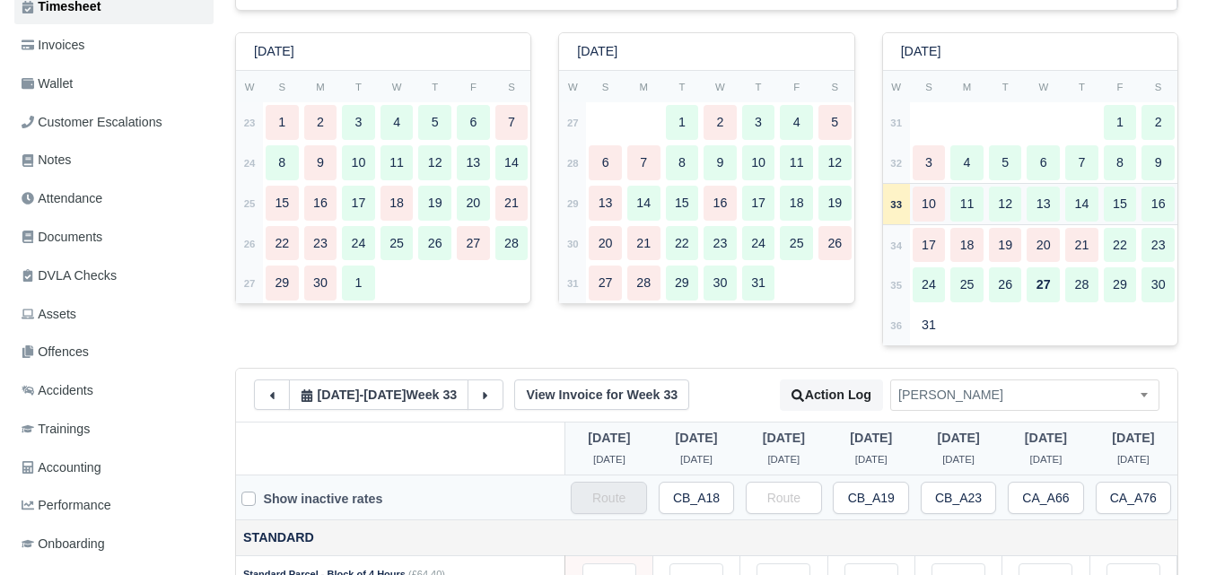
click at [902, 210] on strong "33" at bounding box center [896, 204] width 12 height 11
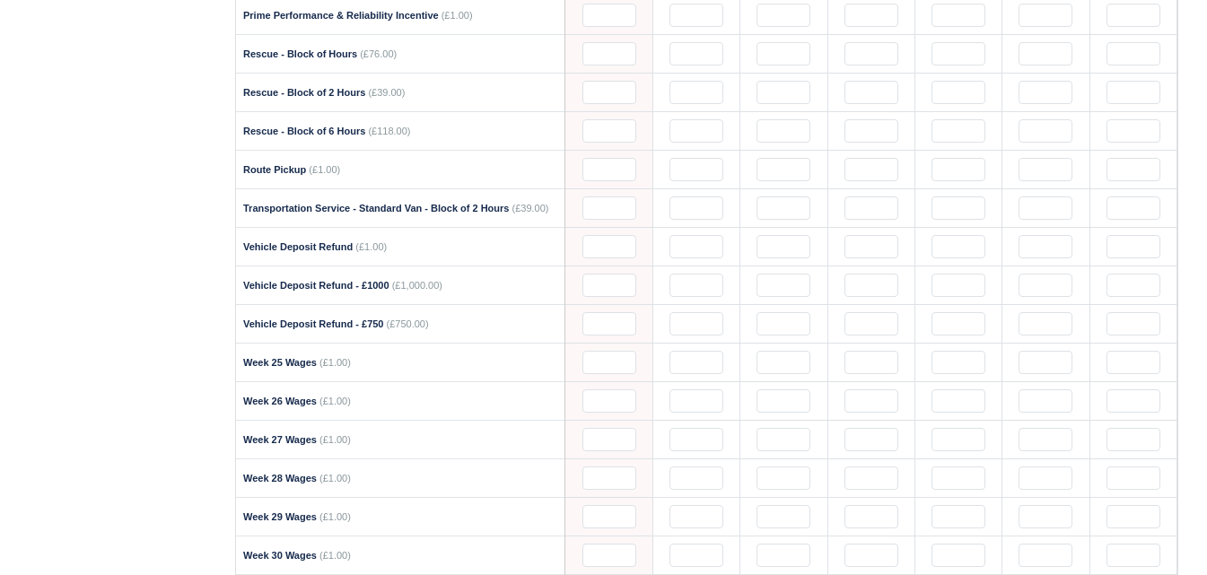
scroll to position [2485, 0]
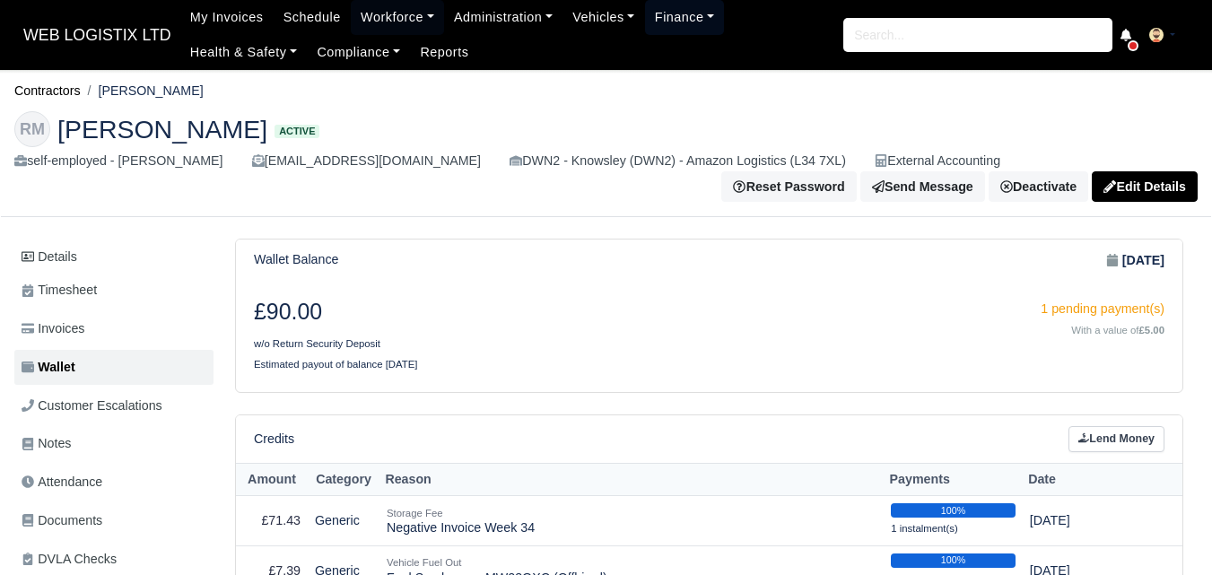
click at [662, 13] on link "Finance" at bounding box center [685, 17] width 80 height 35
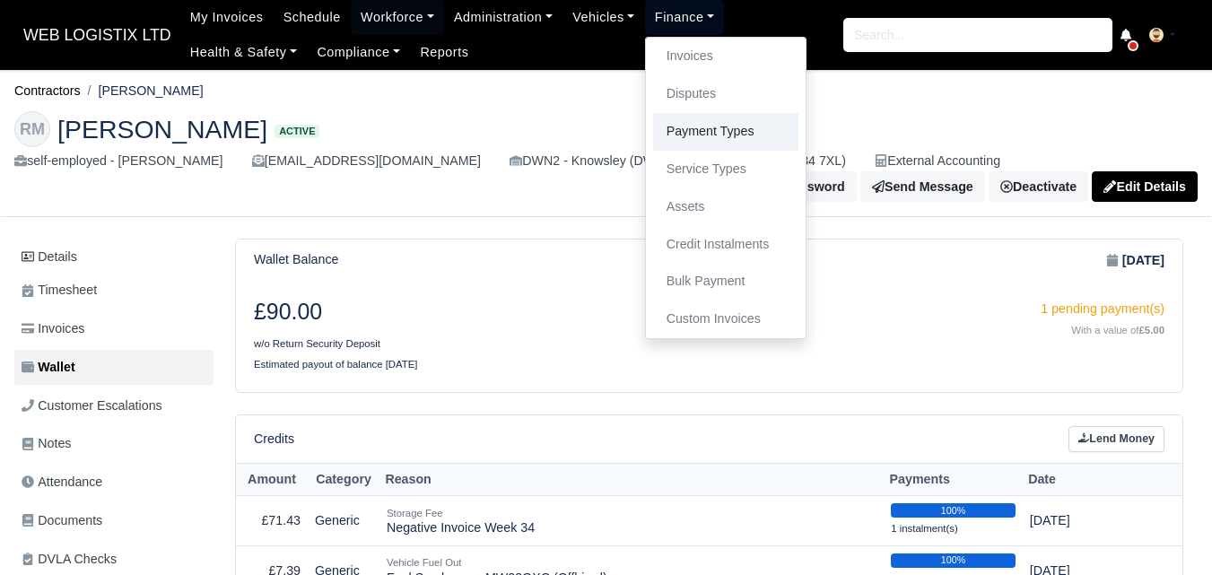
click at [706, 136] on link "Payment Types" at bounding box center [725, 132] width 145 height 38
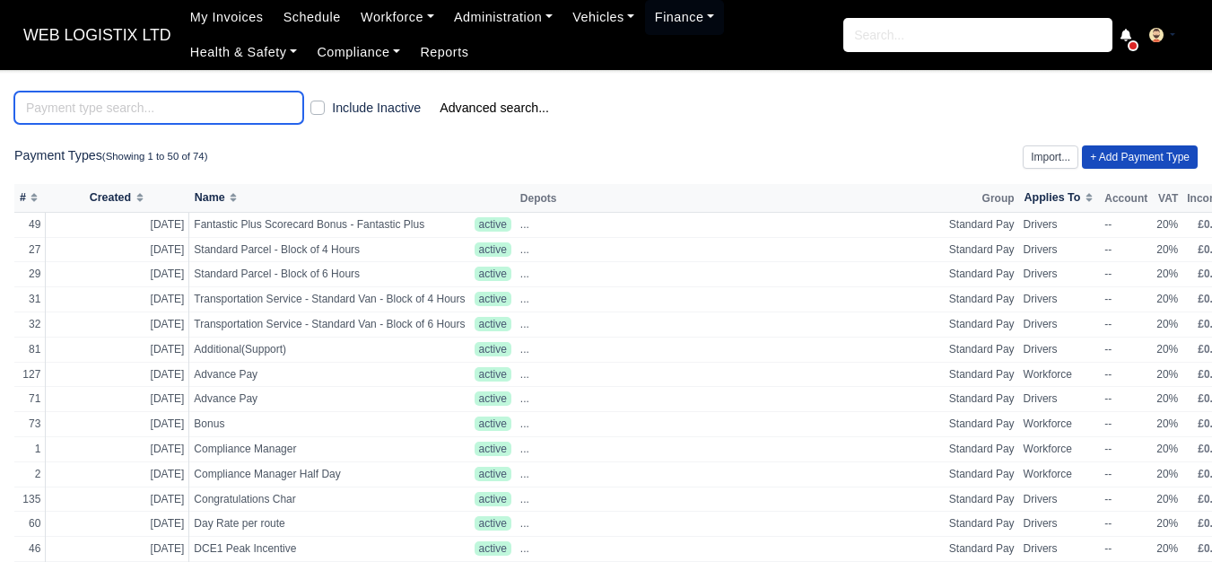
click at [187, 106] on input "search" at bounding box center [158, 108] width 289 height 32
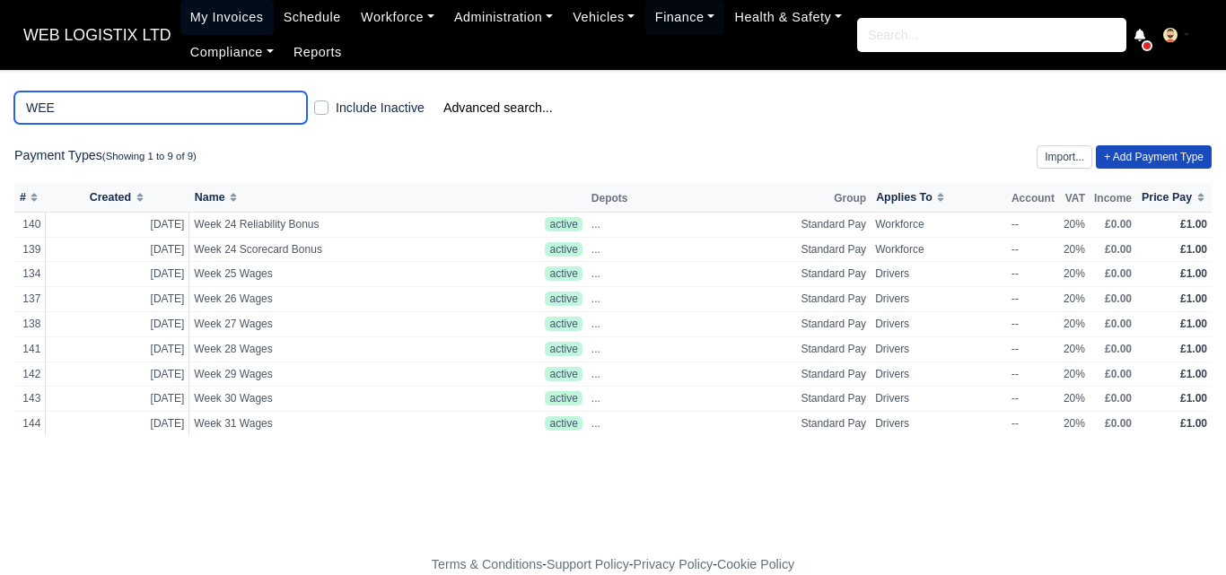
type input "WEE"
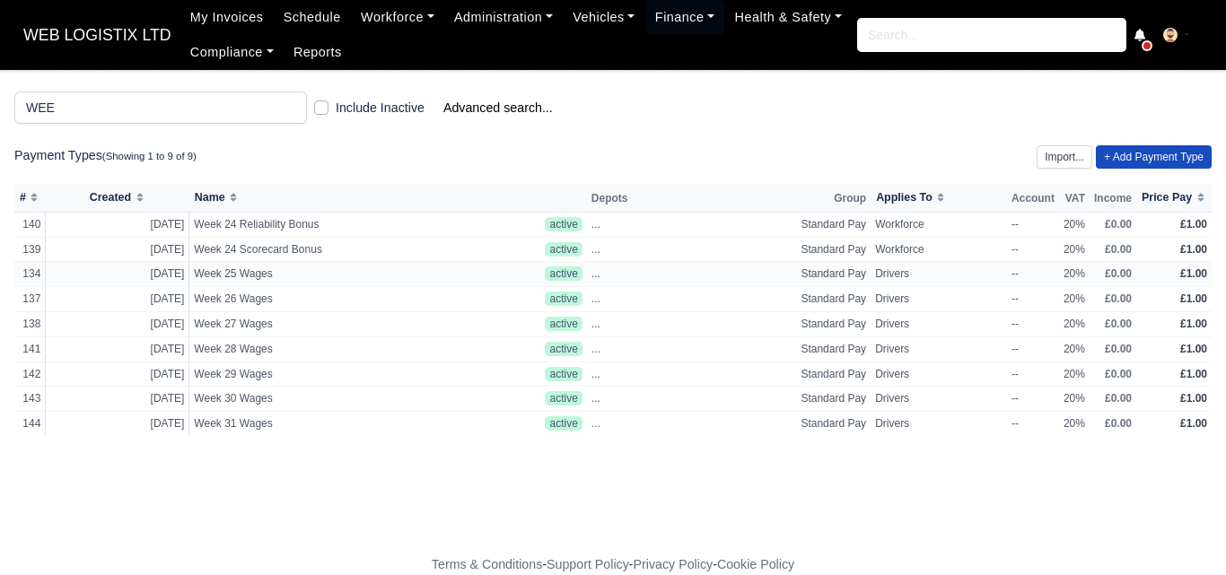
click at [509, 277] on span "Week 25 Wages" at bounding box center [365, 273] width 342 height 15
select select "standard"
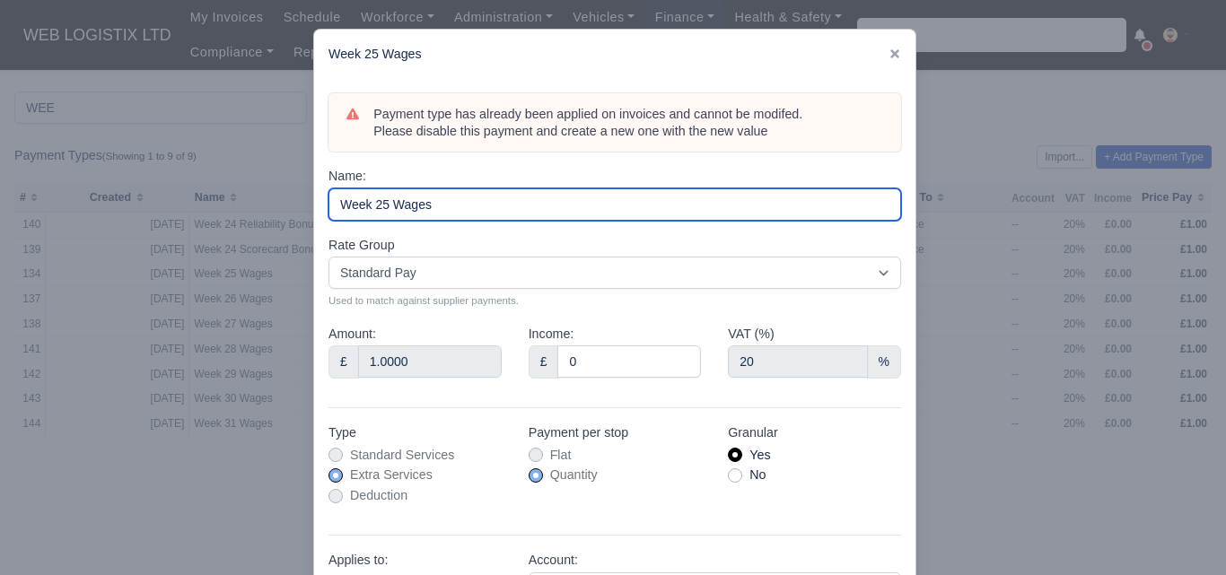
click at [458, 194] on input "Week 25 Wages" at bounding box center [614, 204] width 572 height 32
click at [458, 196] on input "Week 25 Wages" at bounding box center [614, 204] width 572 height 32
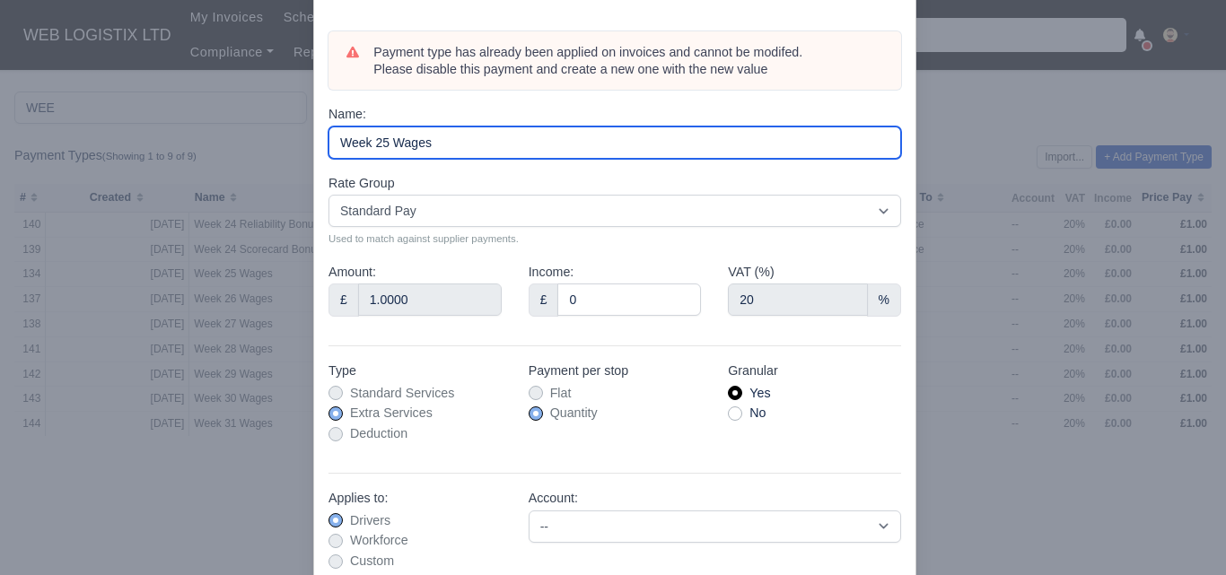
scroll to position [178, 0]
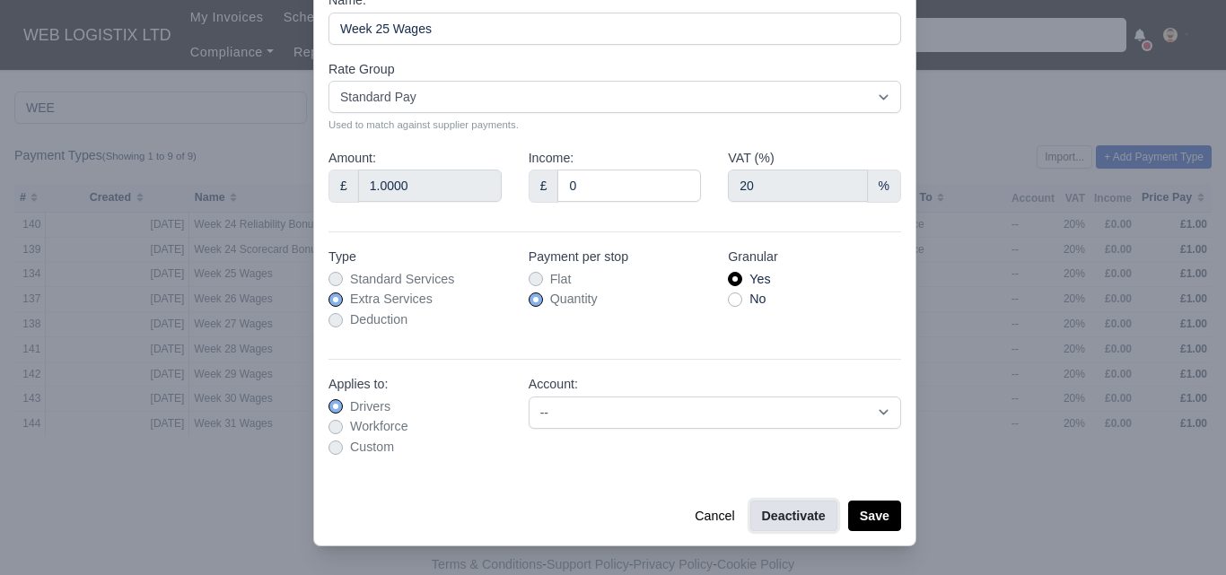
click at [799, 508] on button "Deactivate" at bounding box center [793, 516] width 87 height 31
click at [865, 516] on button "Save" at bounding box center [874, 516] width 53 height 31
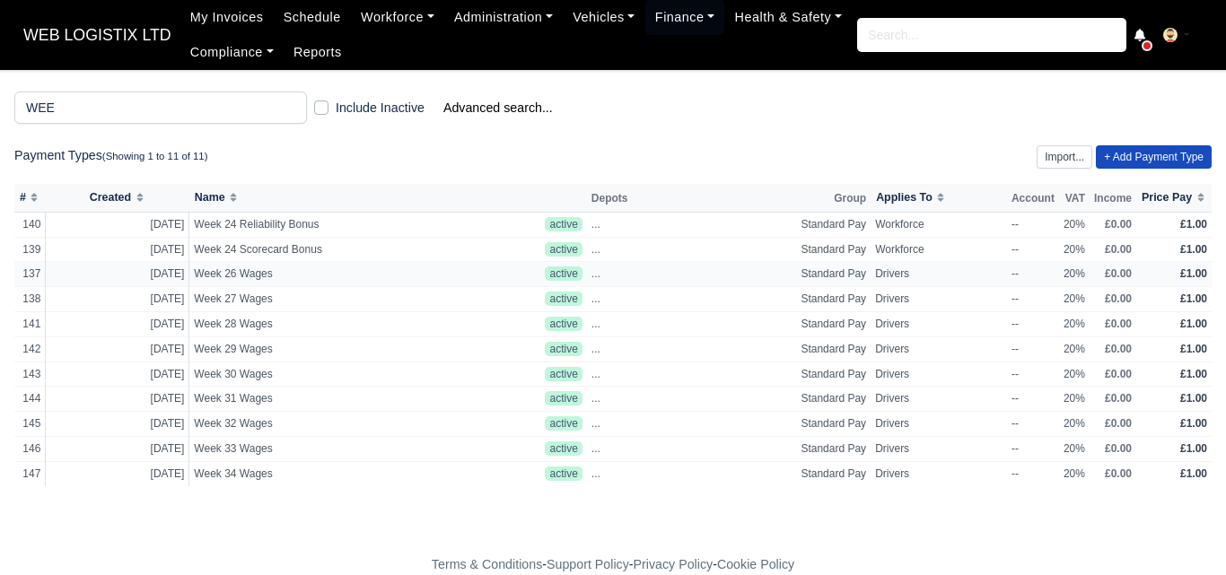
click at [340, 275] on span "Week 26 Wages" at bounding box center [365, 273] width 342 height 15
select select "standard"
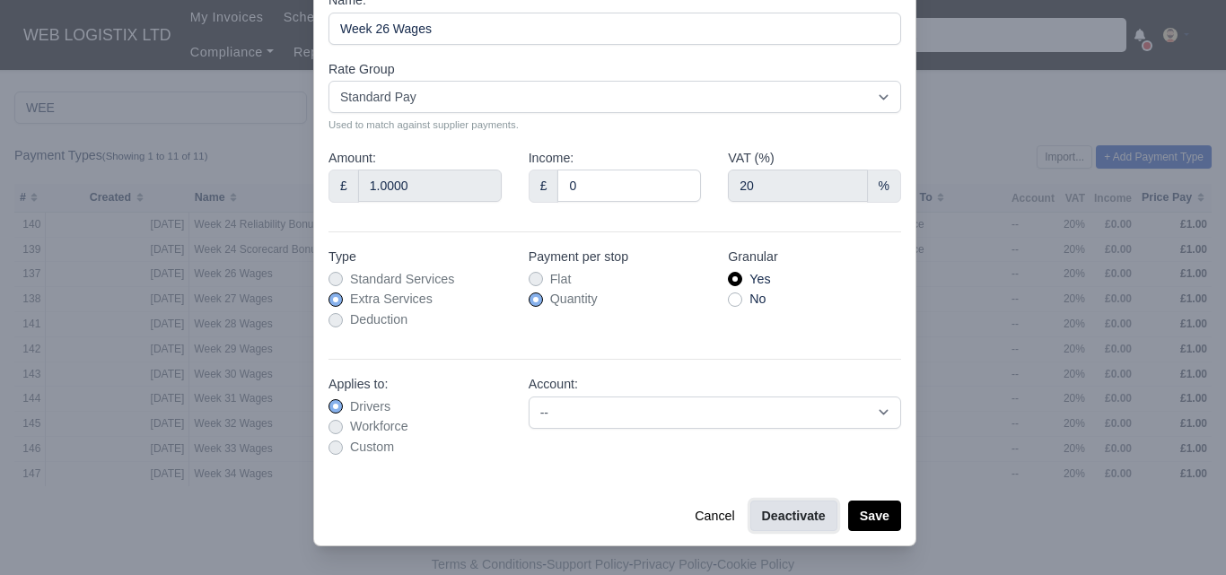
click at [802, 519] on button "Deactivate" at bounding box center [793, 516] width 87 height 31
click at [875, 519] on button "Save" at bounding box center [874, 516] width 53 height 31
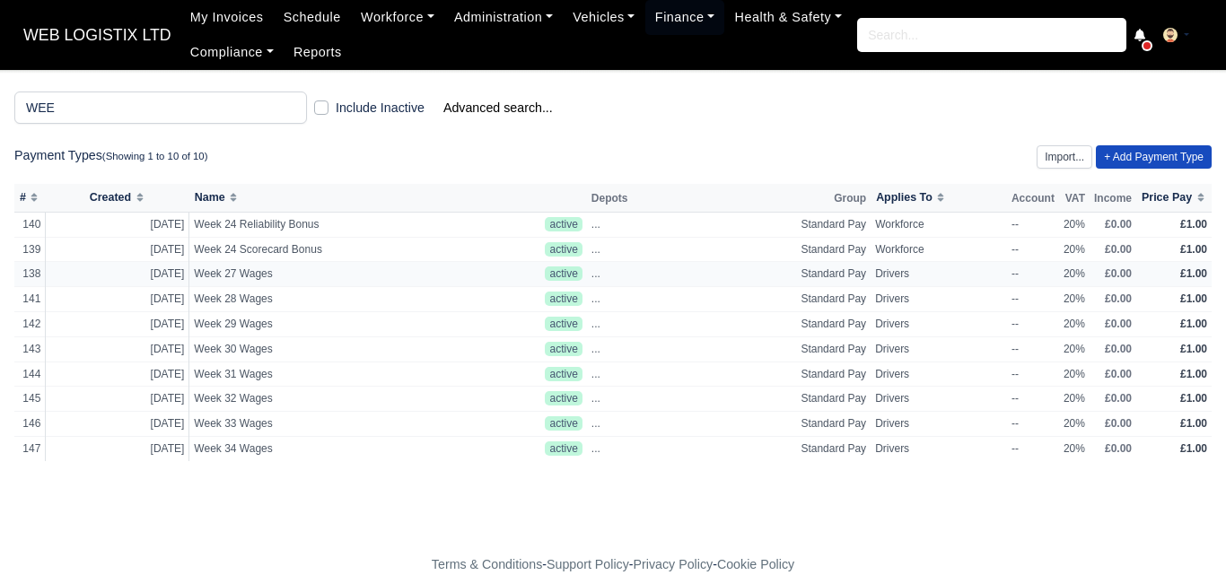
click at [285, 266] on td "Week 27 Wages" at bounding box center [365, 274] width 352 height 25
select select "standard"
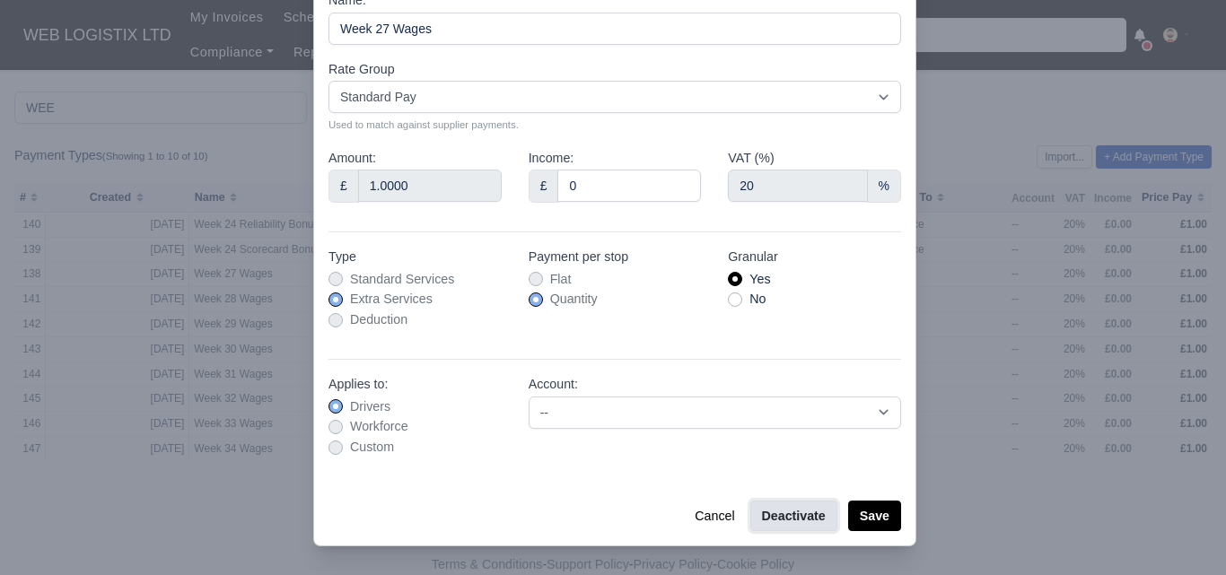
click at [780, 502] on button "Deactivate" at bounding box center [793, 516] width 87 height 31
click at [863, 519] on button "Save" at bounding box center [874, 516] width 53 height 31
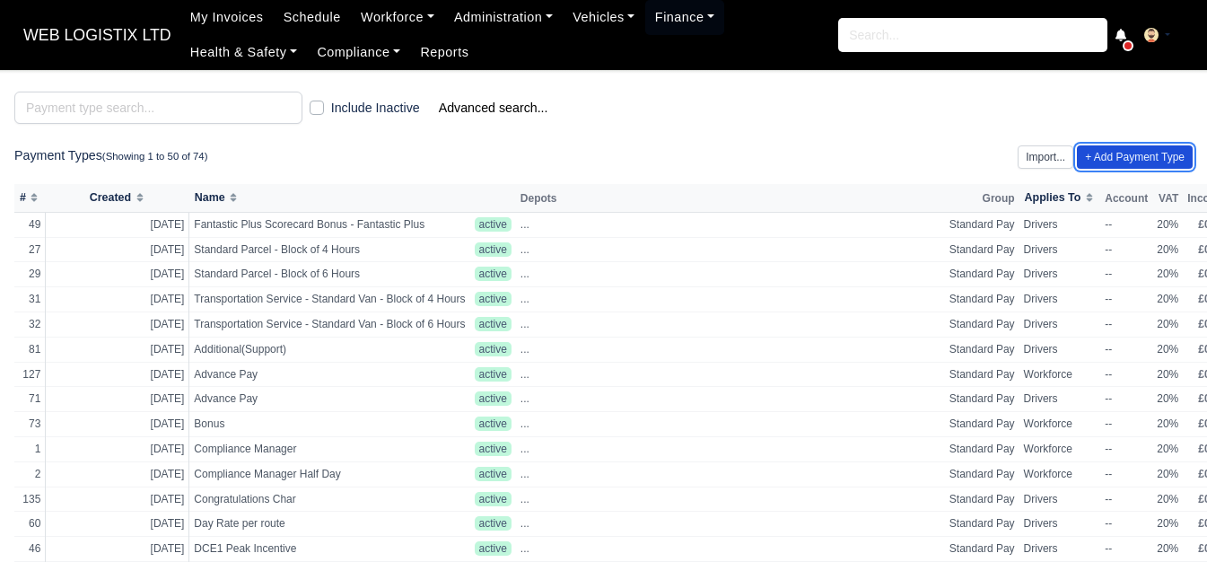
click at [1156, 155] on link "+ Add Payment Type" at bounding box center [1135, 156] width 116 height 23
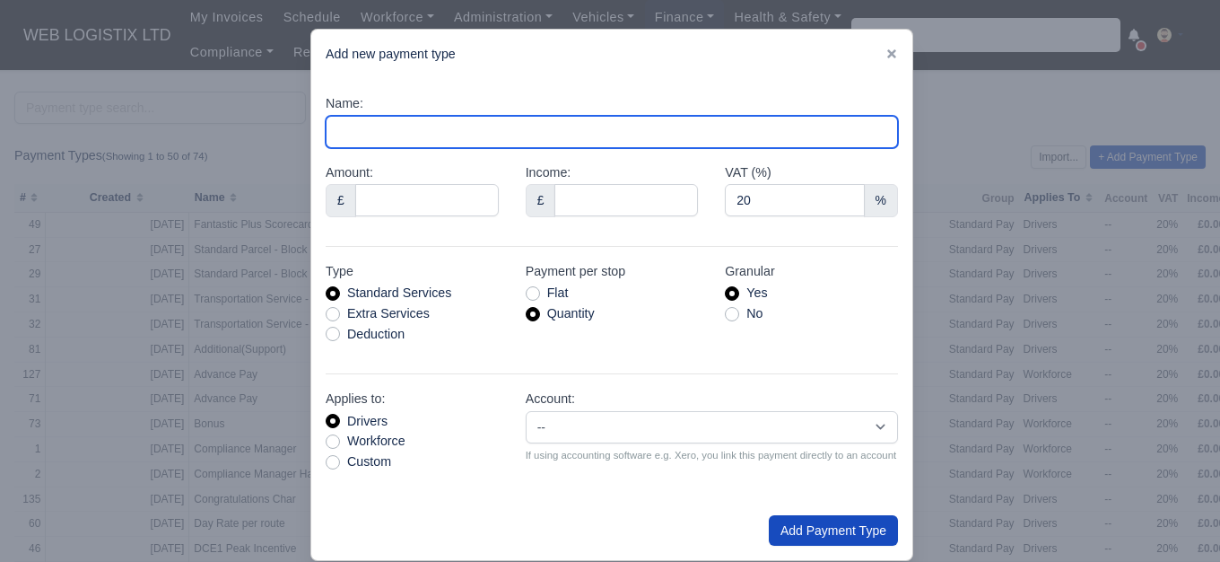
click at [573, 130] on input "Name:" at bounding box center [612, 132] width 572 height 32
paste input "Week 25 Wages"
drag, startPoint x: 367, startPoint y: 135, endPoint x: 378, endPoint y: 135, distance: 10.8
click at [378, 135] on input "Week 25 Wages" at bounding box center [612, 132] width 572 height 32
type input "Week 32 Wages"
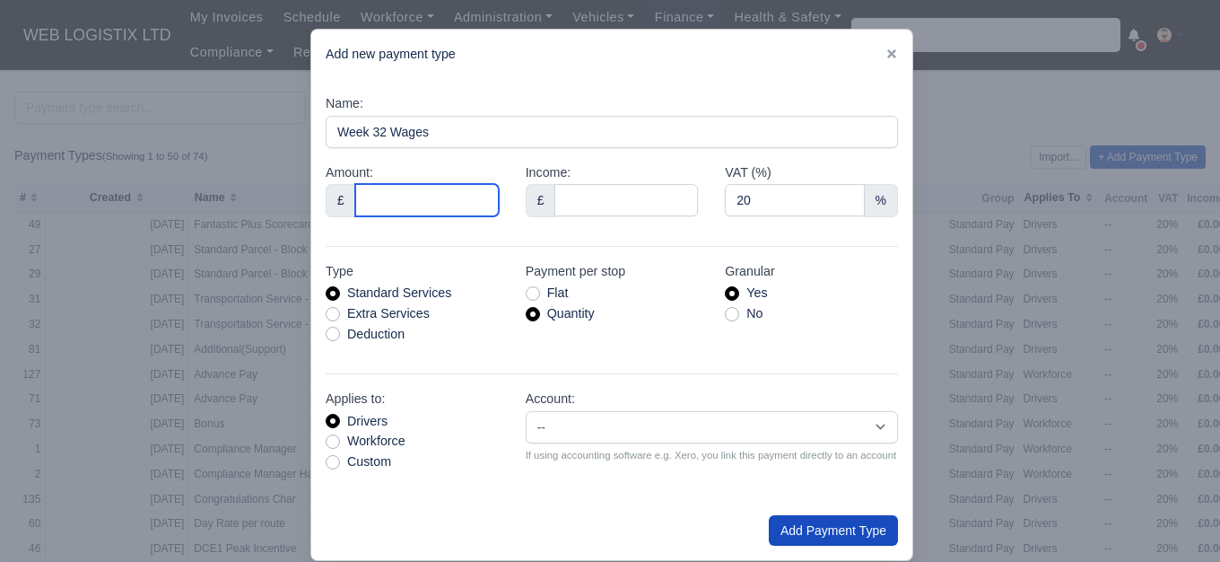
click at [385, 197] on input "Amount:" at bounding box center [427, 200] width 144 height 32
type input "1"
click at [367, 309] on label "Extra Services" at bounding box center [388, 313] width 83 height 21
click at [340, 309] on input "Extra Services" at bounding box center [333, 310] width 14 height 14
radio input "true"
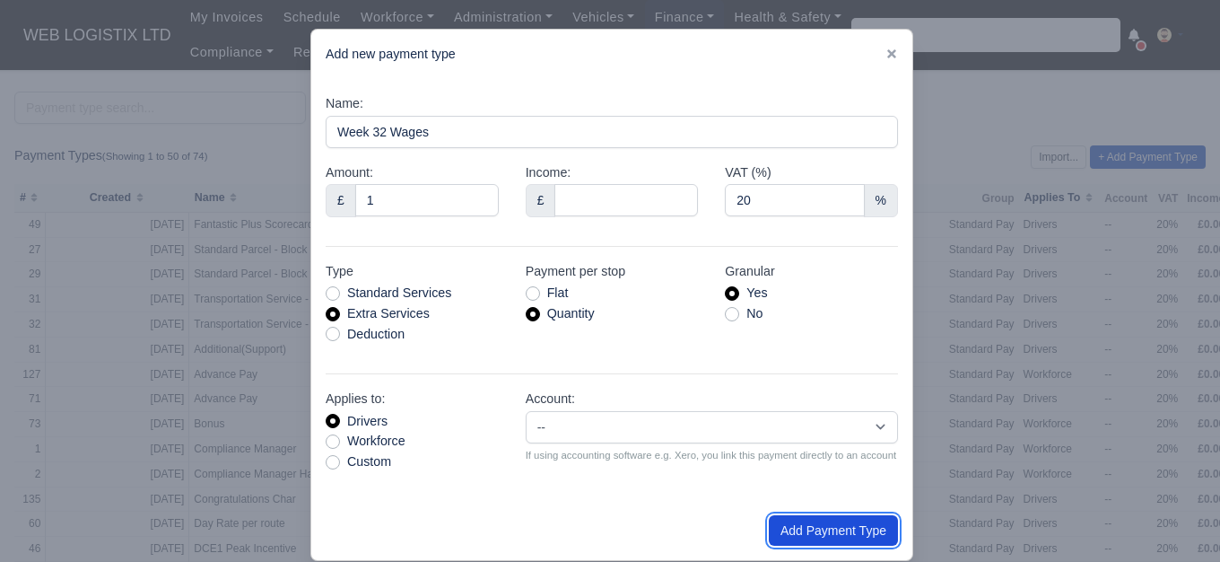
click at [850, 529] on button "Add Payment Type" at bounding box center [833, 530] width 129 height 31
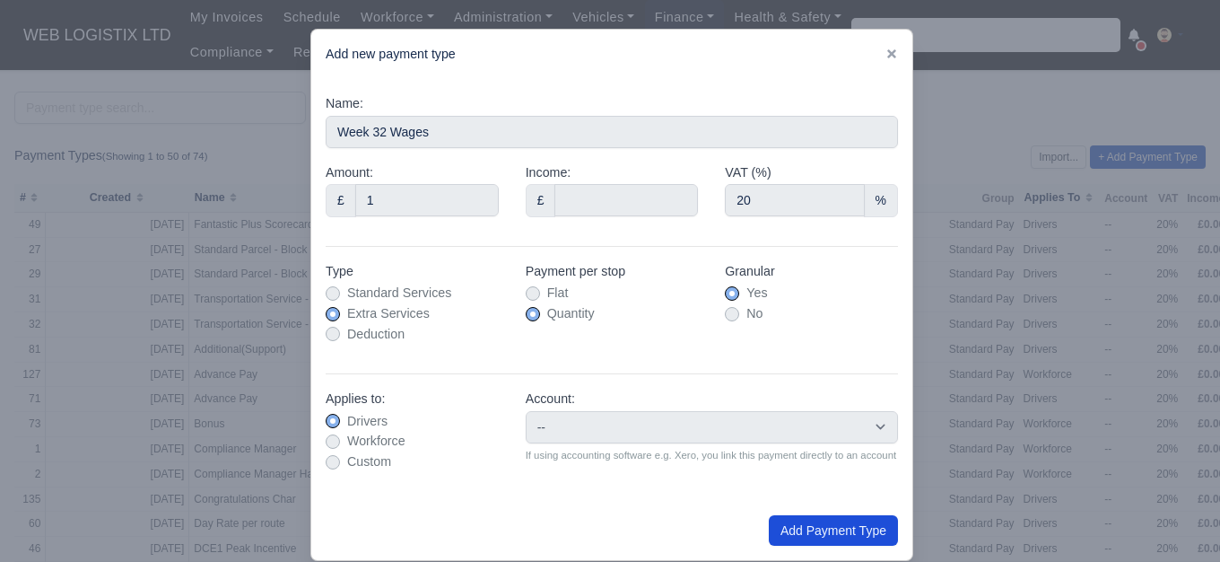
type input "0"
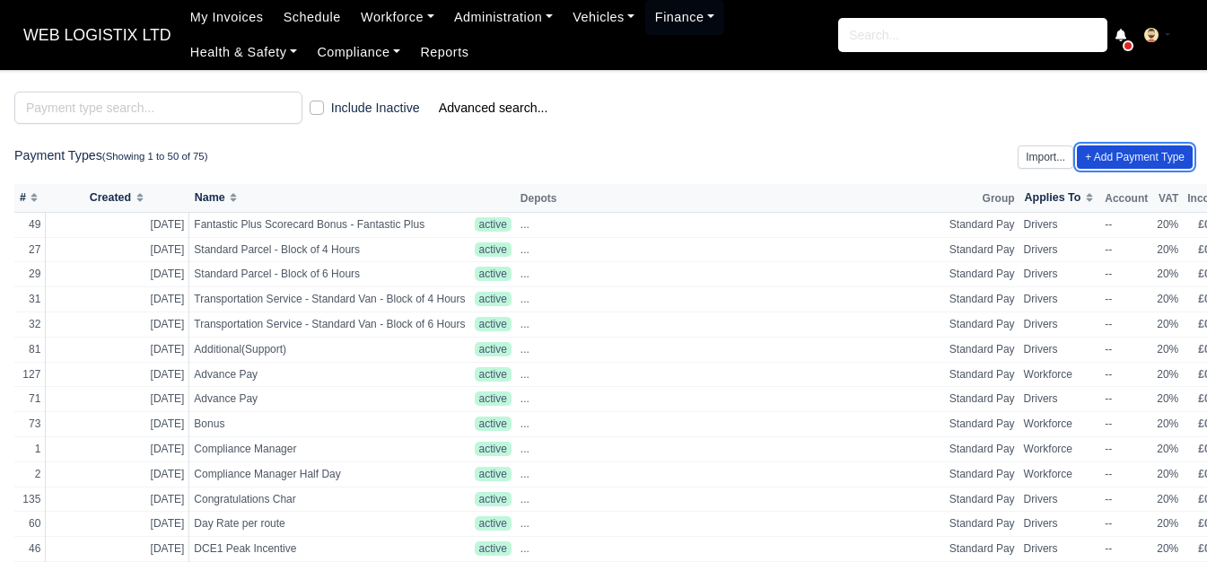
click at [1126, 167] on link "+ Add Payment Type" at bounding box center [1135, 156] width 116 height 23
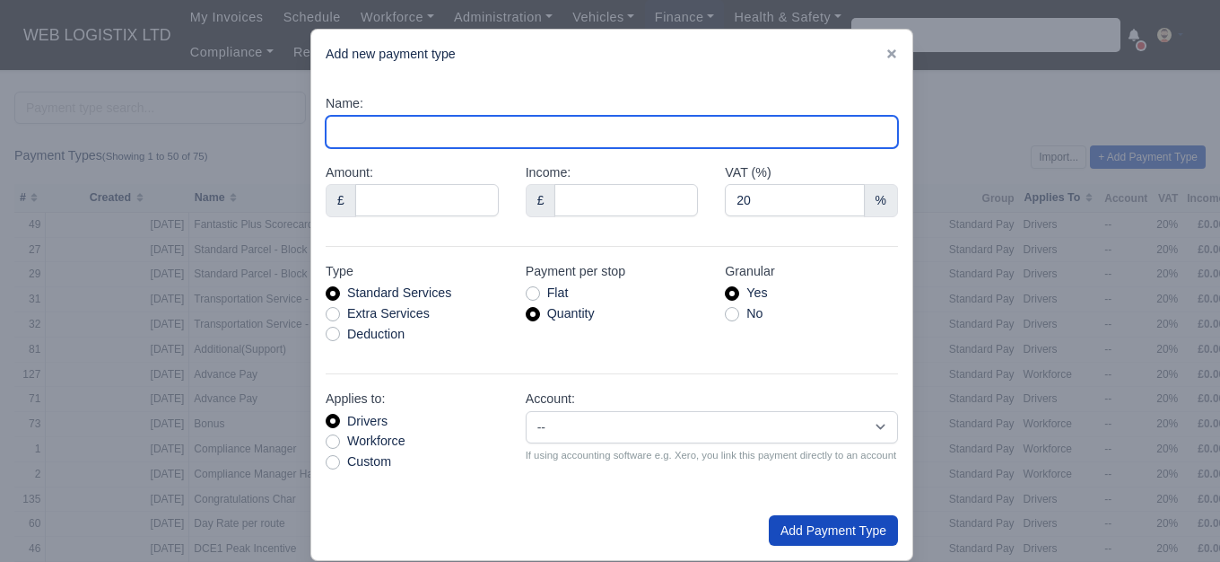
click at [407, 119] on input "Name:" at bounding box center [612, 132] width 572 height 32
paste input "Week 25 Wages"
drag, startPoint x: 365, startPoint y: 135, endPoint x: 380, endPoint y: 134, distance: 14.4
click at [380, 134] on input "Week 25 Wages" at bounding box center [612, 132] width 572 height 32
type input "Week 33 Wages"
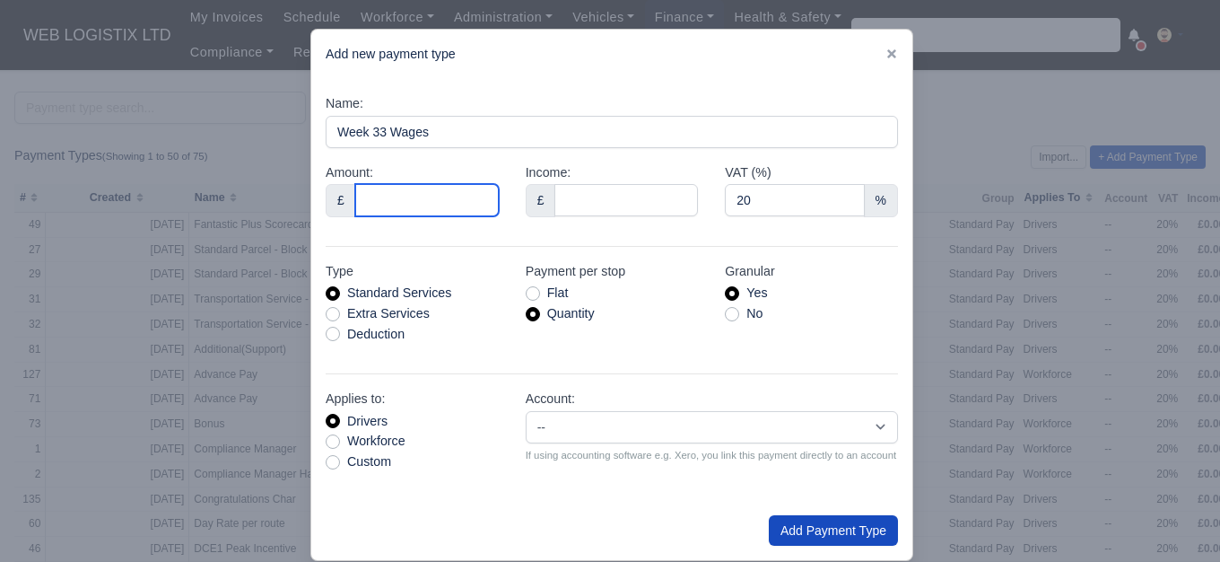
click at [401, 201] on input "Amount:" at bounding box center [427, 200] width 144 height 32
type input "1"
click at [396, 313] on label "Extra Services" at bounding box center [388, 313] width 83 height 21
click at [340, 313] on input "Extra Services" at bounding box center [333, 310] width 14 height 14
radio input "true"
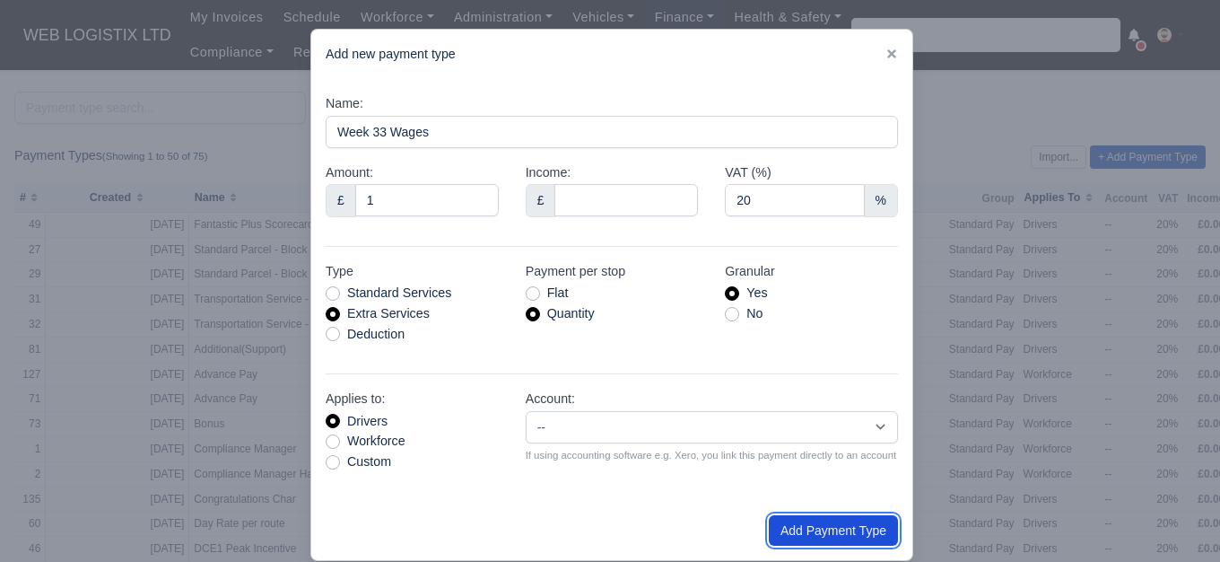
click at [854, 532] on button "Add Payment Type" at bounding box center [833, 530] width 129 height 31
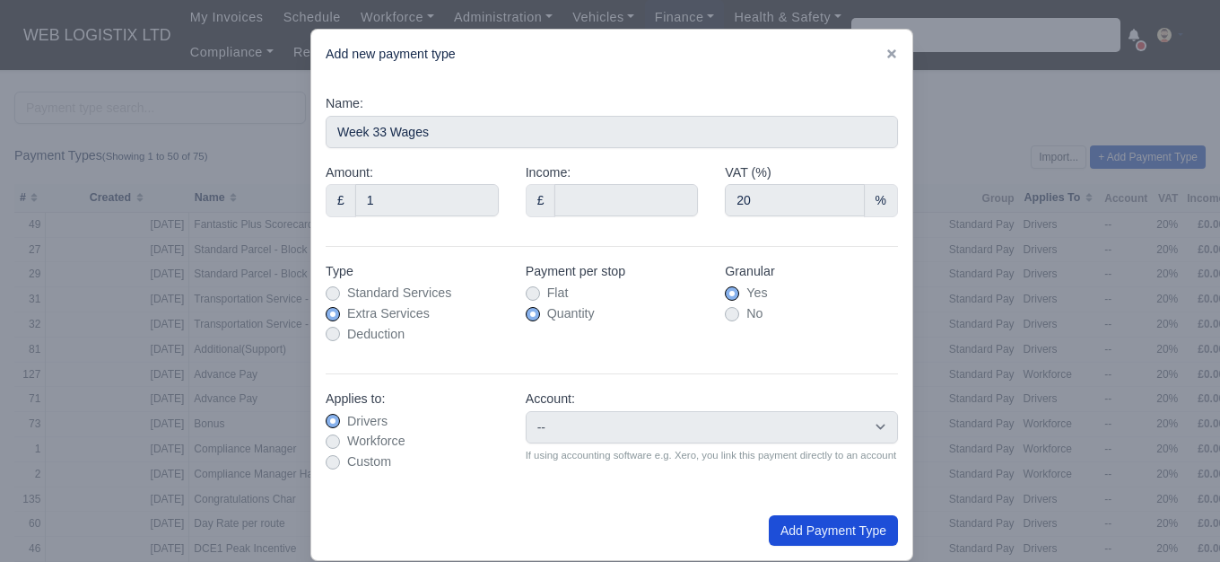
type input "0"
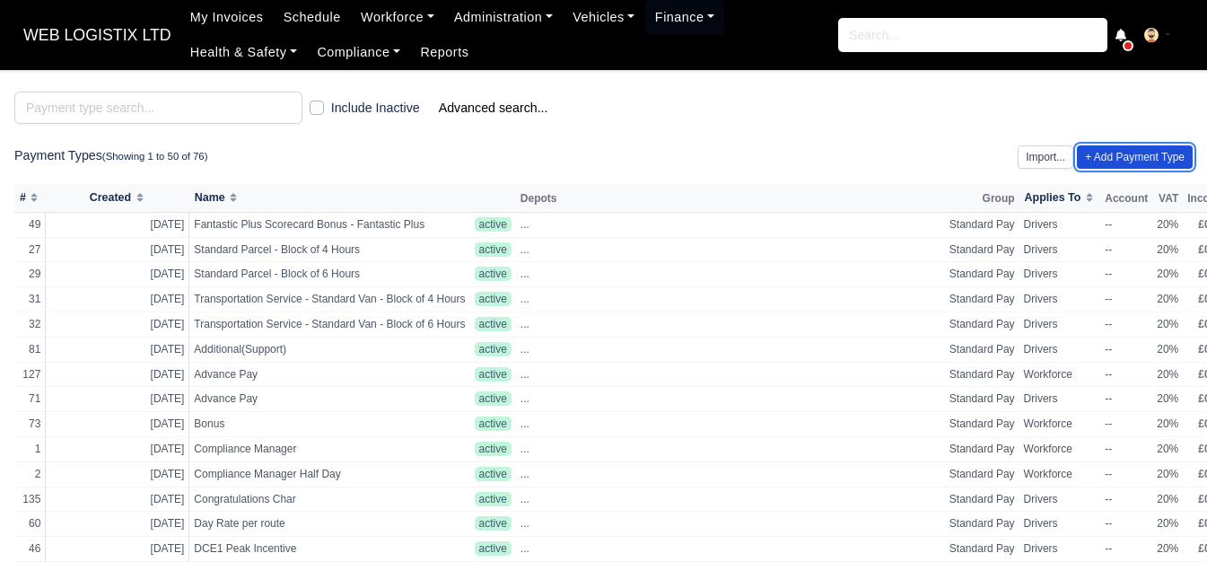
click at [1101, 162] on link "+ Add Payment Type" at bounding box center [1135, 156] width 116 height 23
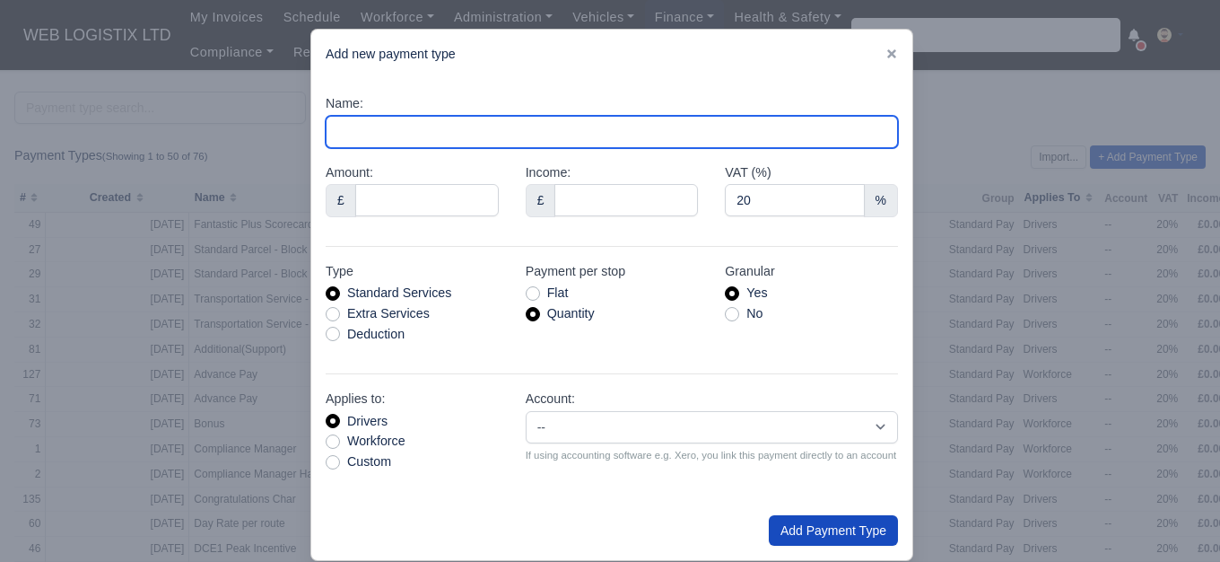
click at [553, 137] on input "Name:" at bounding box center [612, 132] width 572 height 32
paste input "Week 25 Wages"
click at [376, 131] on input "Week 25 Wages" at bounding box center [612, 132] width 572 height 32
type input "Week 34 Wages"
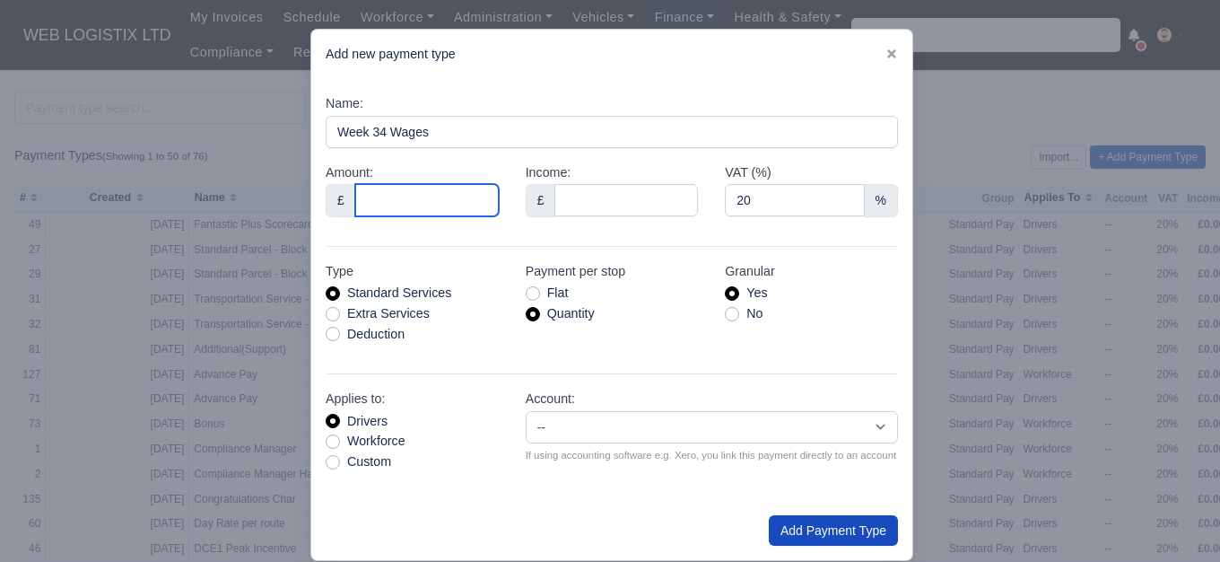
click at [418, 205] on input "Amount:" at bounding box center [427, 200] width 144 height 32
type input "1"
click at [337, 319] on div "Extra Services" at bounding box center [412, 313] width 173 height 21
click at [340, 316] on div "Extra Services" at bounding box center [412, 313] width 173 height 21
click at [349, 313] on label "Extra Services" at bounding box center [388, 313] width 83 height 21
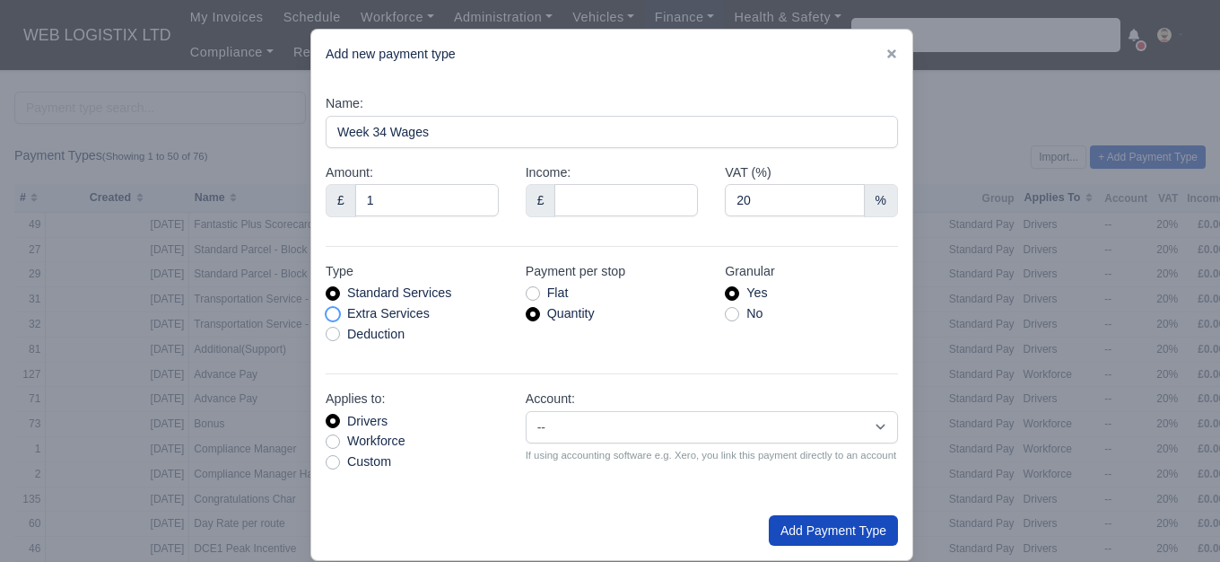
click at [340, 313] on input "Extra Services" at bounding box center [333, 310] width 14 height 14
radio input "true"
click at [848, 539] on button "Add Payment Type" at bounding box center [833, 530] width 129 height 31
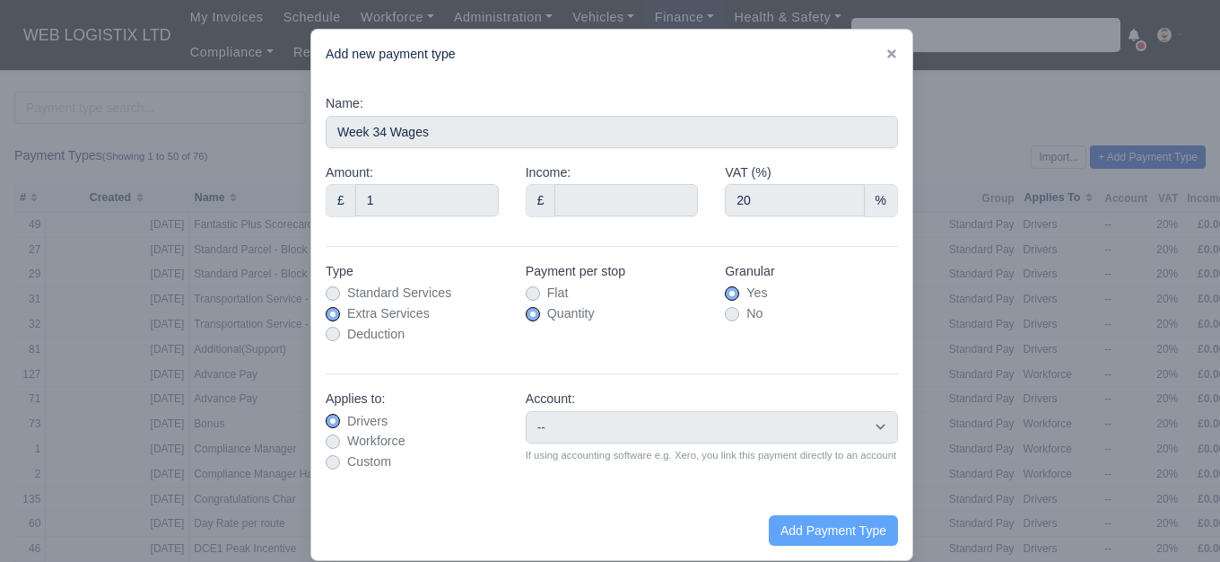
type input "0"
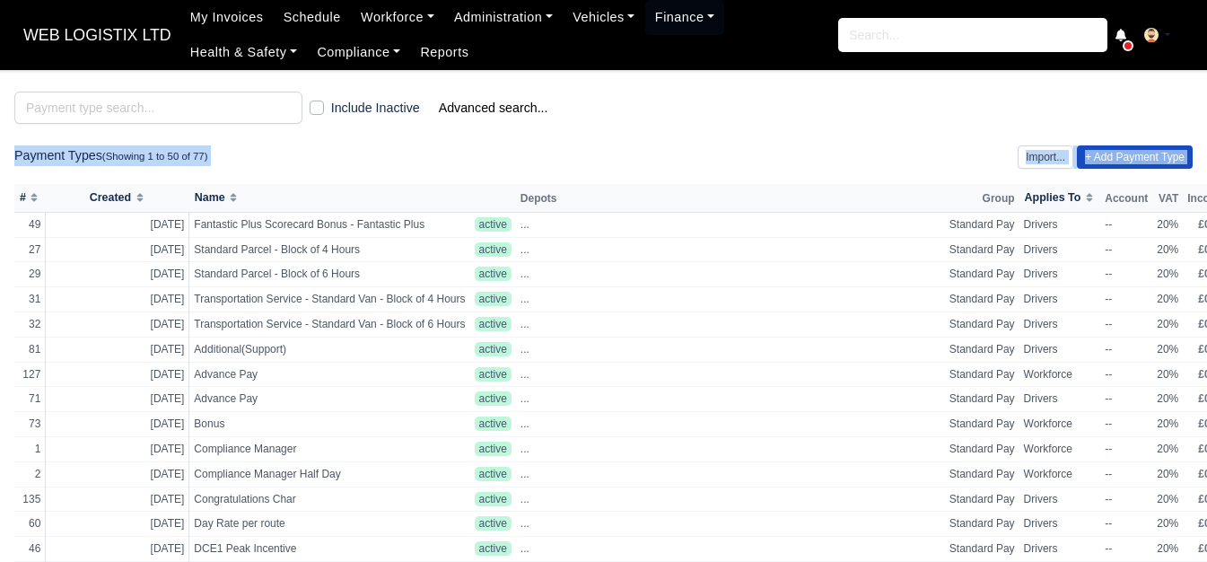
drag, startPoint x: 2, startPoint y: 144, endPoint x: 4, endPoint y: 252, distance: 108.6
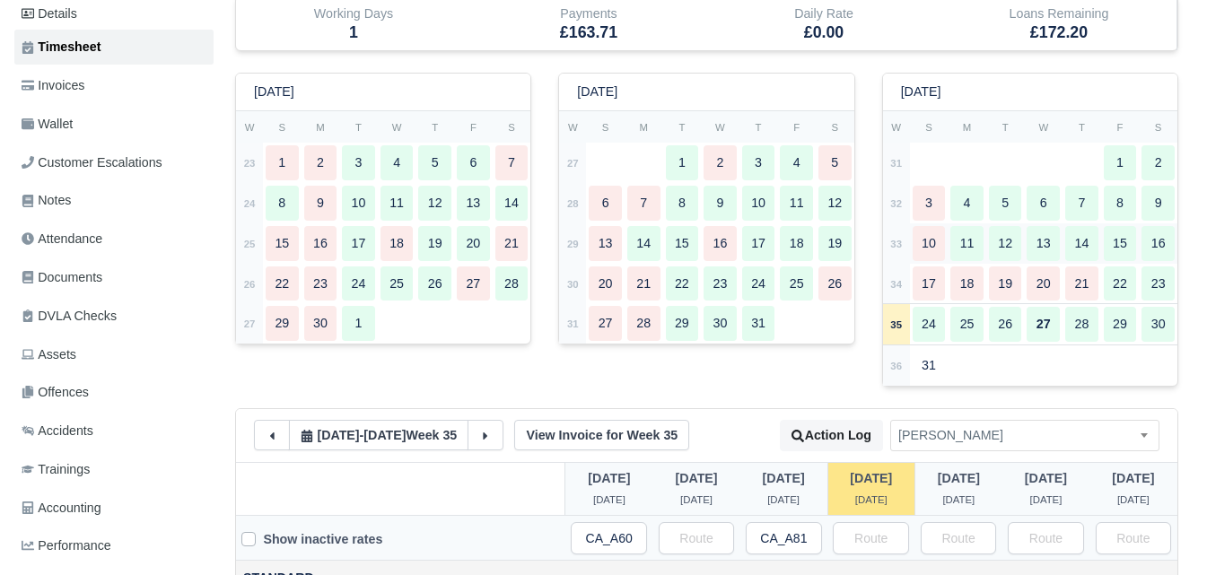
click at [898, 249] on strong "33" at bounding box center [896, 244] width 12 height 11
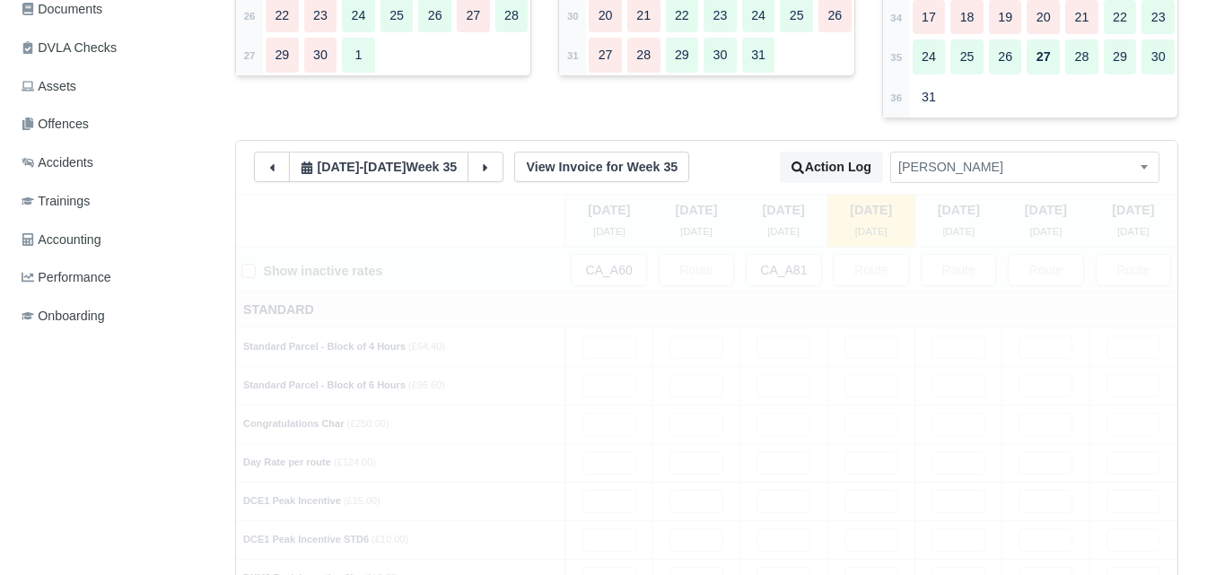
scroll to position [602, 0]
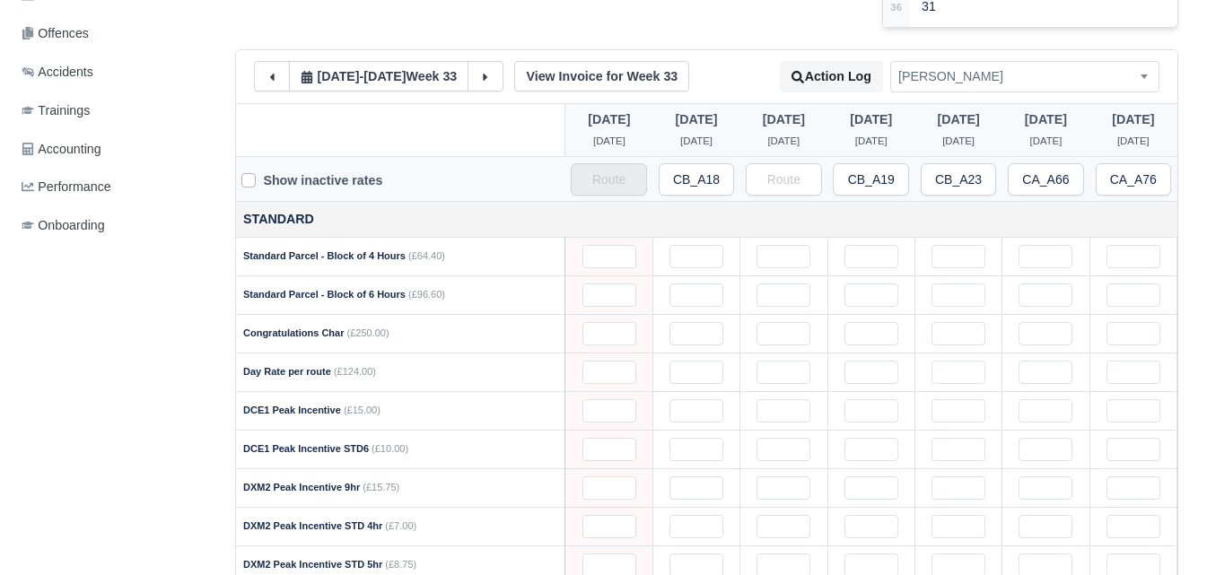
type input "35"
type input "44"
type input "33"
type input "53"
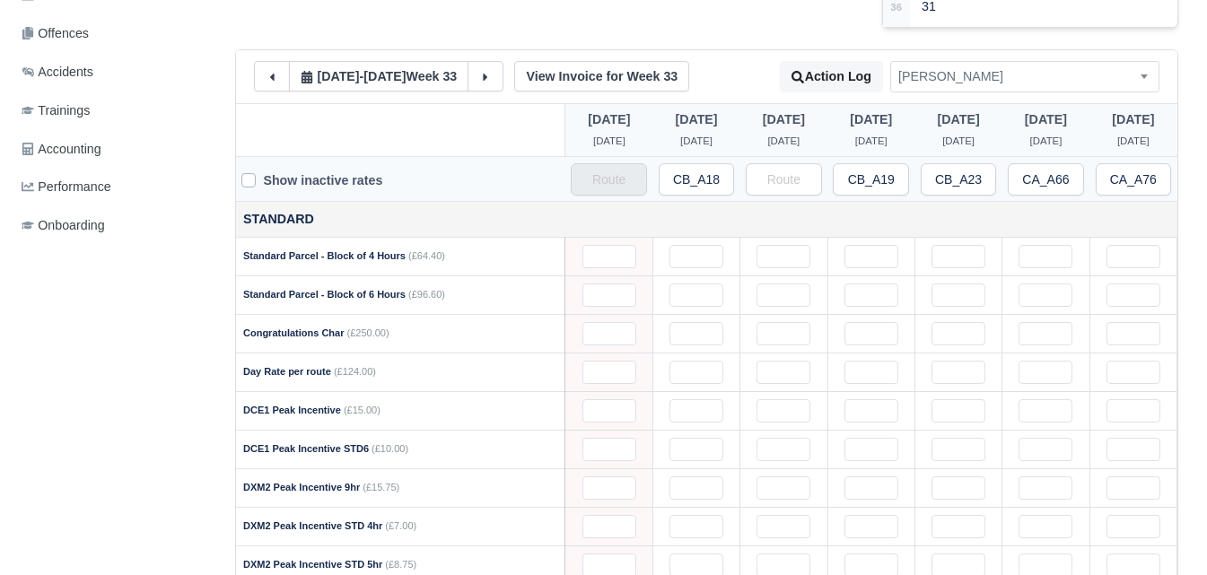
type input "0.9"
type input "1"
type input "0.9"
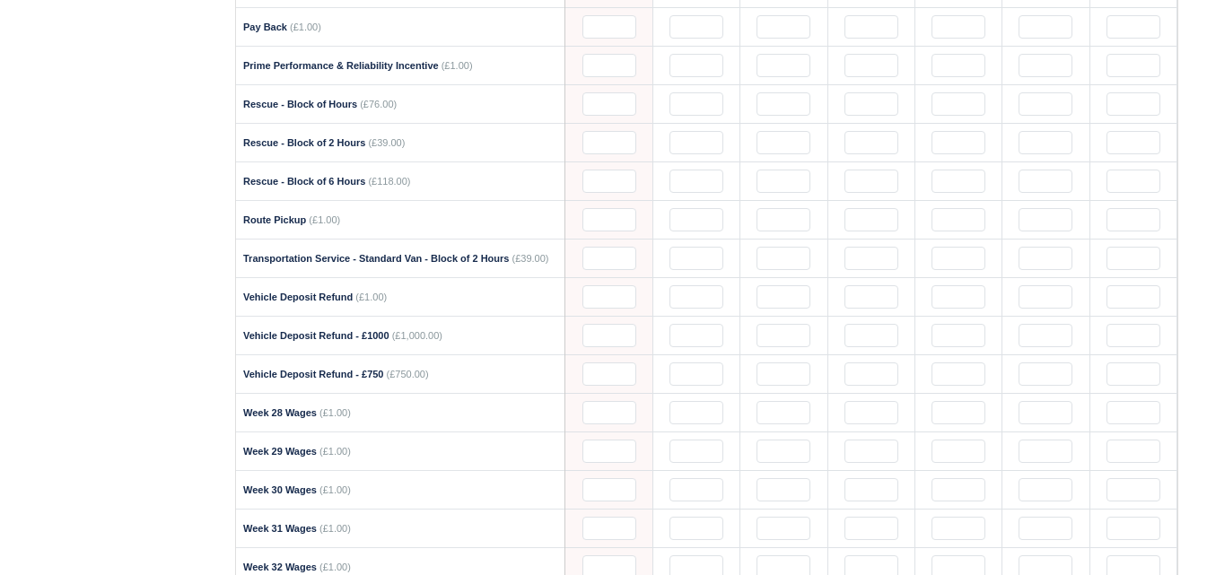
scroll to position [2485, 0]
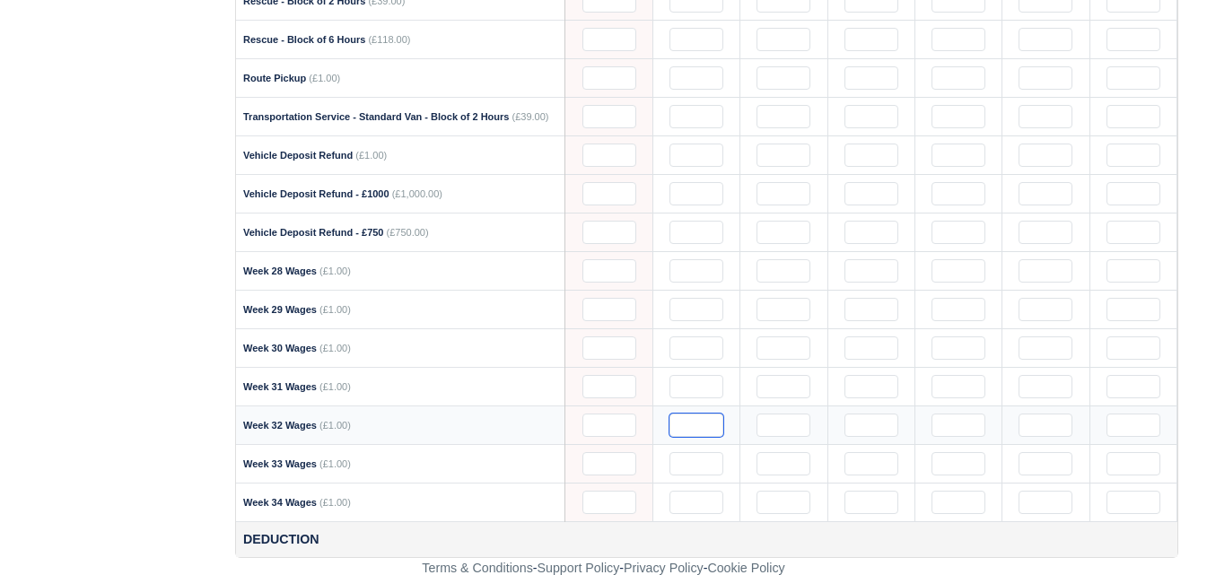
click at [693, 423] on input "text" at bounding box center [696, 425] width 54 height 23
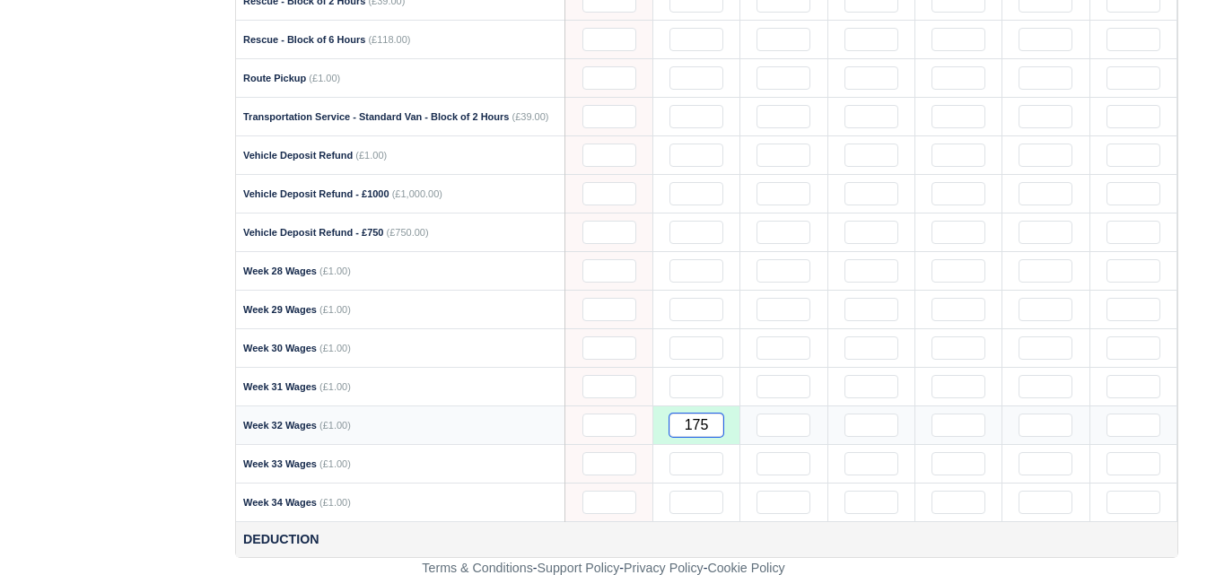
drag, startPoint x: 701, startPoint y: 424, endPoint x: 710, endPoint y: 423, distance: 9.0
click at [710, 423] on input "175" at bounding box center [696, 425] width 54 height 23
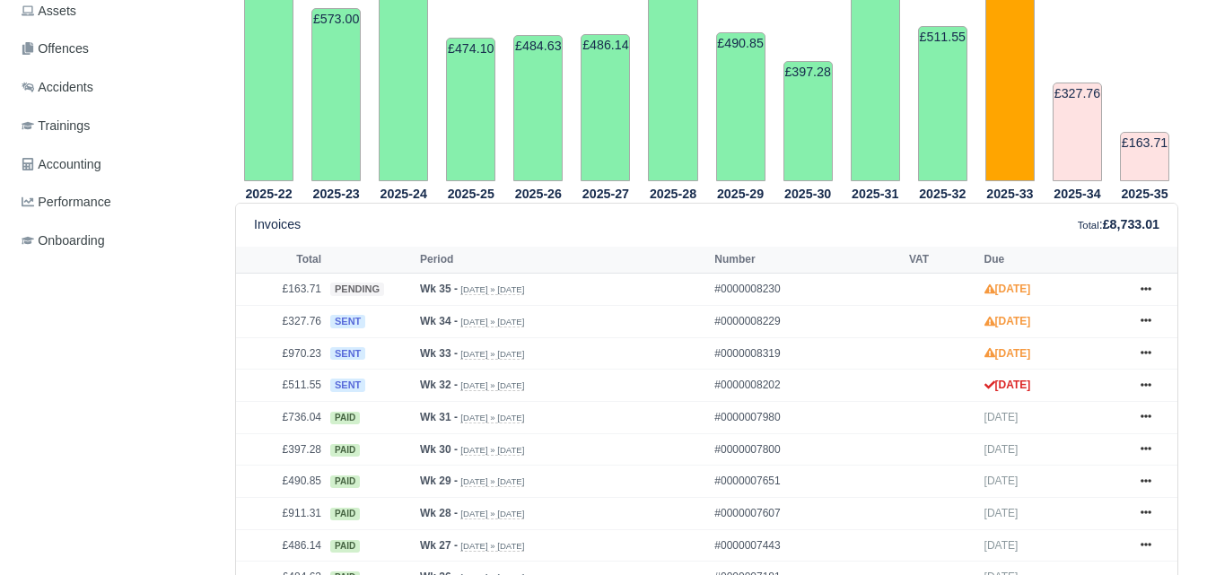
scroll to position [587, 0]
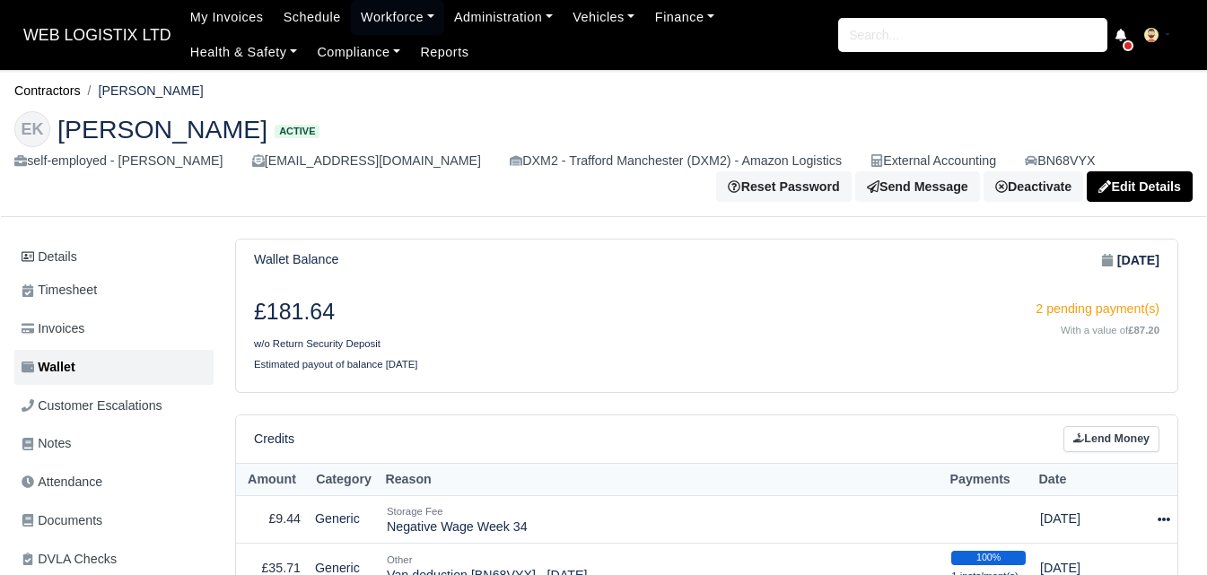
click at [1159, 513] on icon at bounding box center [1163, 519] width 13 height 13
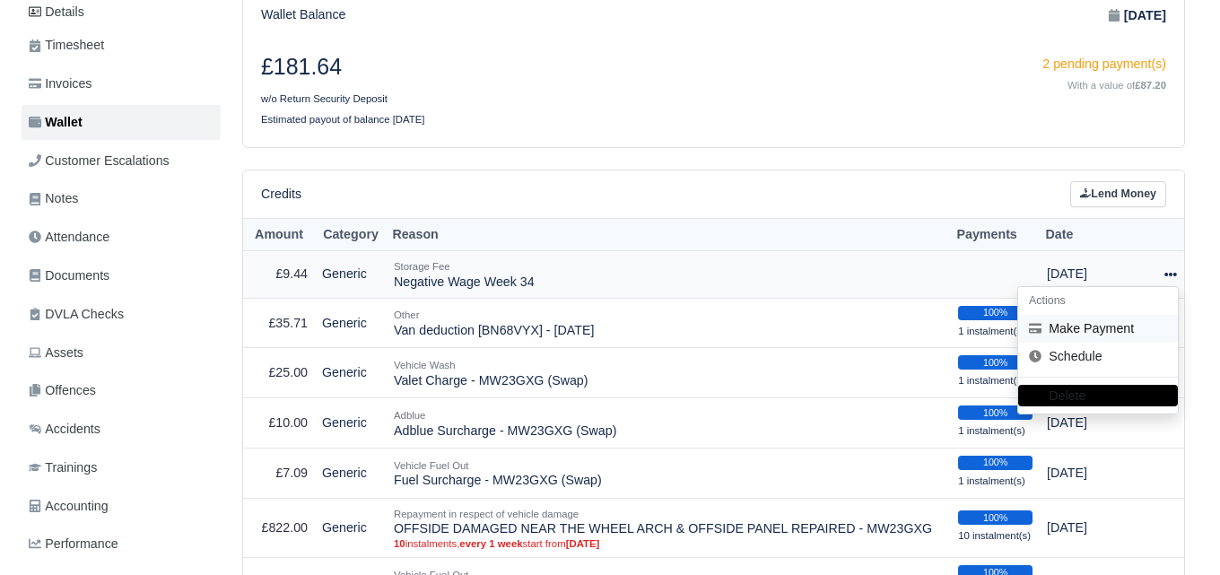
scroll to position [245, 0]
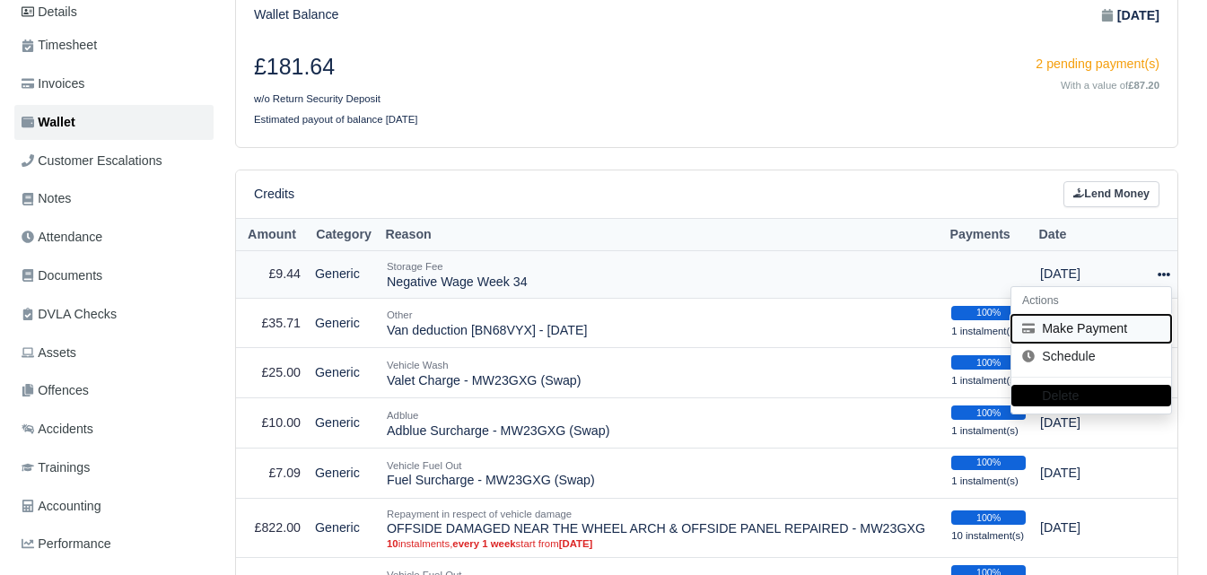
click at [1048, 325] on button "Make Payment" at bounding box center [1091, 329] width 160 height 28
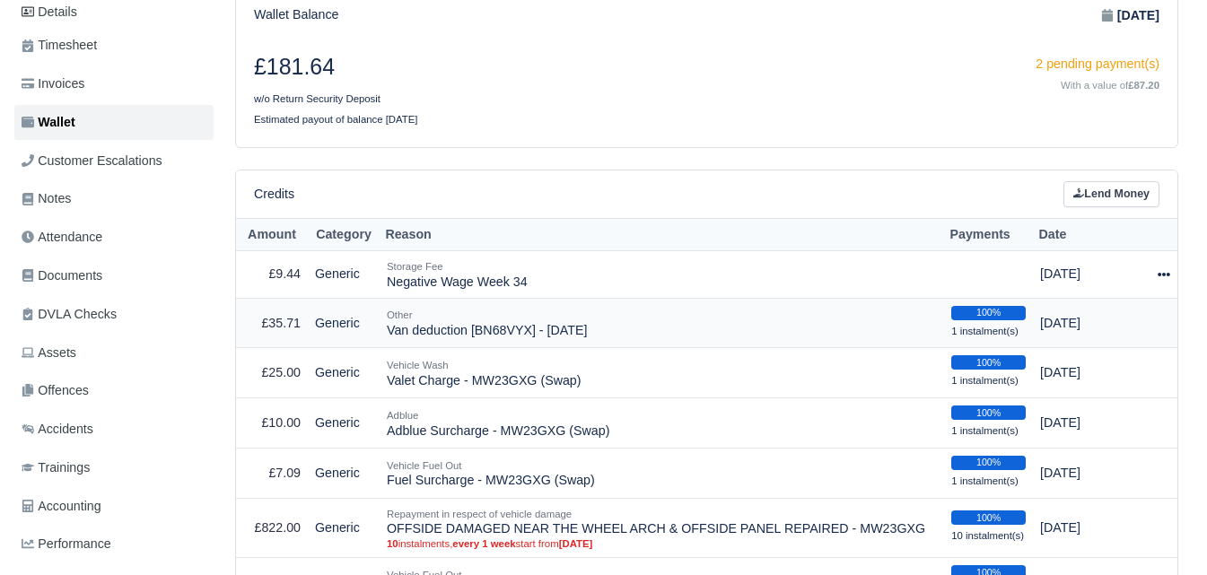
select select "6473"
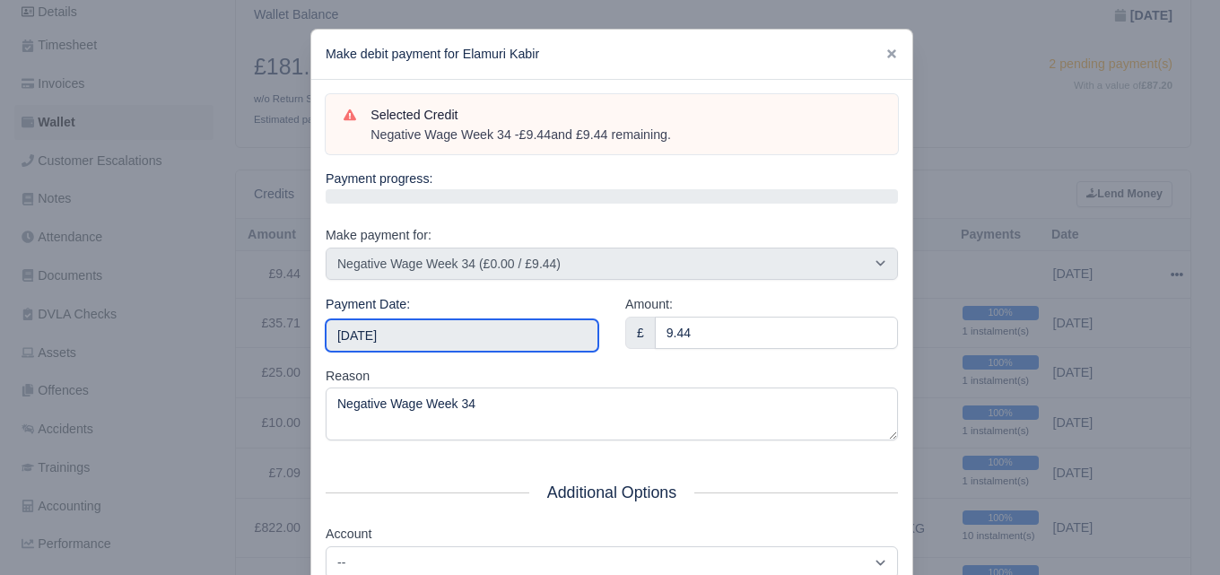
click at [550, 348] on input "[DATE]" at bounding box center [462, 335] width 273 height 32
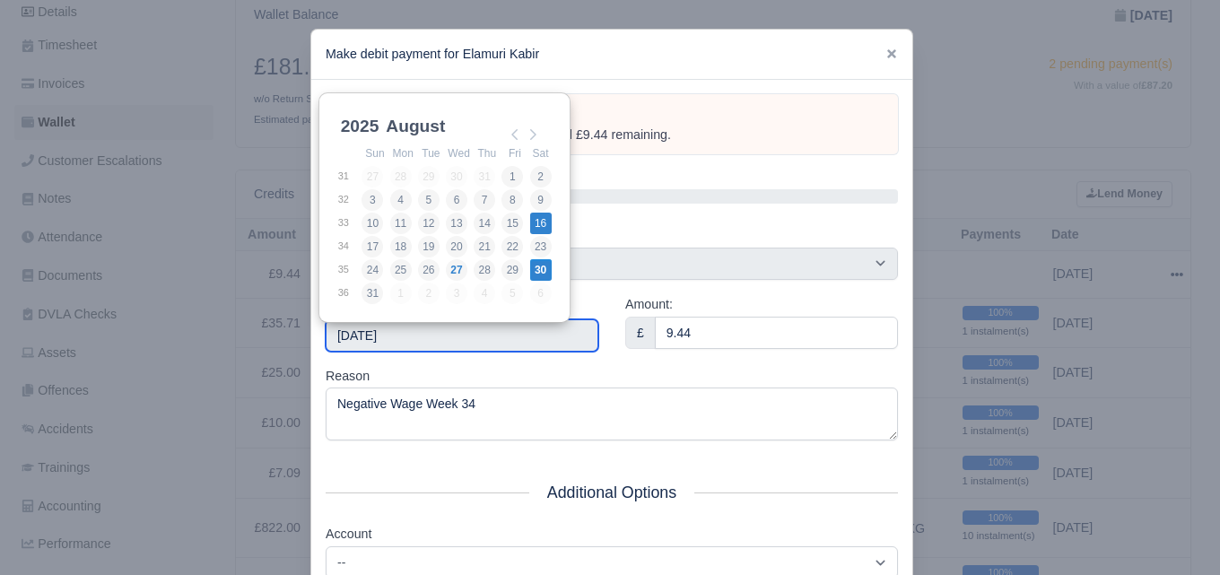
type input "[DATE]"
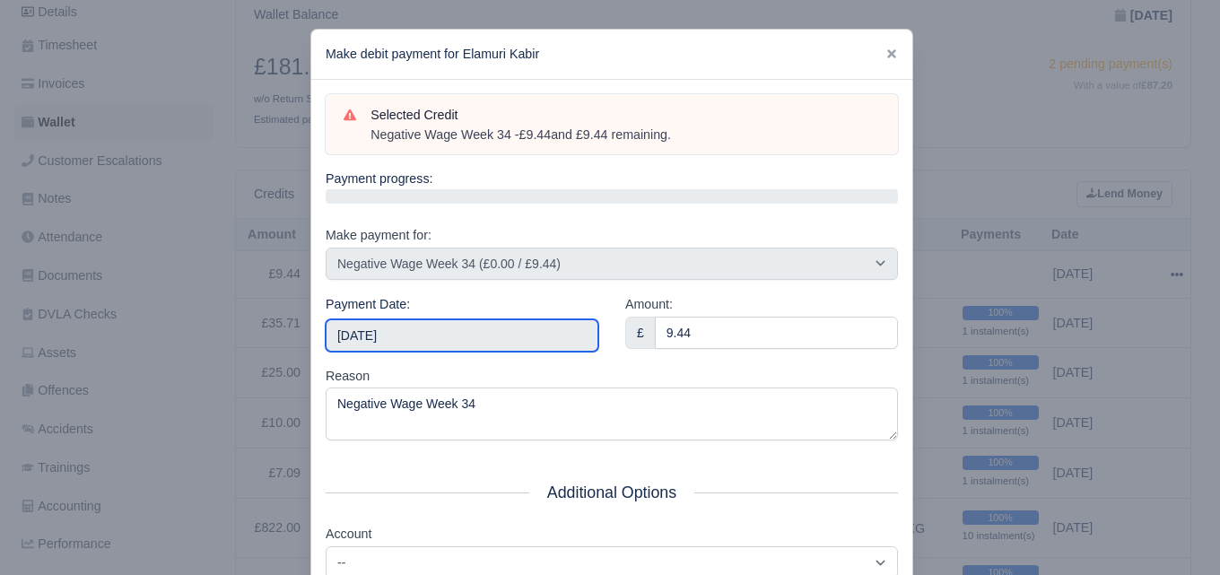
click at [537, 333] on input "[DATE]" at bounding box center [462, 335] width 273 height 32
click at [561, 370] on div "Reason Negative Wage Week 34" at bounding box center [612, 403] width 572 height 75
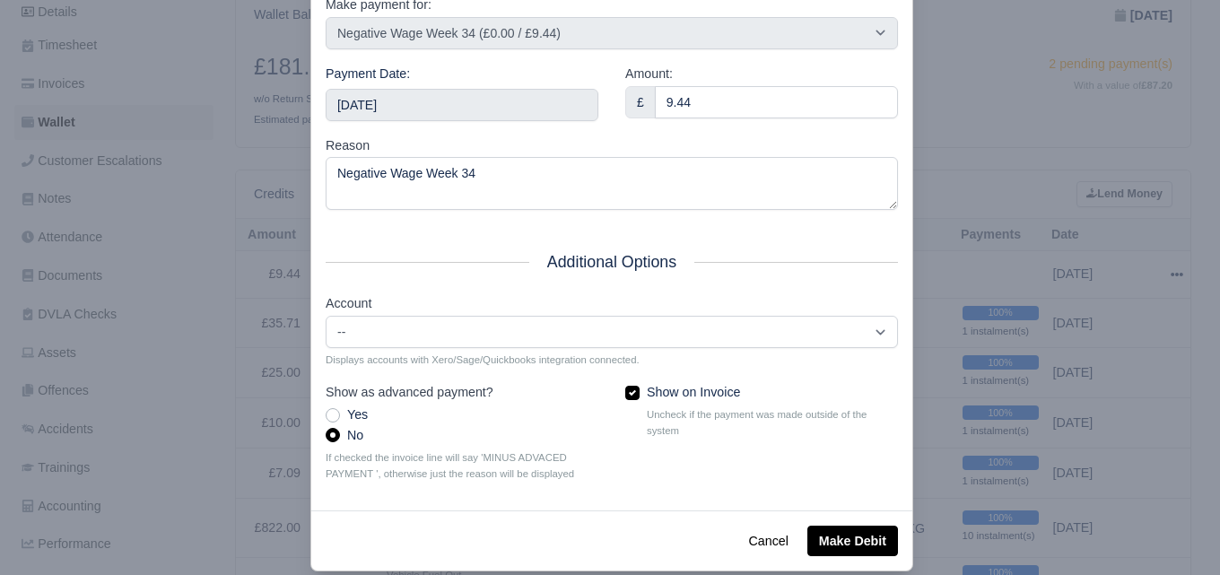
scroll to position [258, 0]
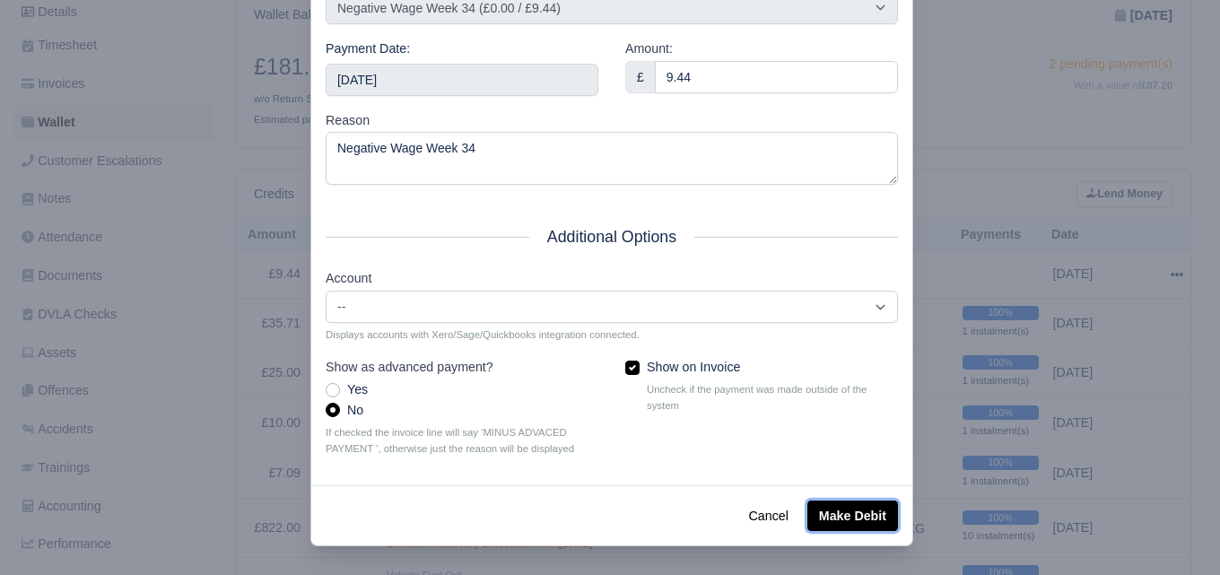
click at [863, 503] on button "Make Debit" at bounding box center [852, 516] width 91 height 31
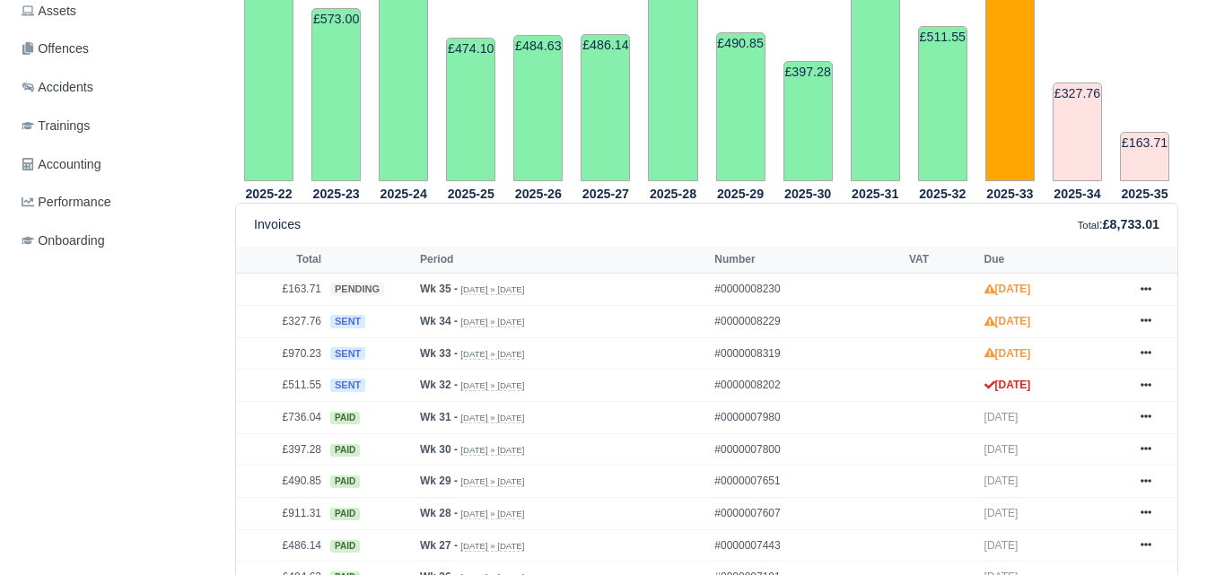
scroll to position [587, 0]
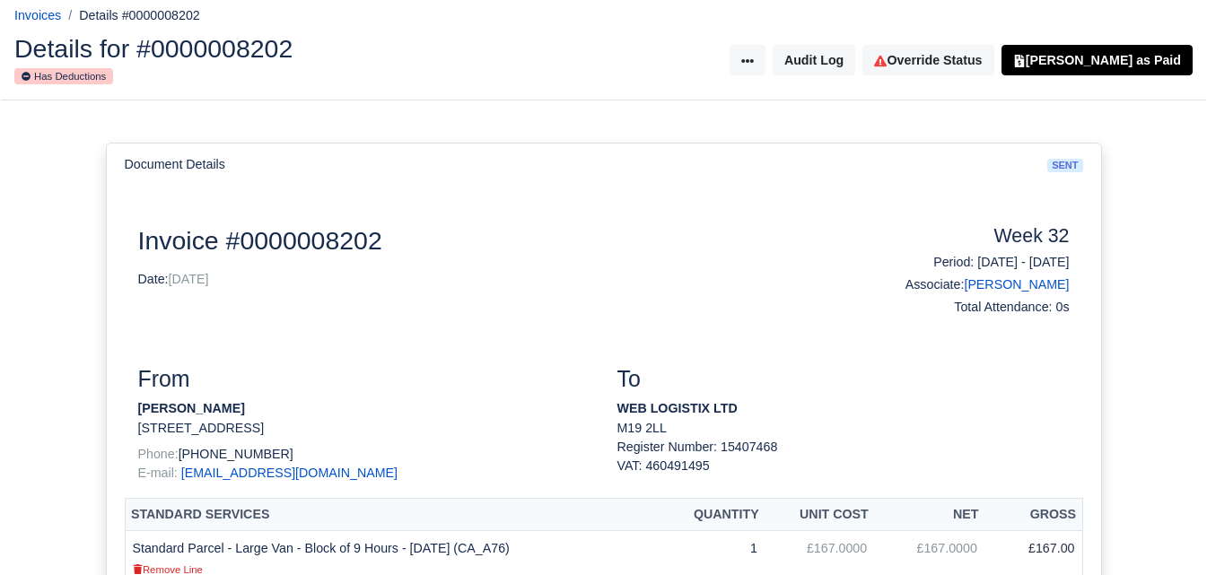
scroll to position [13, 0]
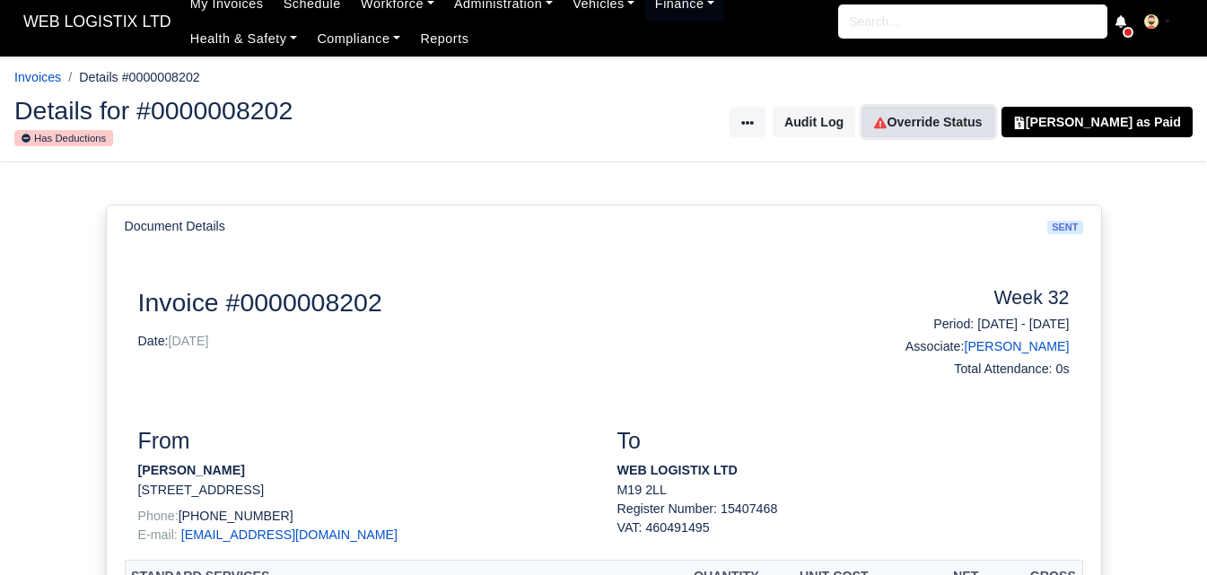
click at [939, 129] on link "Override Status" at bounding box center [927, 122] width 131 height 31
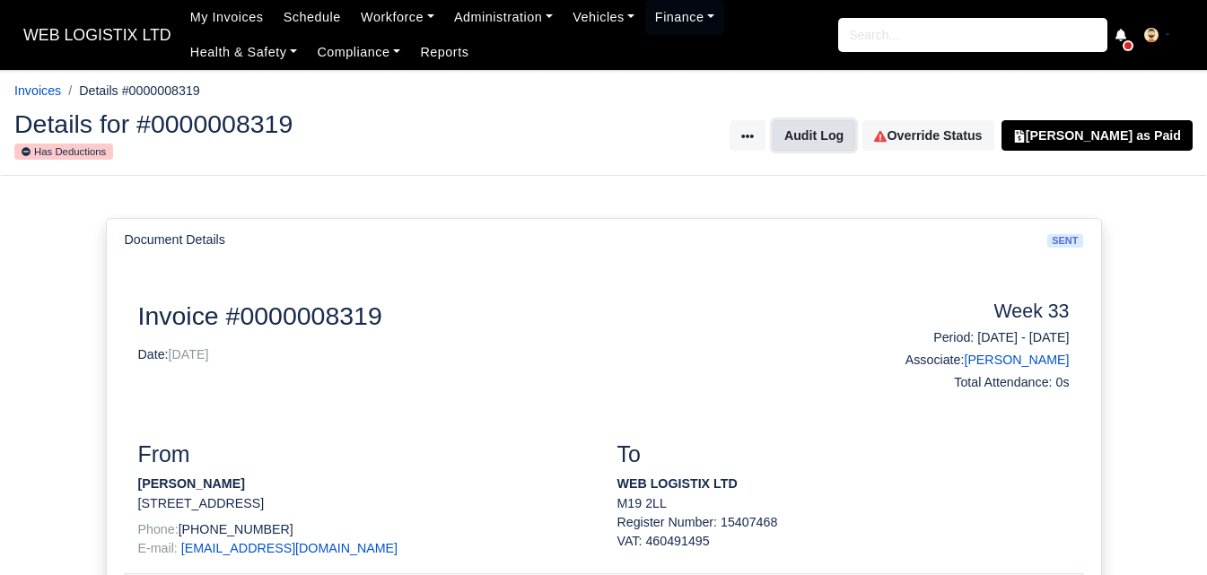
click at [855, 148] on button "Audit Log" at bounding box center [814, 135] width 83 height 31
click at [1019, 314] on h4 "Week 33" at bounding box center [963, 312] width 213 height 23
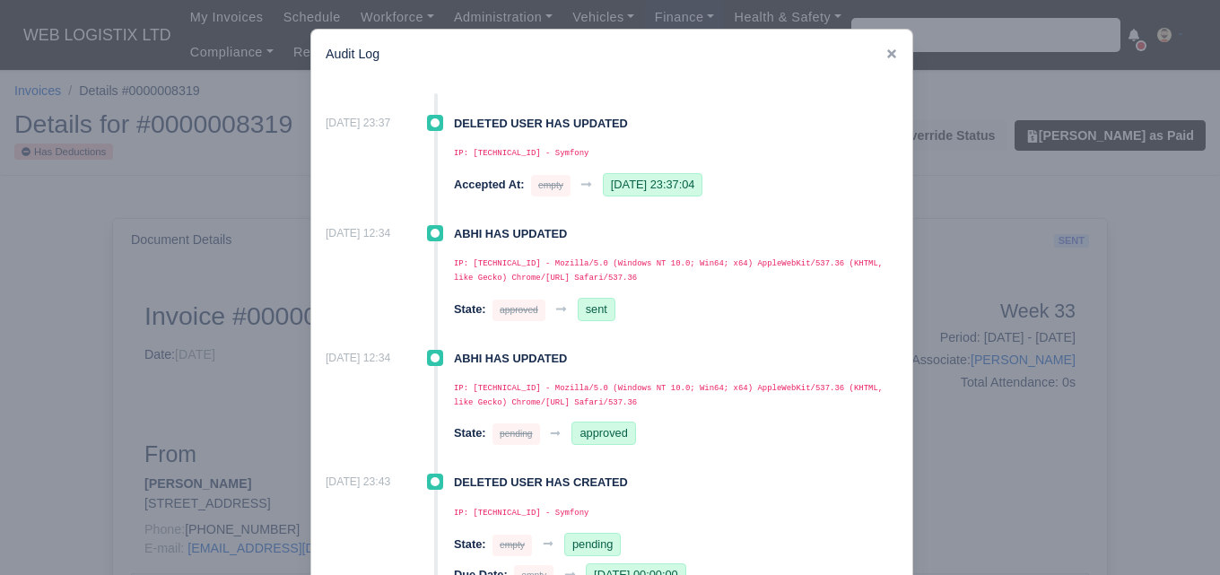
click at [988, 147] on div at bounding box center [610, 287] width 1220 height 575
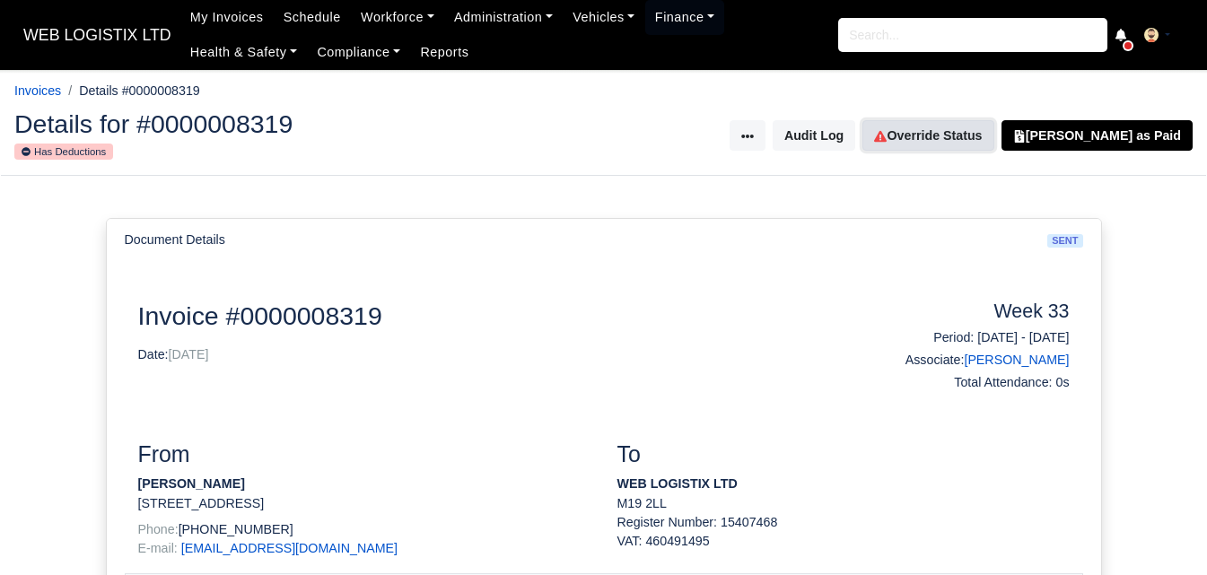
click at [973, 135] on link "Override Status" at bounding box center [927, 135] width 131 height 31
click at [938, 138] on link "Override Status" at bounding box center [927, 135] width 131 height 31
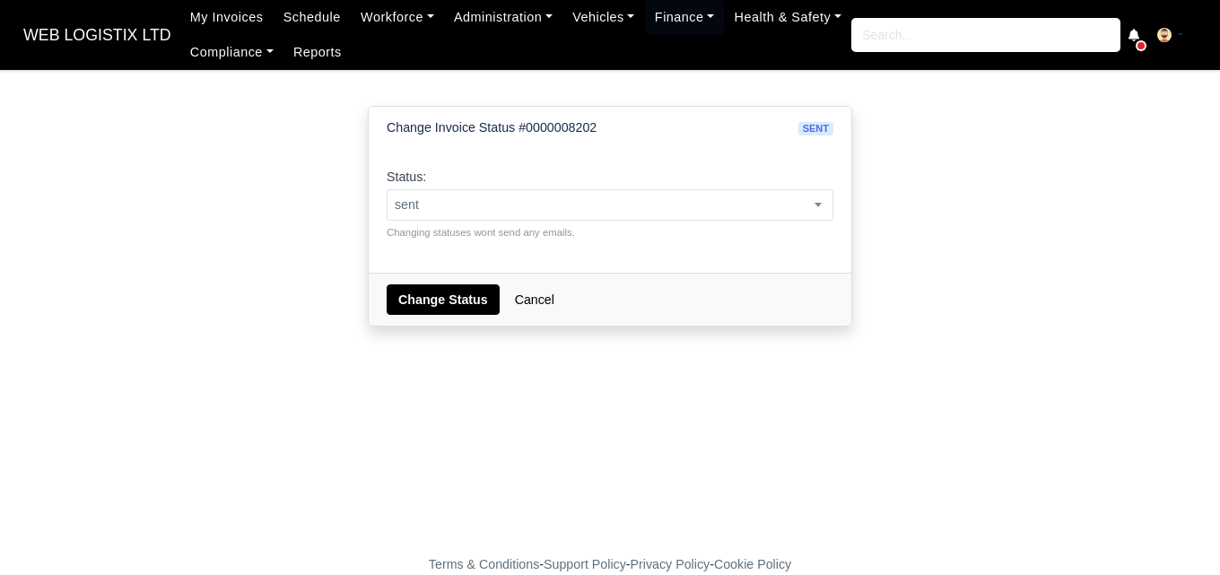
select select "transferred"
click at [386, 188] on select "pending approved hold sent paid voided deducted disputed transferred" at bounding box center [386, 188] width 1 height 1
click at [446, 298] on button "Change Status" at bounding box center [443, 299] width 113 height 31
select select "transferred"
click at [386, 188] on select "pending approved hold sent paid voided deducted disputed transferred" at bounding box center [386, 188] width 1 height 1
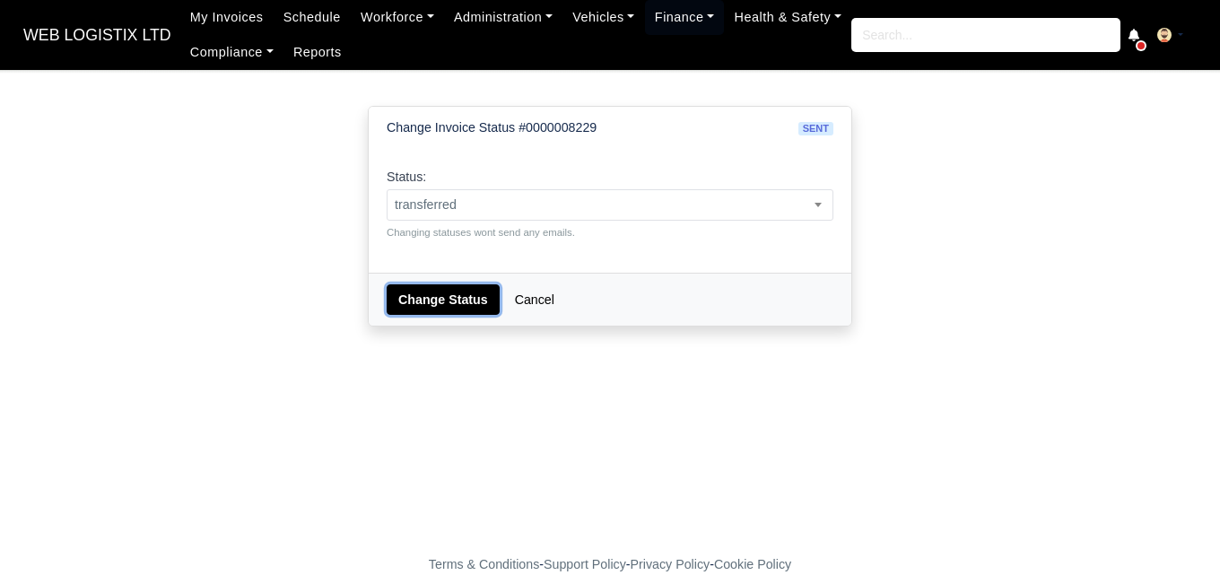
click at [423, 298] on button "Change Status" at bounding box center [443, 299] width 113 height 31
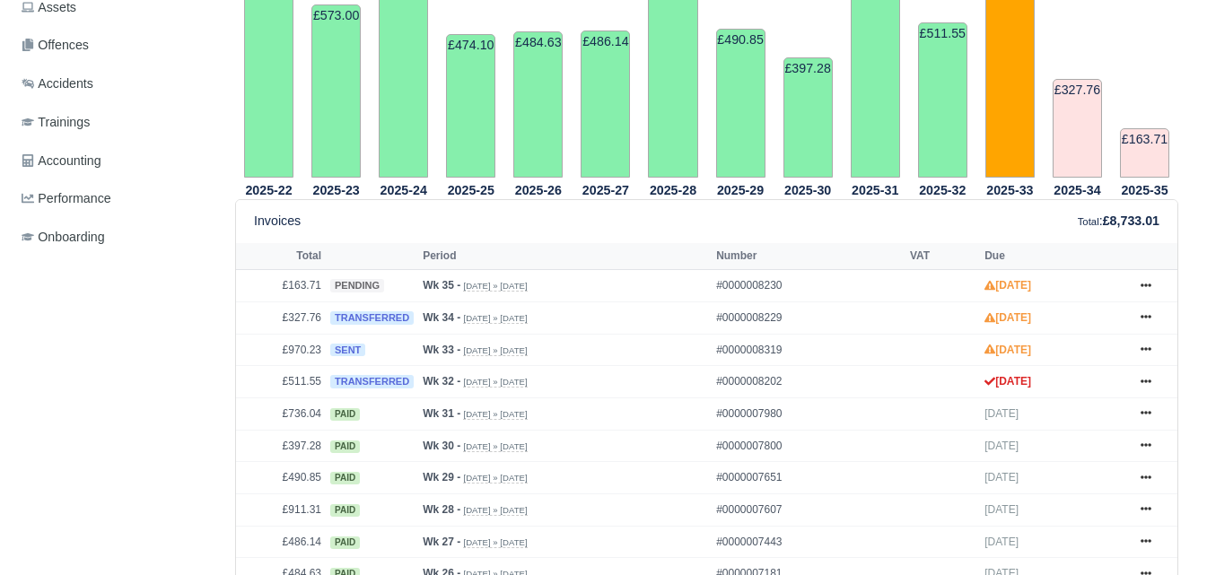
scroll to position [622, 0]
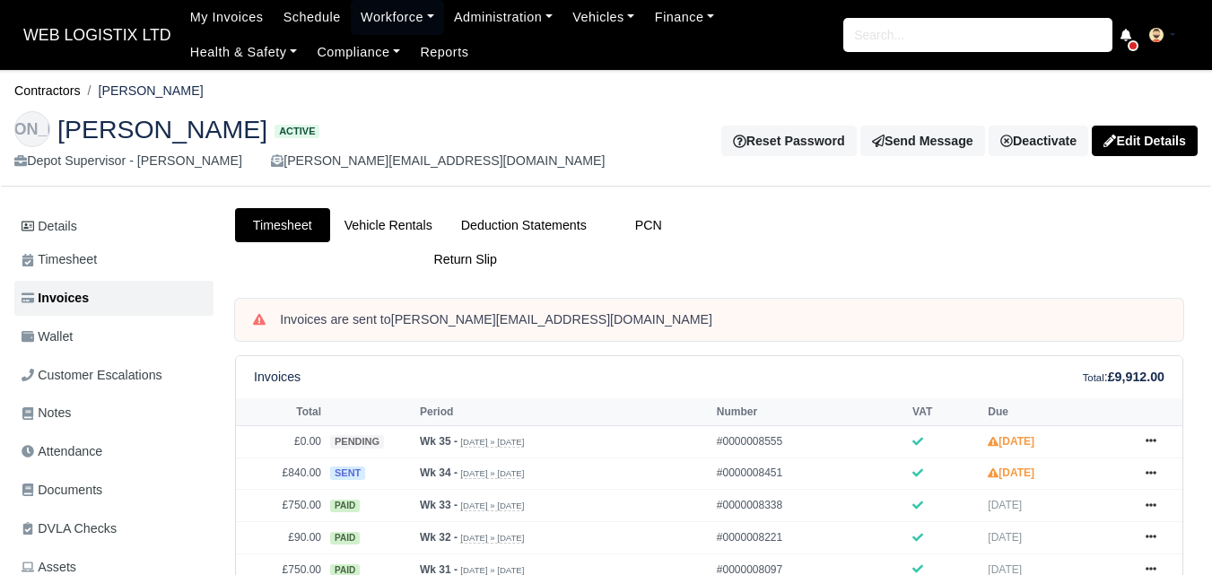
scroll to position [189, 0]
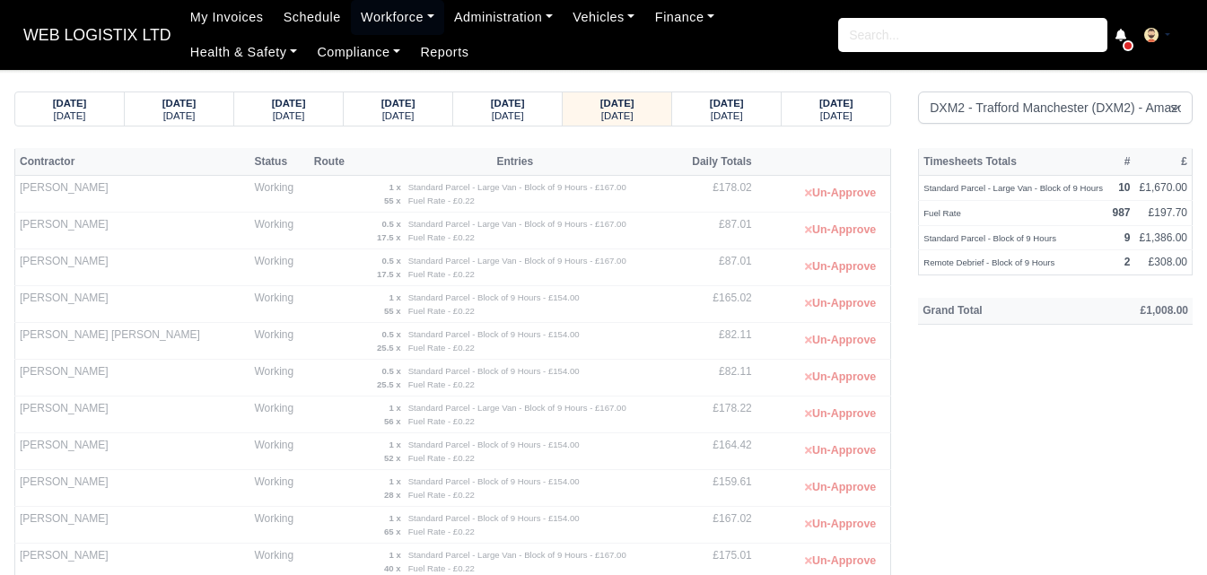
select select "1"
click at [712, 108] on strong "[DATE]" at bounding box center [727, 103] width 34 height 11
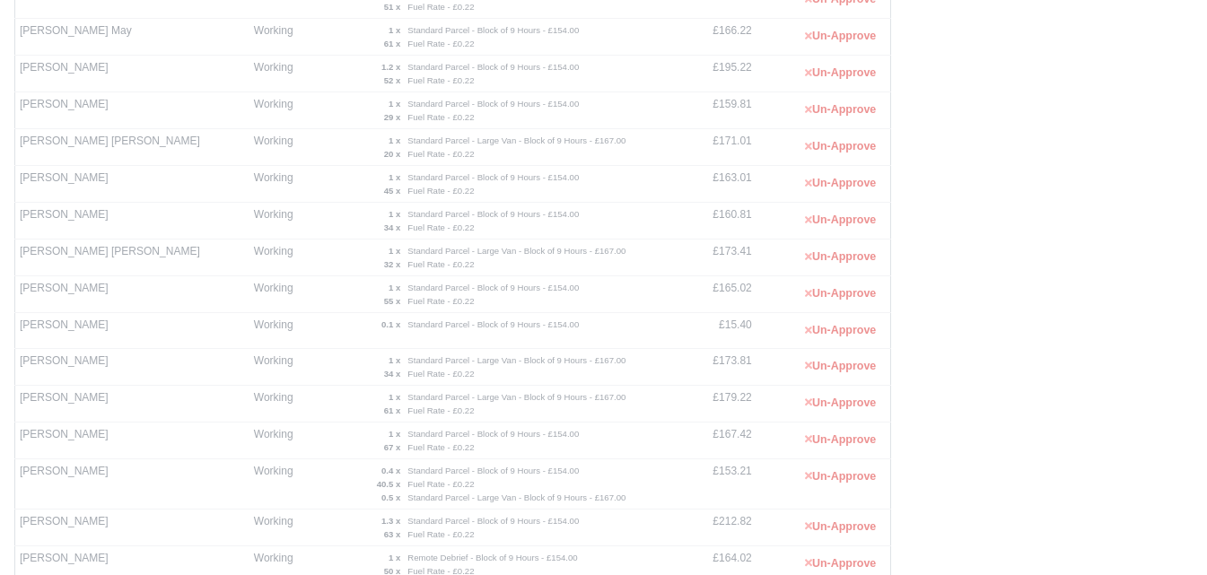
scroll to position [516, 0]
